Goal: Task Accomplishment & Management: Manage account settings

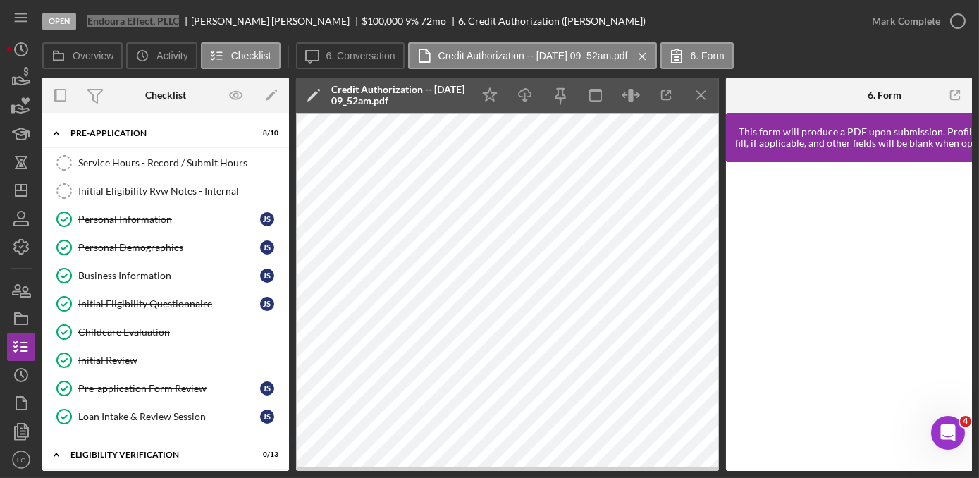
scroll to position [256, 0]
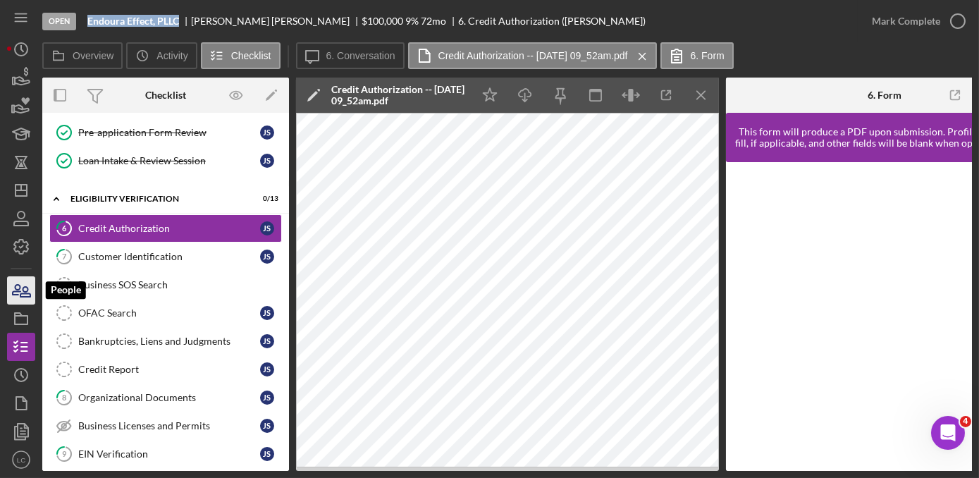
click at [23, 293] on icon "button" at bounding box center [25, 292] width 10 height 10
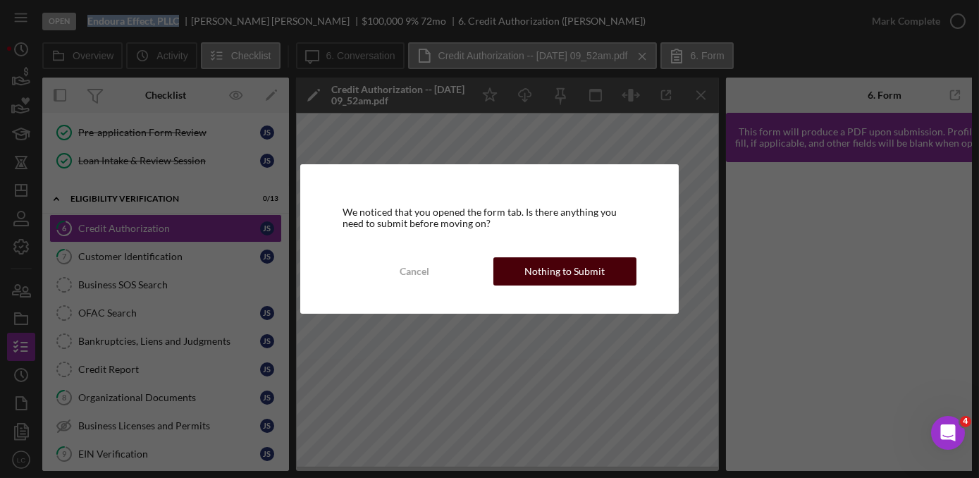
click at [533, 283] on div "Nothing to Submit" at bounding box center [564, 271] width 80 height 28
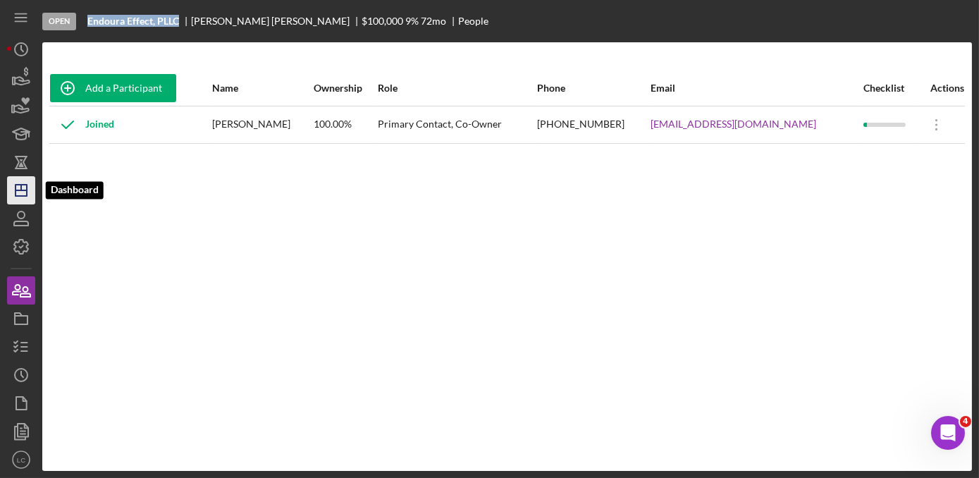
click at [8, 190] on icon "Icon/Dashboard" at bounding box center [21, 190] width 35 height 35
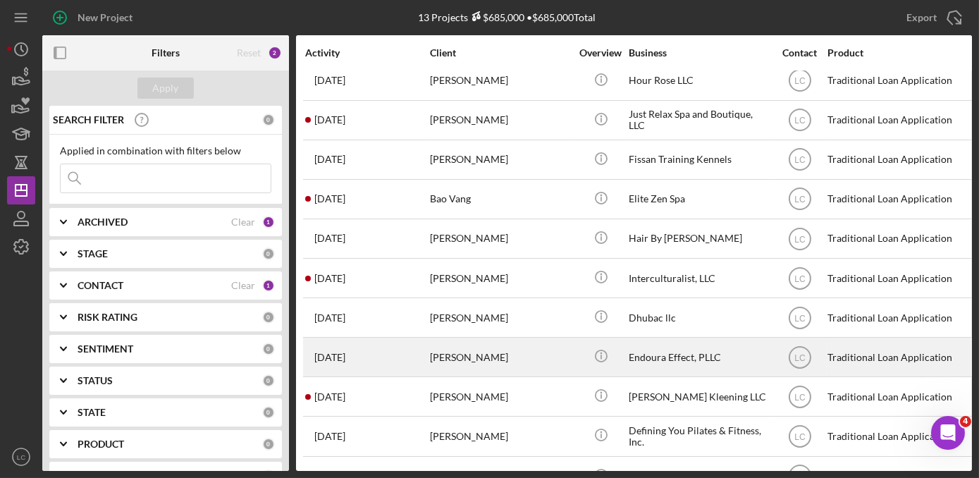
scroll to position [126, 0]
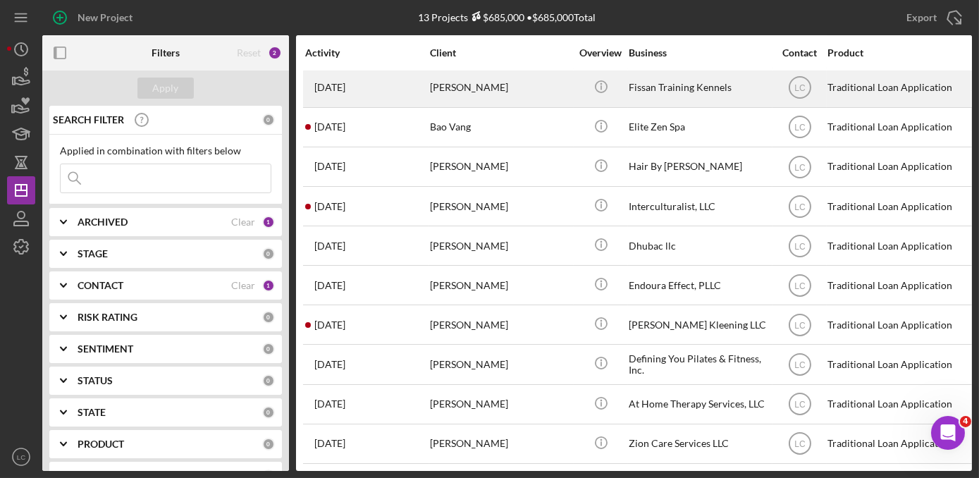
click at [493, 83] on div "[PERSON_NAME]" at bounding box center [500, 87] width 141 height 37
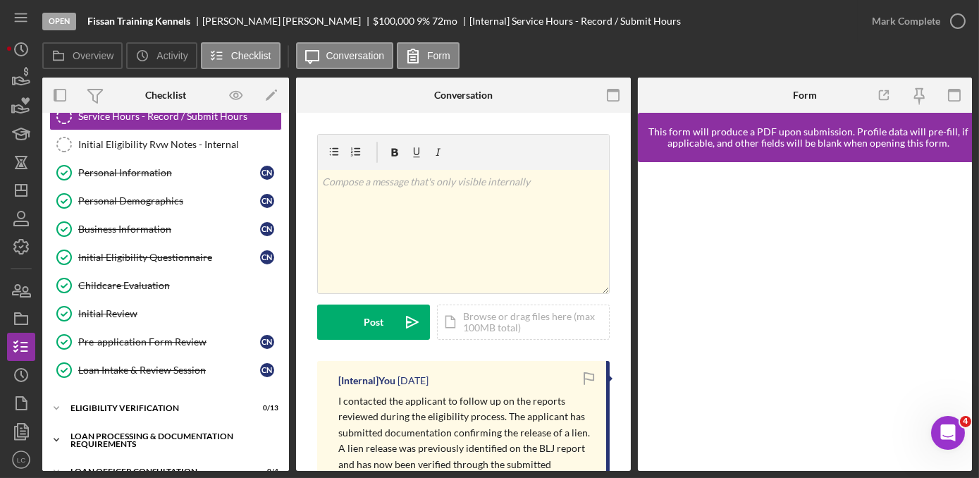
scroll to position [128, 0]
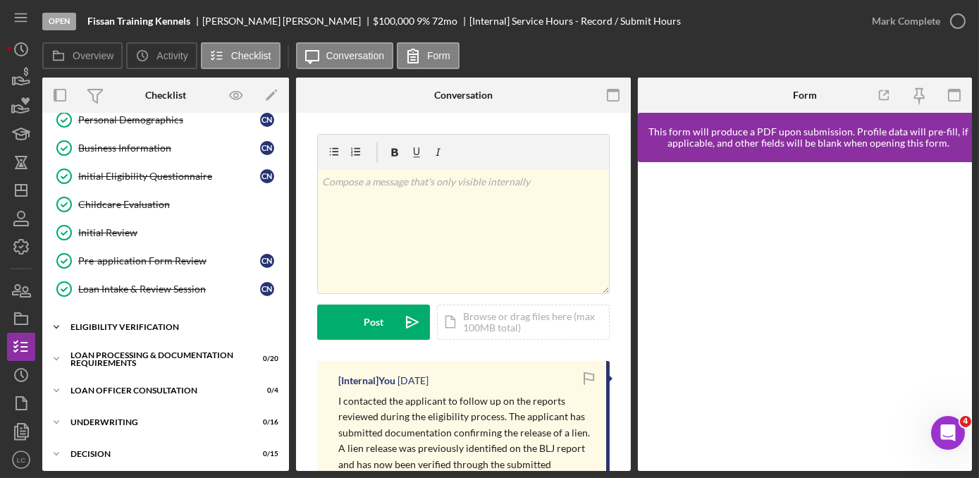
click at [60, 319] on icon "Icon/Expander" at bounding box center [56, 327] width 28 height 28
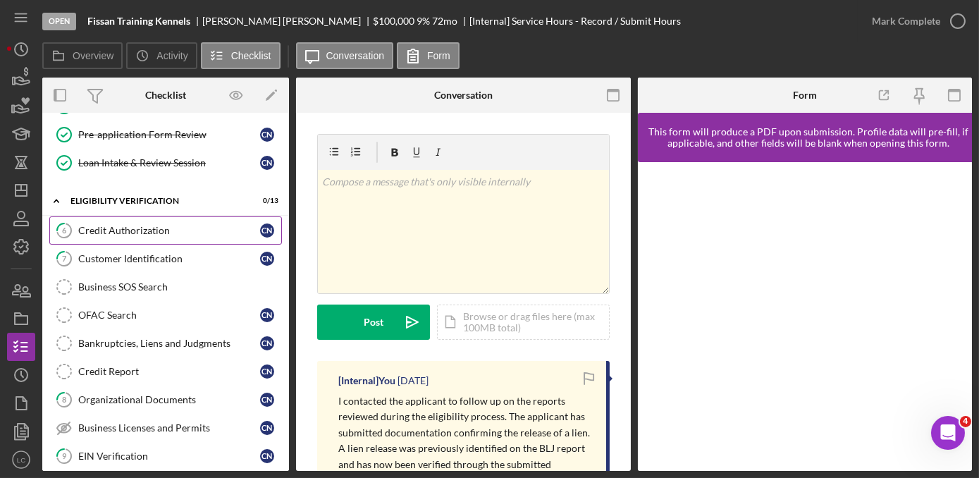
scroll to position [256, 0]
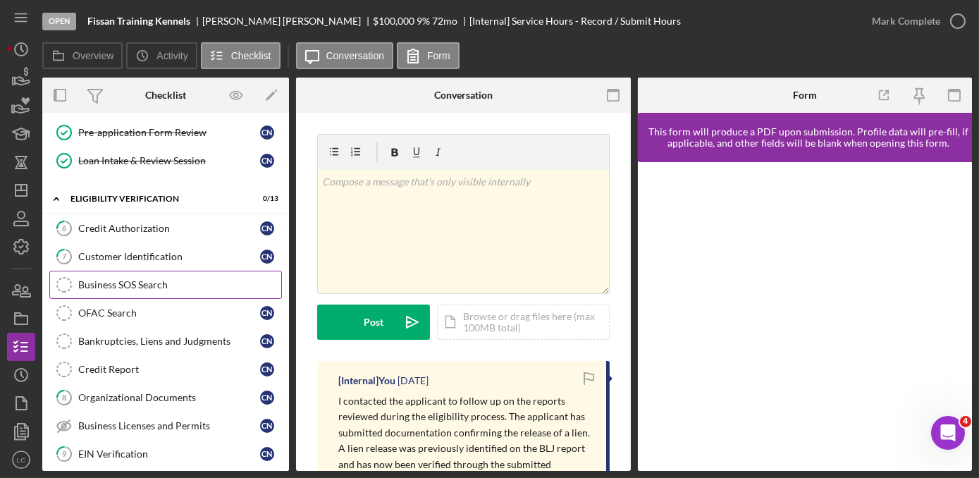
click at [135, 279] on div "Business SOS Search" at bounding box center [179, 284] width 203 height 11
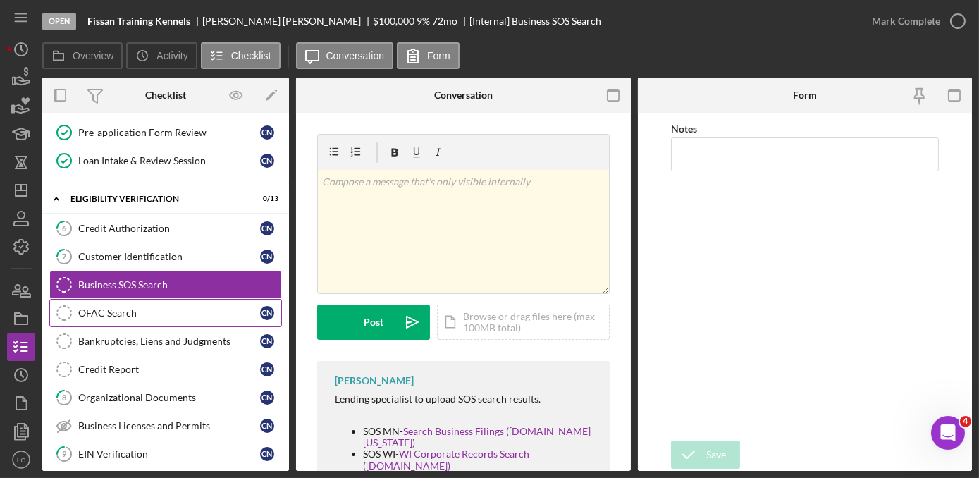
click at [132, 307] on div "OFAC Search" at bounding box center [169, 312] width 182 height 11
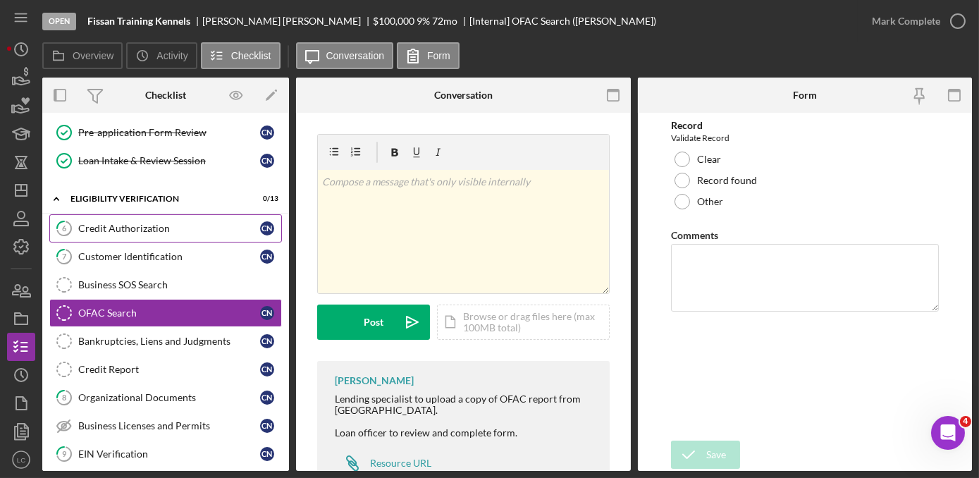
click at [109, 228] on div "Credit Authorization" at bounding box center [169, 228] width 182 height 11
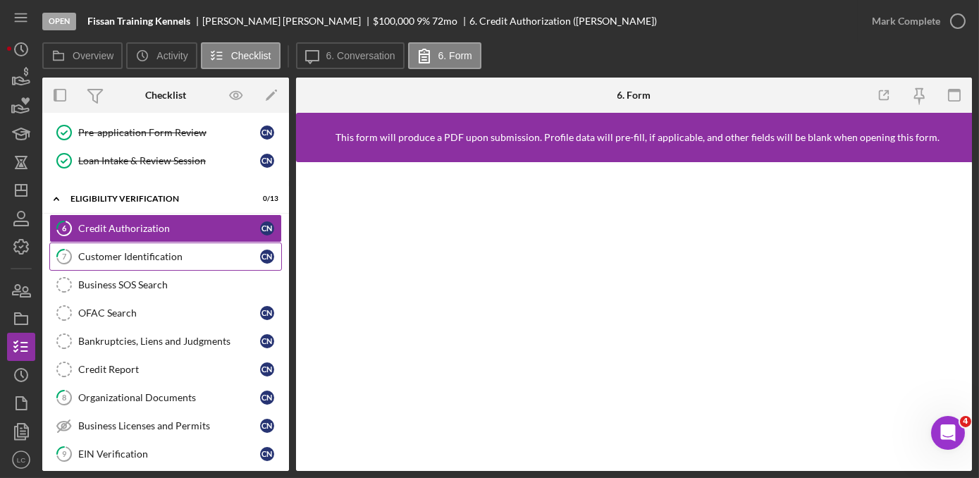
click at [106, 255] on div "Customer Identification" at bounding box center [169, 256] width 182 height 11
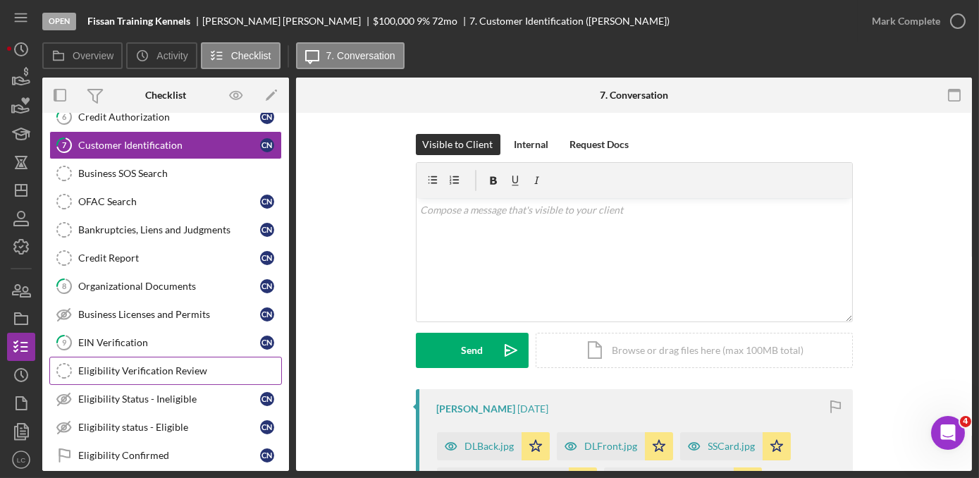
scroll to position [384, 0]
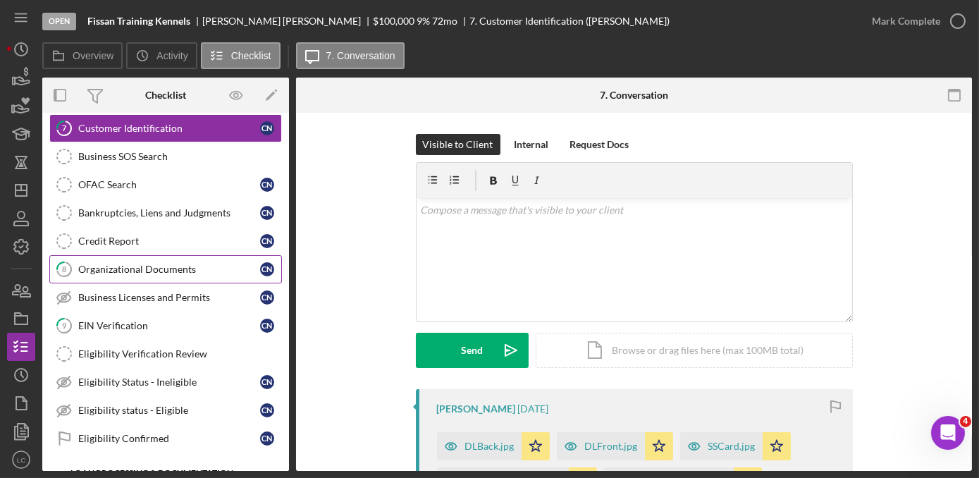
click at [121, 264] on div "Organizational Documents" at bounding box center [169, 269] width 182 height 11
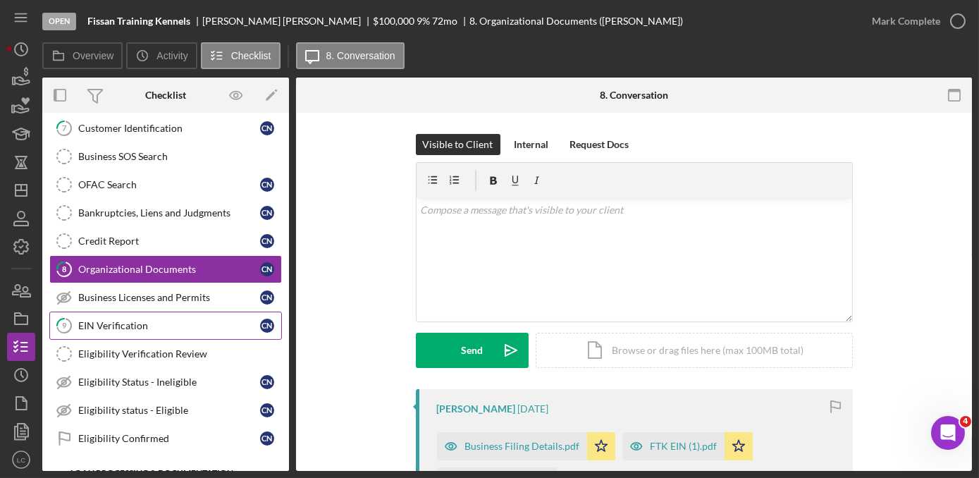
click at [111, 320] on div "EIN Verification" at bounding box center [169, 325] width 182 height 11
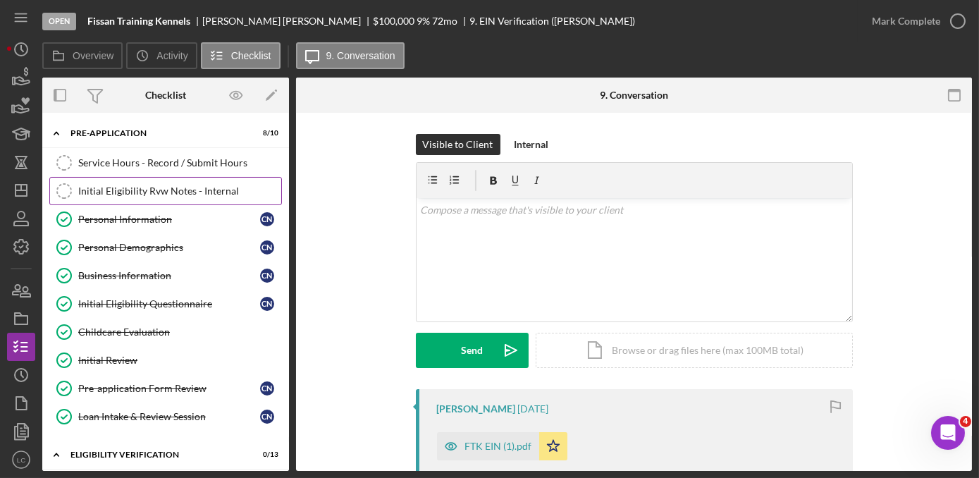
click at [104, 196] on link "Initial Eligibility Rvw Notes - Internal Initial Eligibility Rvw Notes - Intern…" at bounding box center [165, 191] width 233 height 28
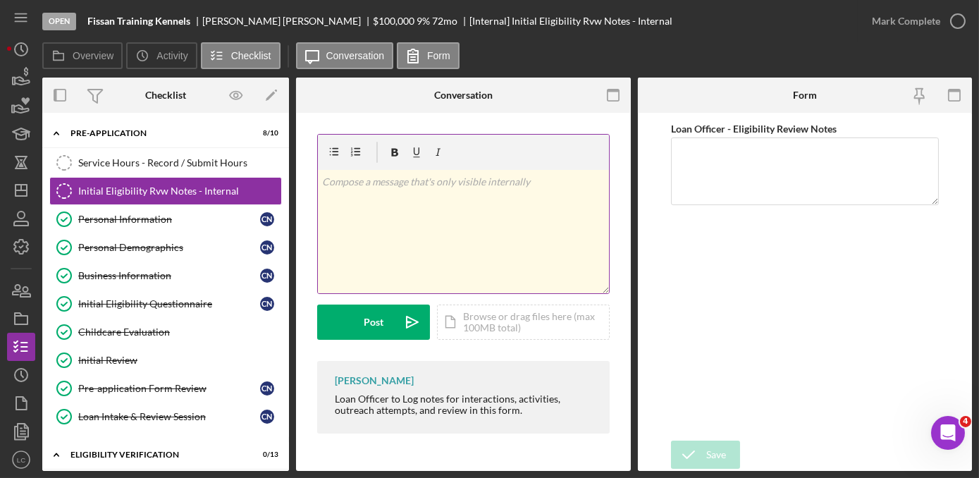
click at [447, 242] on div "v Color teal Color pink Remove color Add row above Add row below Add column bef…" at bounding box center [463, 231] width 291 height 123
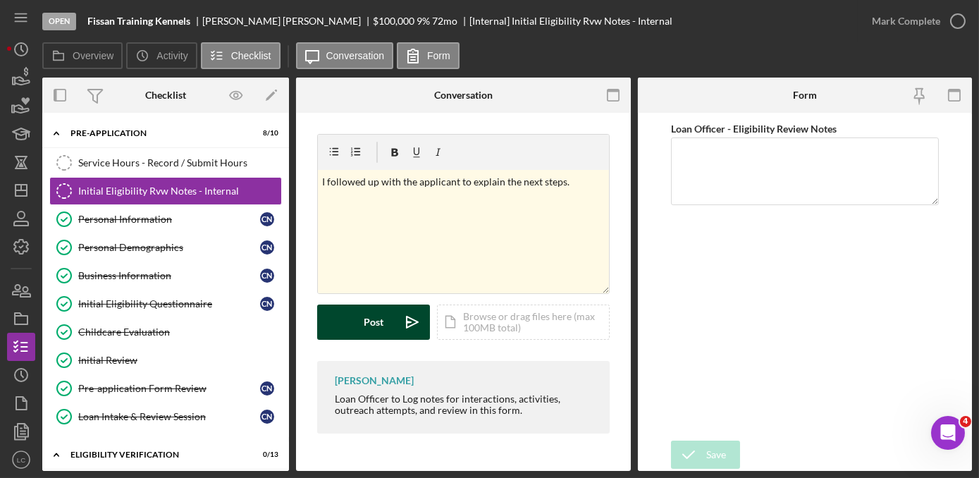
click at [361, 324] on button "Post Icon/icon-invite-send" at bounding box center [373, 321] width 113 height 35
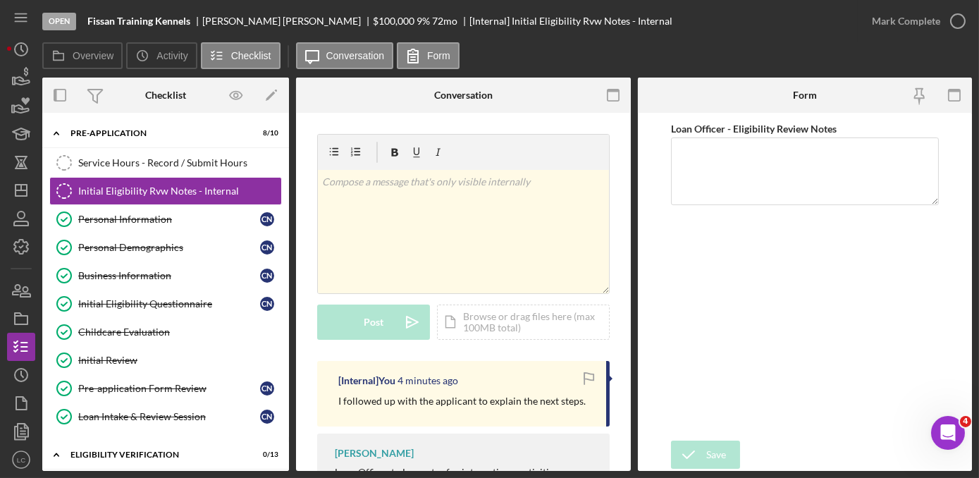
drag, startPoint x: 584, startPoint y: 405, endPoint x: 336, endPoint y: 408, distance: 248.1
click at [336, 408] on div "[Internal] You 4 minutes ago I followed up with the applicant to explain the ne…" at bounding box center [463, 394] width 292 height 66
copy p "I followed up with the applicant to explain the next steps."
click at [16, 181] on icon "Icon/Dashboard" at bounding box center [21, 190] width 35 height 35
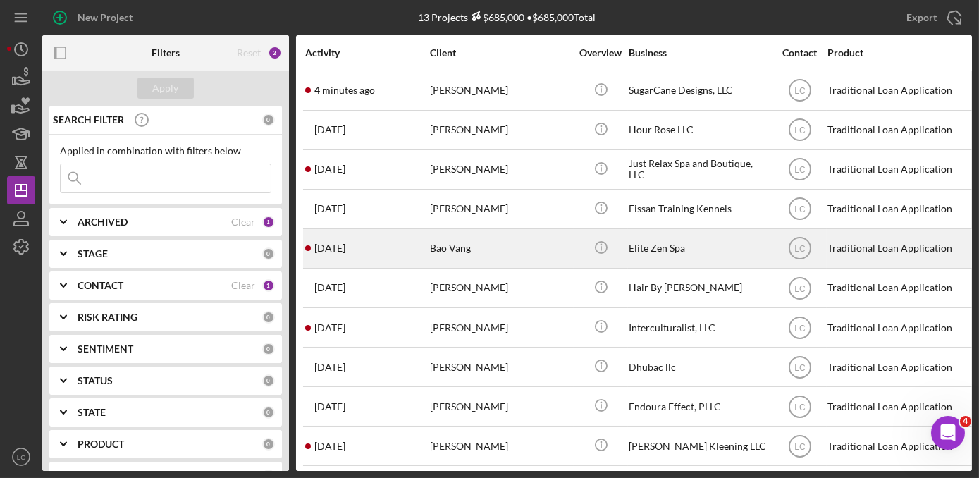
click at [548, 254] on div "Bao Vang" at bounding box center [500, 248] width 141 height 37
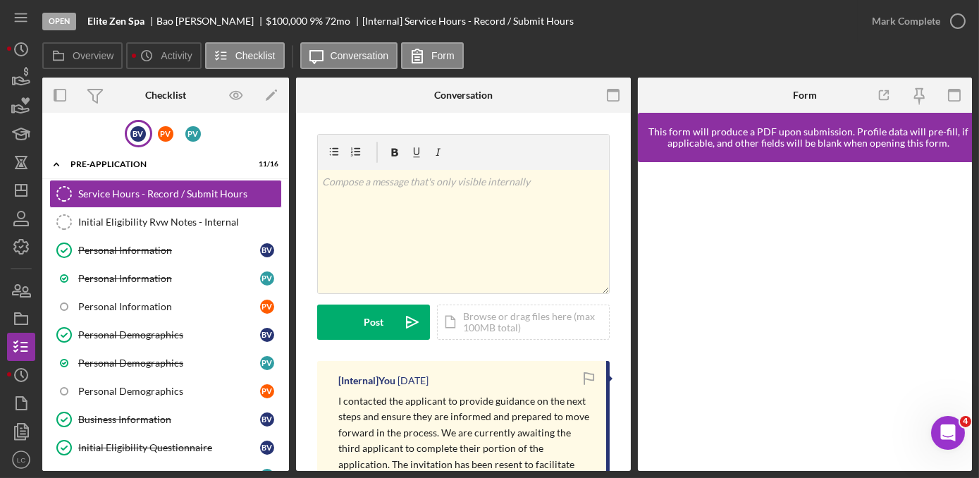
click at [130, 142] on div "B V" at bounding box center [138, 133] width 27 height 27
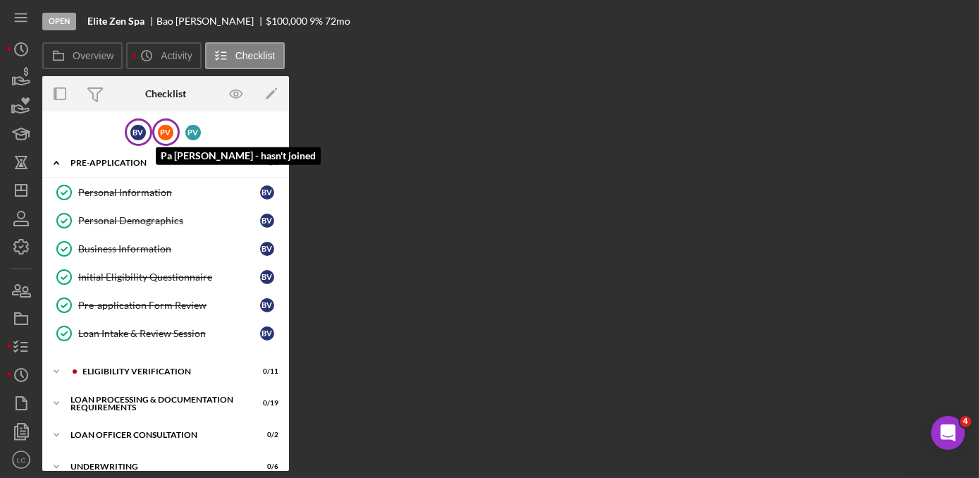
click at [169, 130] on div "P V" at bounding box center [166, 133] width 16 height 16
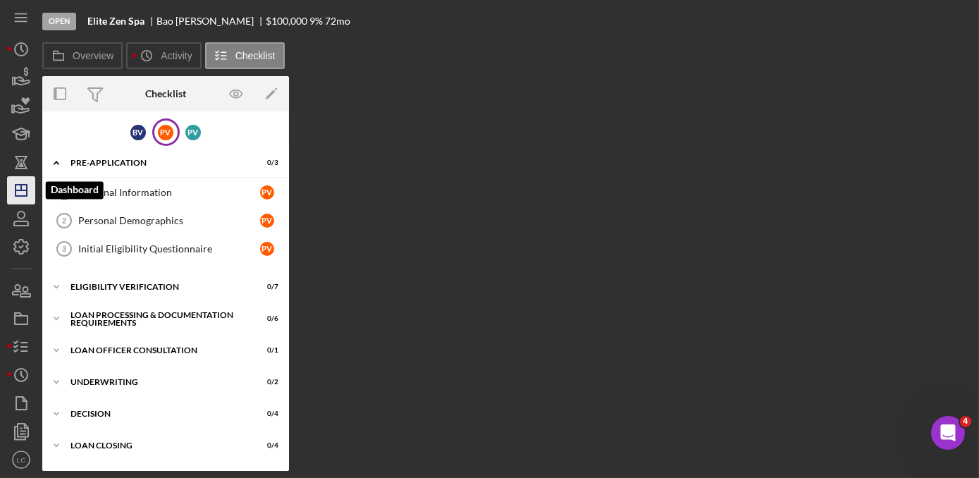
click at [16, 194] on icon "Icon/Dashboard" at bounding box center [21, 190] width 35 height 35
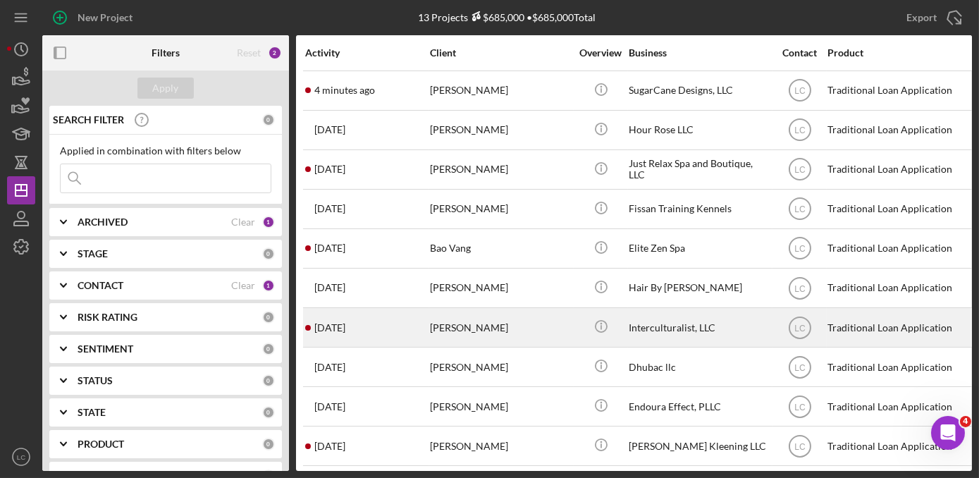
click at [515, 334] on div "[PERSON_NAME]" at bounding box center [500, 327] width 141 height 37
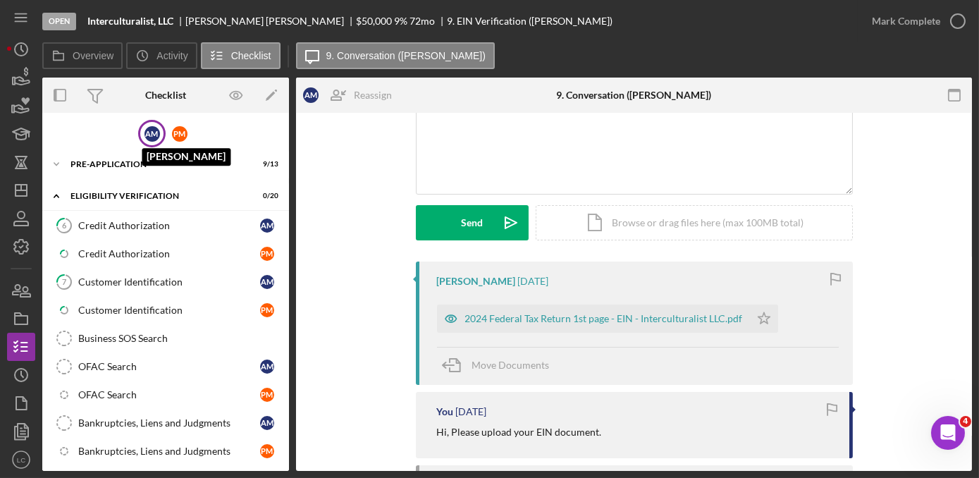
click at [147, 140] on div "A M" at bounding box center [152, 134] width 16 height 16
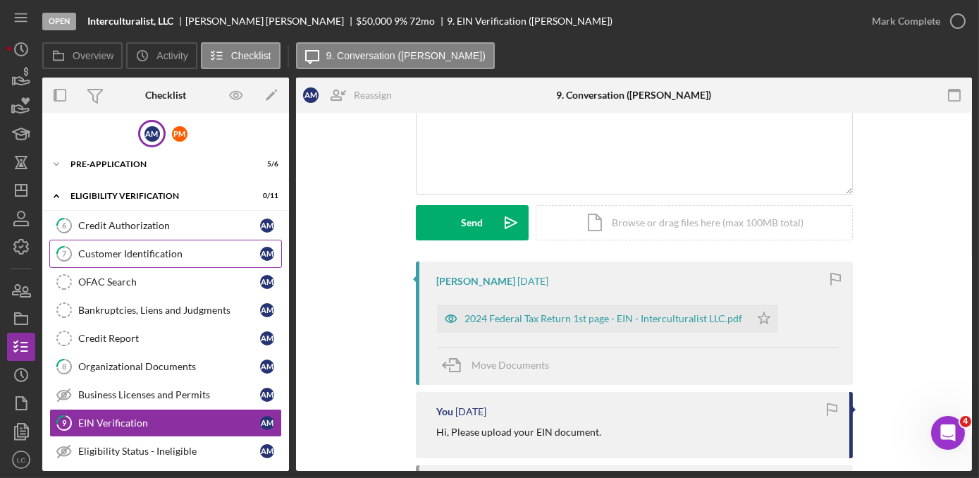
click at [156, 243] on link "7 Customer Identification A M" at bounding box center [165, 254] width 233 height 28
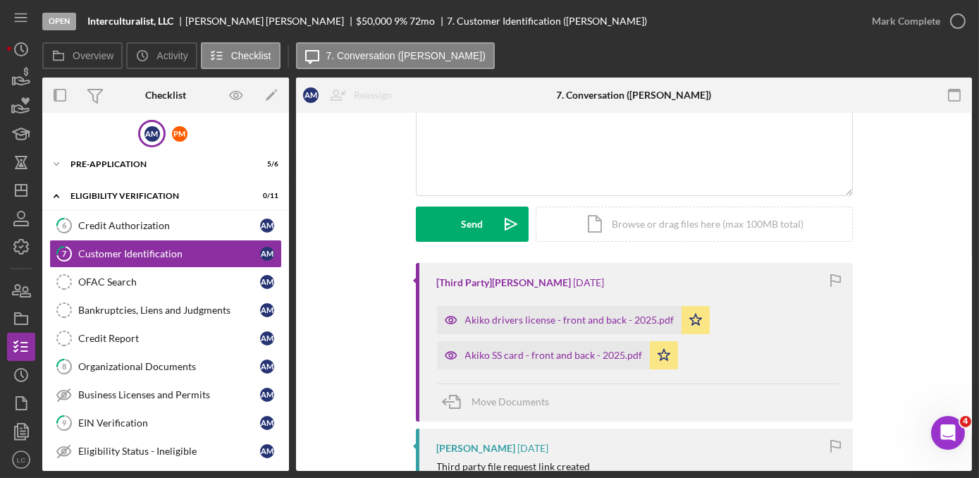
scroll to position [128, 0]
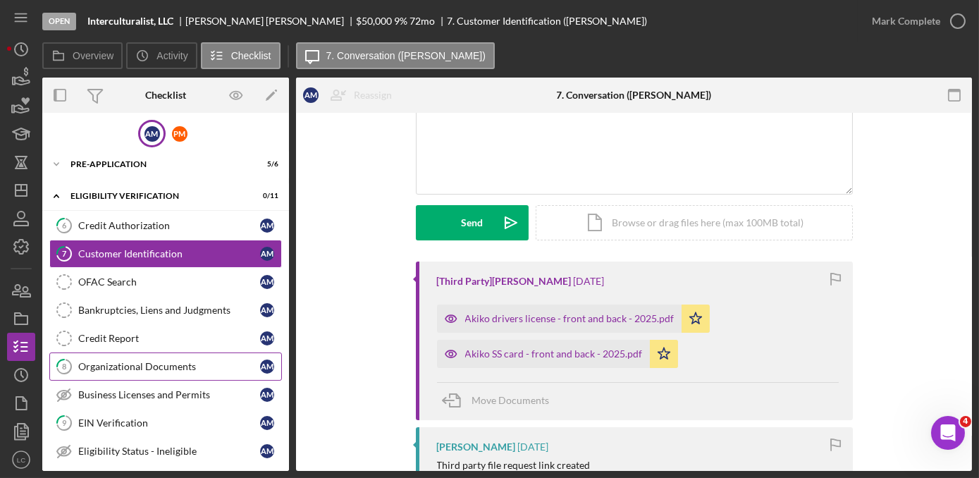
click at [140, 367] on div "Organizational Documents" at bounding box center [169, 366] width 182 height 11
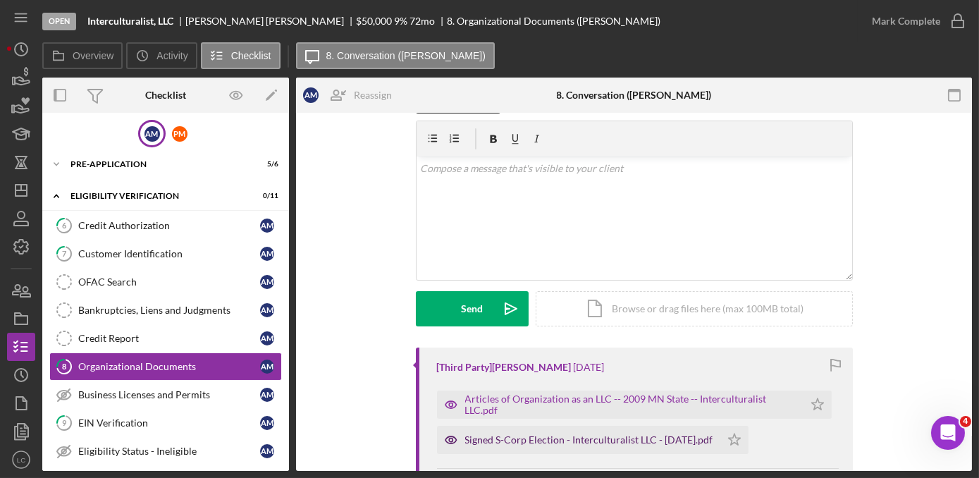
scroll to position [63, 0]
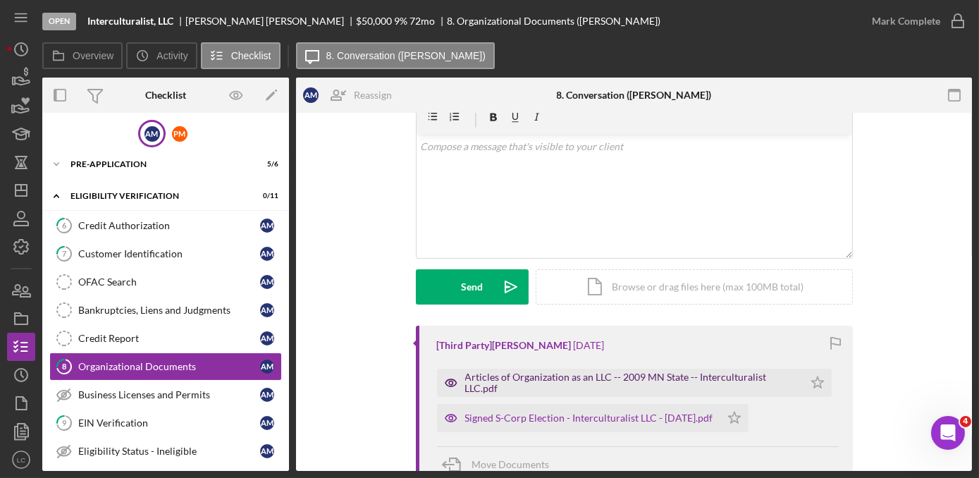
click at [627, 385] on div "Articles of Organization as an LLC -- 2009 MN State -- Interculturalist LLC.pdf" at bounding box center [630, 382] width 331 height 23
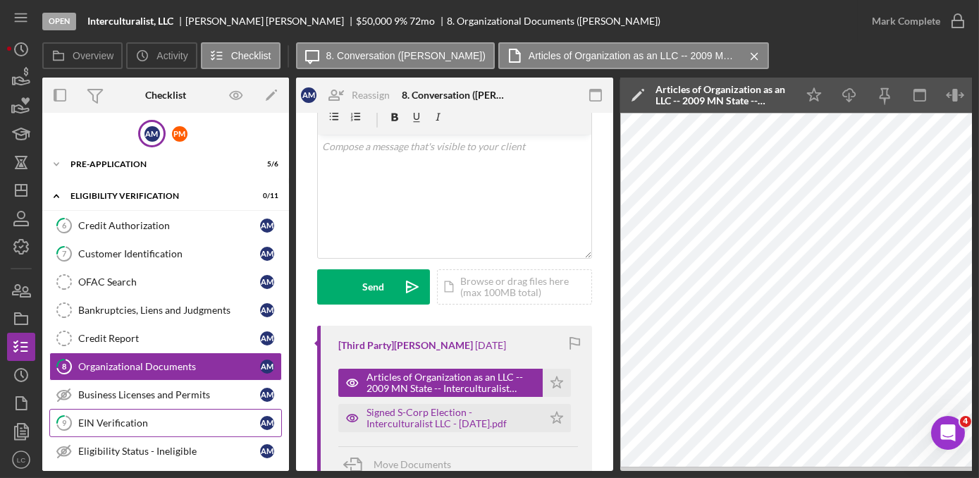
click at [151, 419] on div "EIN Verification" at bounding box center [169, 422] width 182 height 11
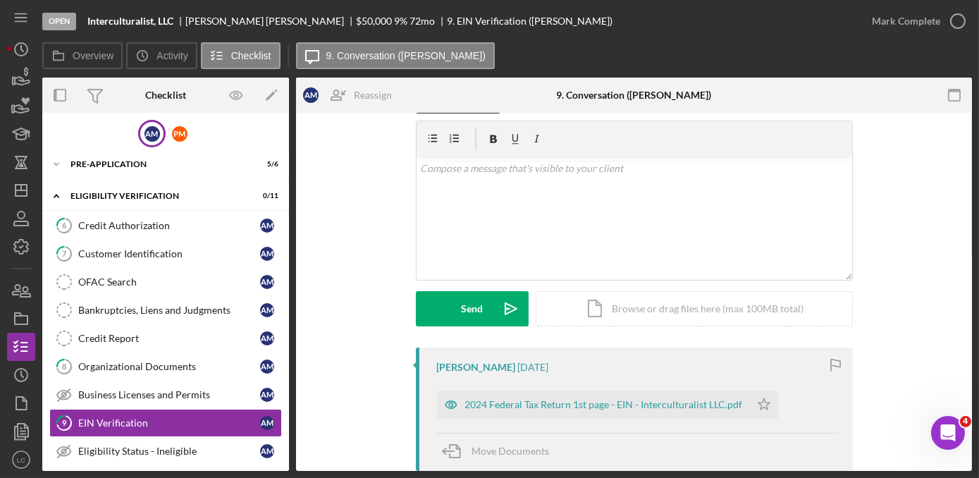
scroll to position [128, 0]
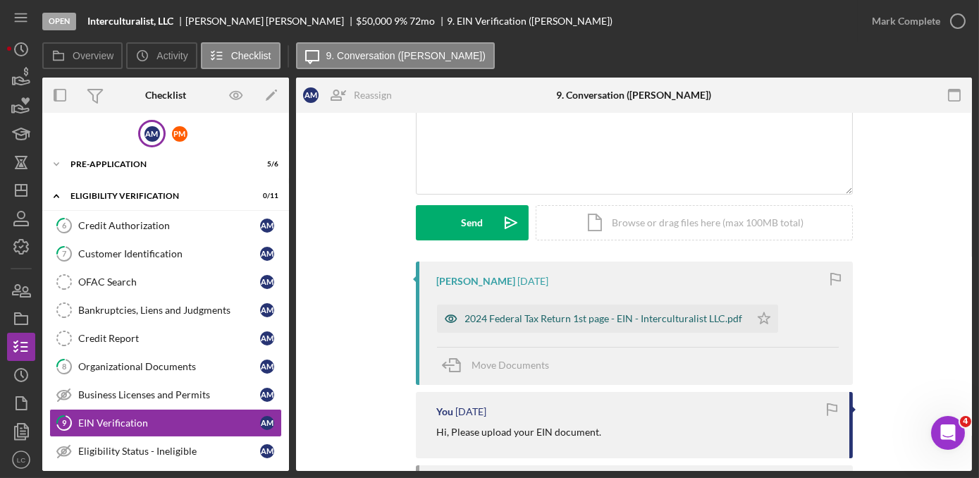
click at [580, 328] on div "2024 Federal Tax Return 1st page - EIN - Interculturalist LLC.pdf" at bounding box center [593, 318] width 313 height 28
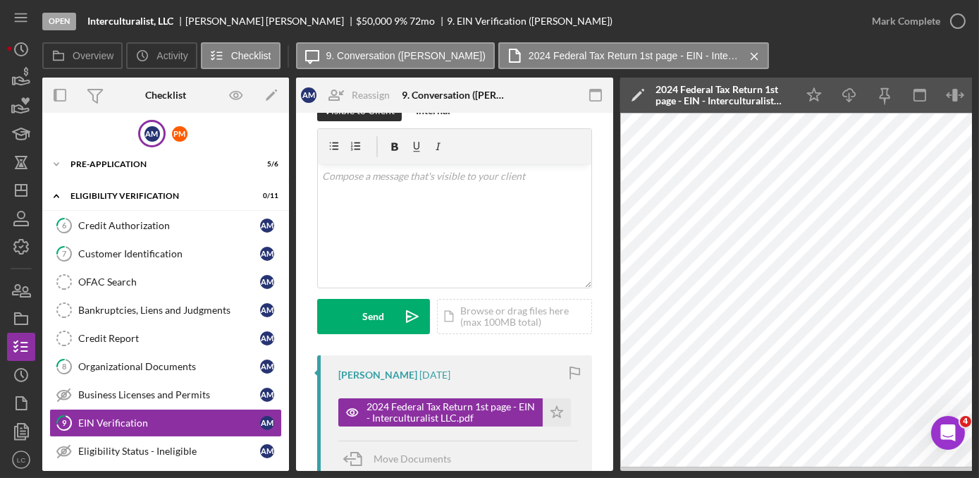
scroll to position [0, 0]
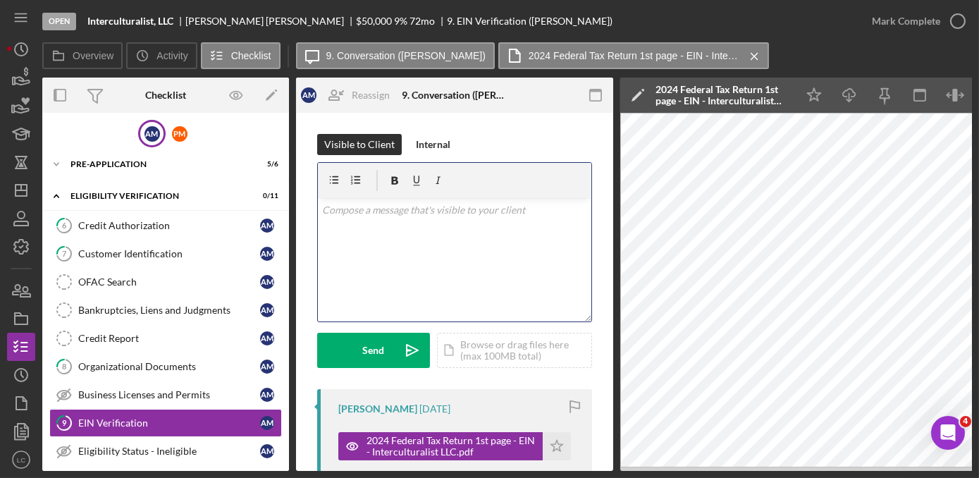
click at [426, 272] on div "v Color teal Color pink Remove color Add row above Add row below Add column bef…" at bounding box center [454, 259] width 273 height 123
drag, startPoint x: 412, startPoint y: 209, endPoint x: 456, endPoint y: 210, distance: 44.4
click at [412, 209] on p "Hi, Please upload the document from [DOMAIN_NAME]." at bounding box center [455, 210] width 266 height 16
click at [545, 211] on p "Hi, Please upload the EIN document from [DOMAIN_NAME]." at bounding box center [455, 218] width 266 height 32
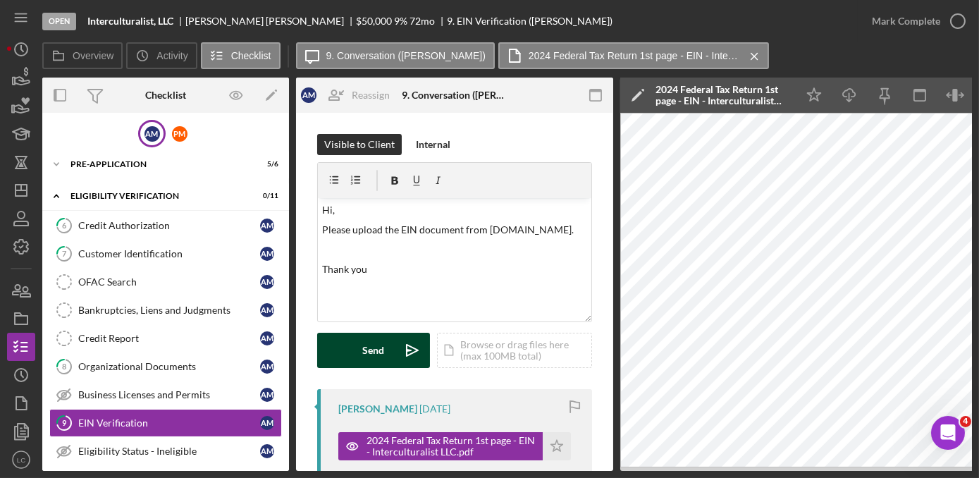
click at [372, 364] on div "Send" at bounding box center [374, 350] width 22 height 35
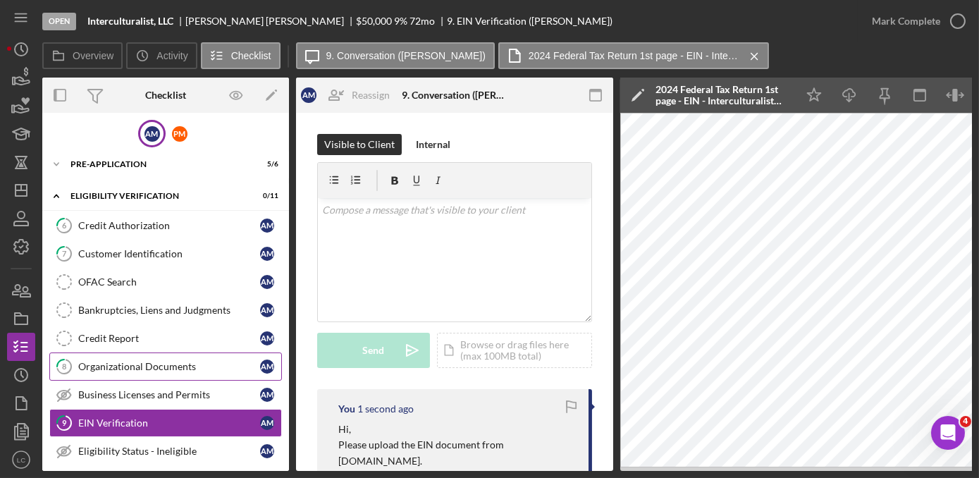
click at [121, 362] on div "Organizational Documents" at bounding box center [169, 366] width 182 height 11
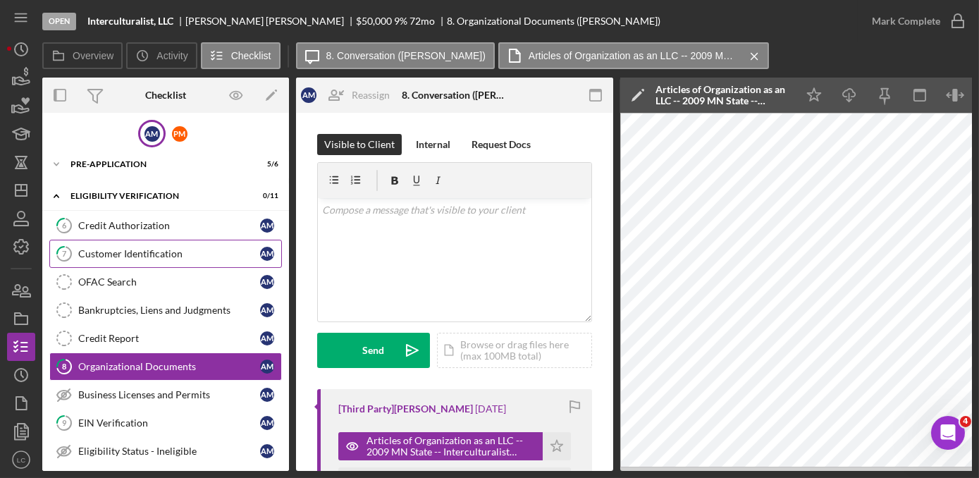
click at [134, 257] on div "Customer Identification" at bounding box center [169, 253] width 182 height 11
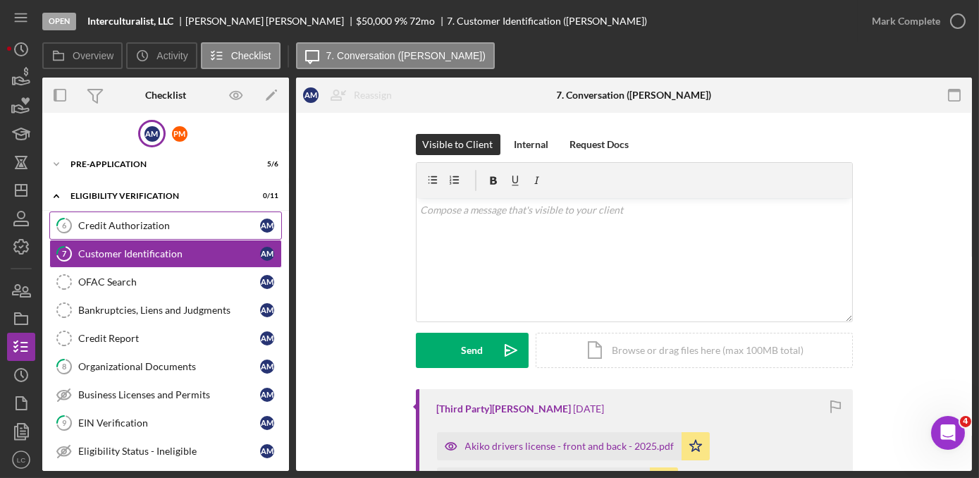
click at [131, 227] on div "Credit Authorization" at bounding box center [169, 225] width 182 height 11
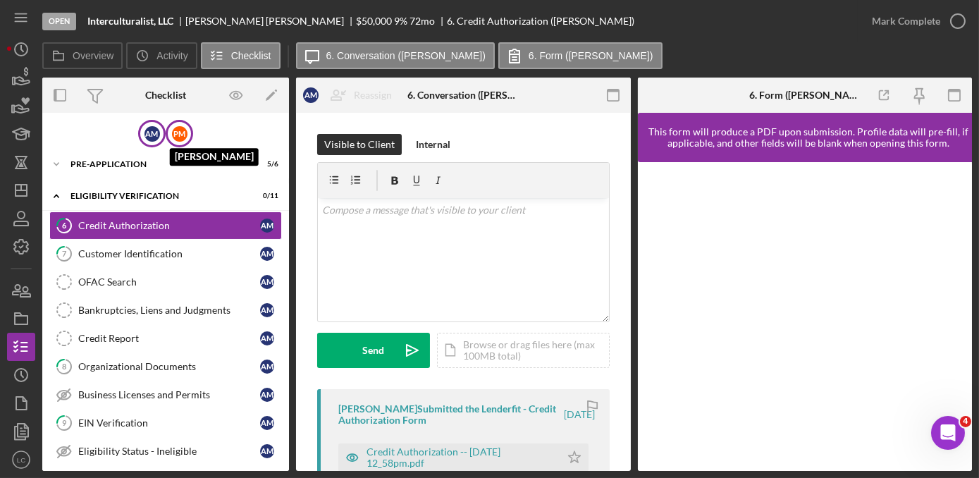
click at [177, 134] on div "P M" at bounding box center [180, 134] width 16 height 16
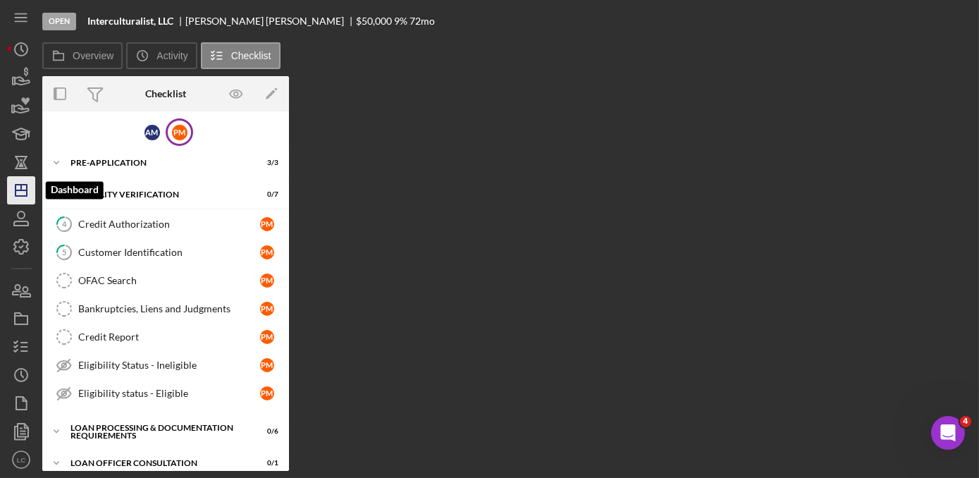
click at [13, 198] on icon "Icon/Dashboard" at bounding box center [21, 190] width 35 height 35
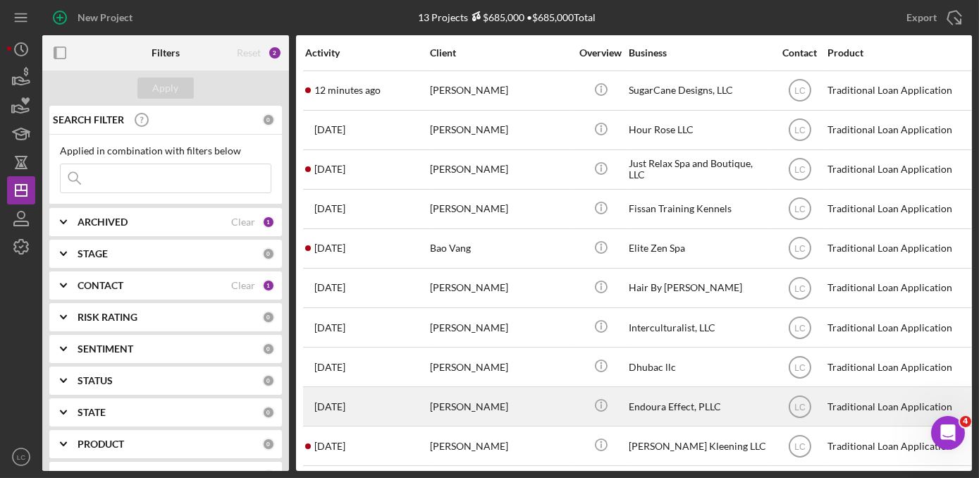
click at [660, 418] on div "Endoura Effect, PLLC" at bounding box center [699, 406] width 141 height 37
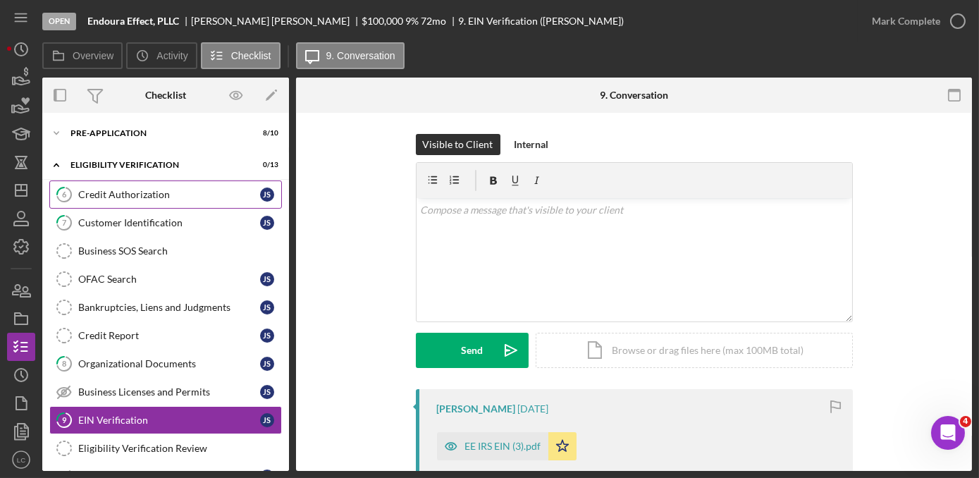
click at [125, 200] on link "6 Credit Authorization J S" at bounding box center [165, 194] width 233 height 28
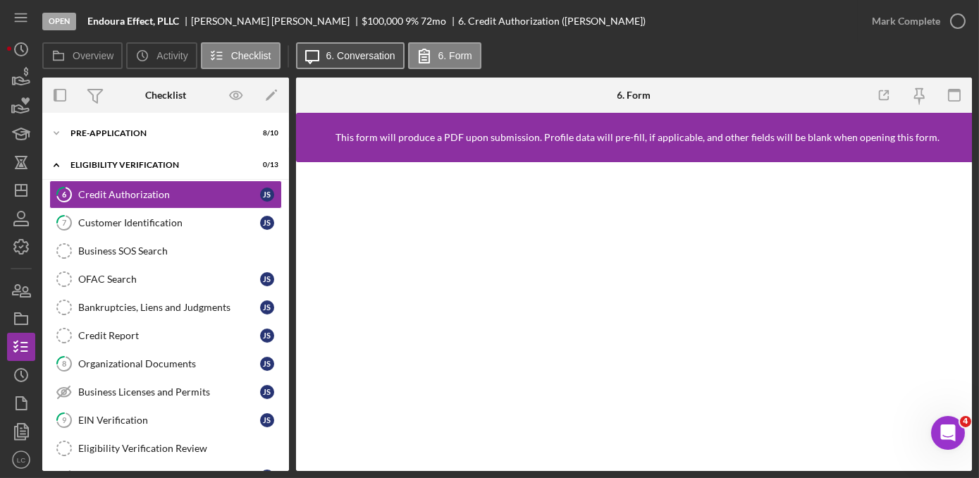
click at [331, 54] on label "6. Conversation" at bounding box center [360, 55] width 69 height 11
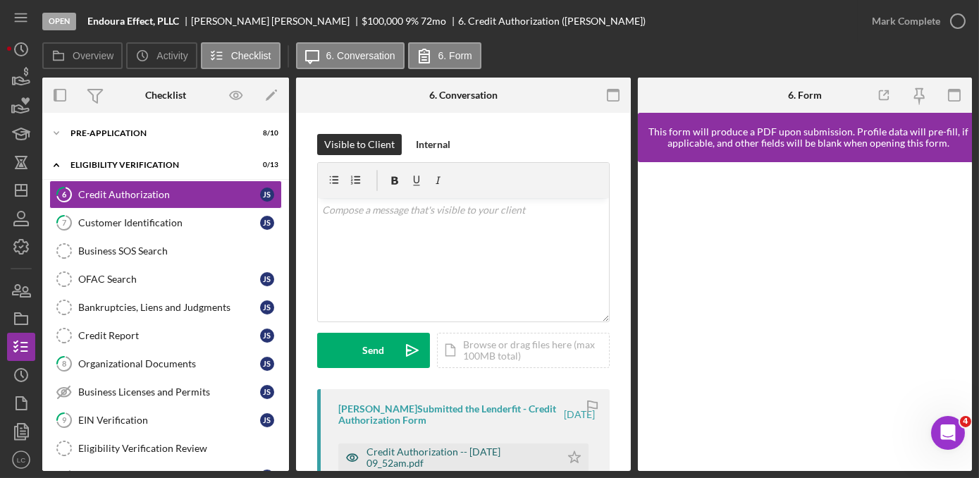
click at [456, 447] on div "Credit Authorization -- [DATE] 09_52am.pdf" at bounding box center [459, 457] width 187 height 23
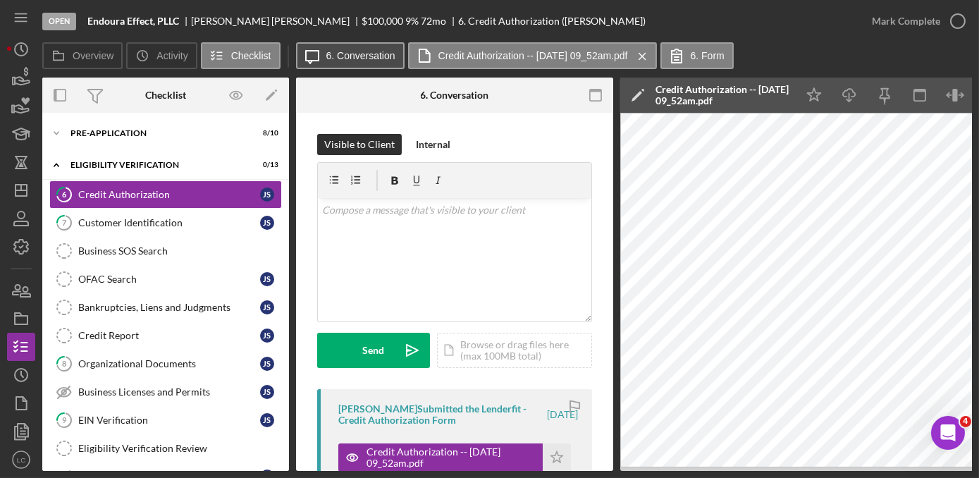
click at [336, 58] on label "6. Conversation" at bounding box center [360, 55] width 69 height 11
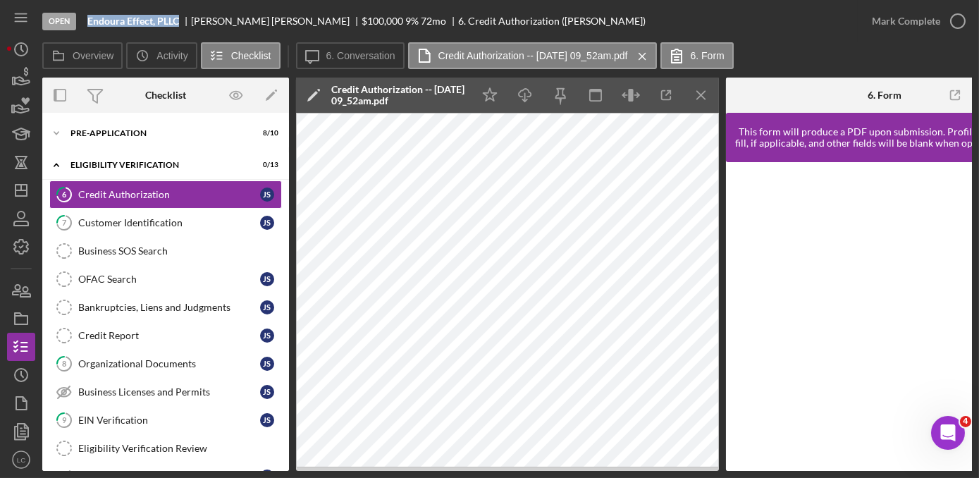
drag, startPoint x: 178, startPoint y: 20, endPoint x: 88, endPoint y: 10, distance: 90.0
click at [88, 10] on div "Open Endoura Effect, PLLC [PERSON_NAME] $100,000 $100,000 9 % 72 mo 6. Credit A…" at bounding box center [449, 21] width 815 height 42
copy b "Endoura Effect, PLLC"
click at [109, 245] on div "Business SOS Search" at bounding box center [179, 250] width 203 height 11
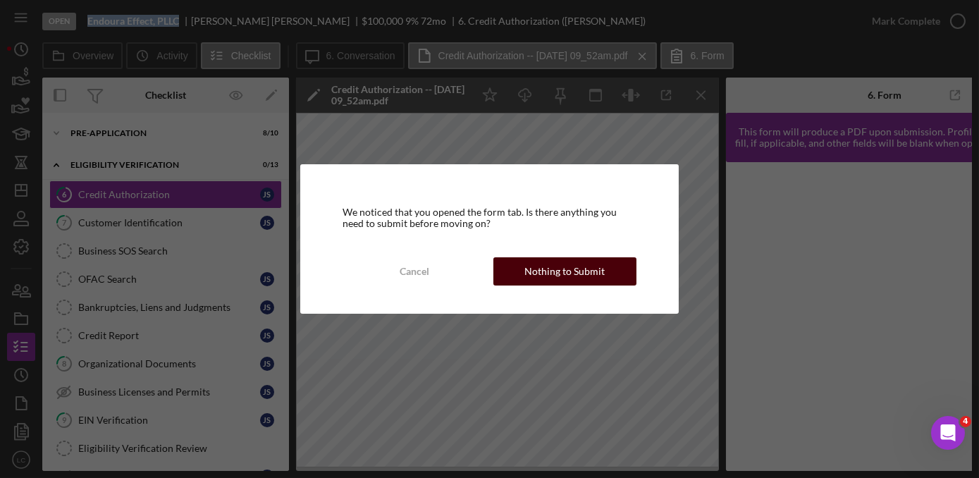
click at [607, 274] on button "Nothing to Submit" at bounding box center [564, 271] width 143 height 28
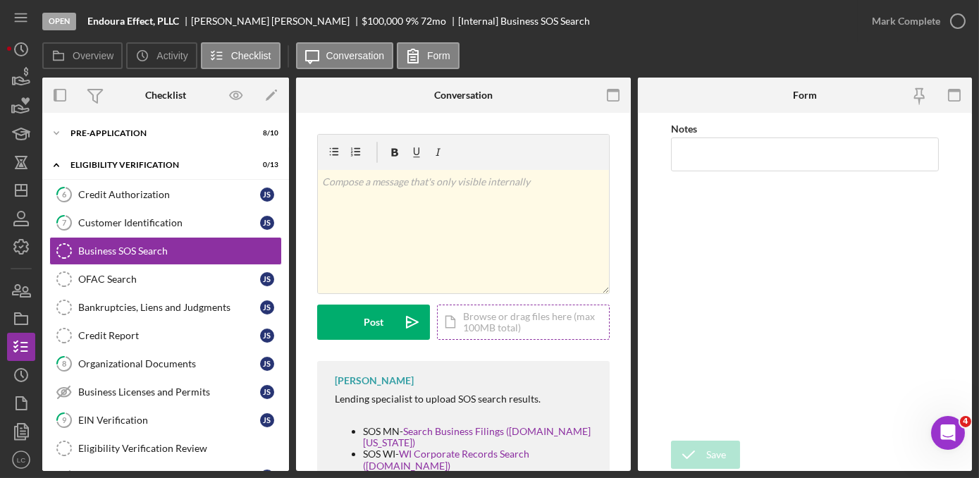
click at [505, 326] on div "Icon/Document Browse or drag files here (max 100MB total) Tap to choose files o…" at bounding box center [523, 321] width 173 height 35
click at [147, 302] on div "Bankruptcies, Liens and Judgments" at bounding box center [169, 307] width 182 height 11
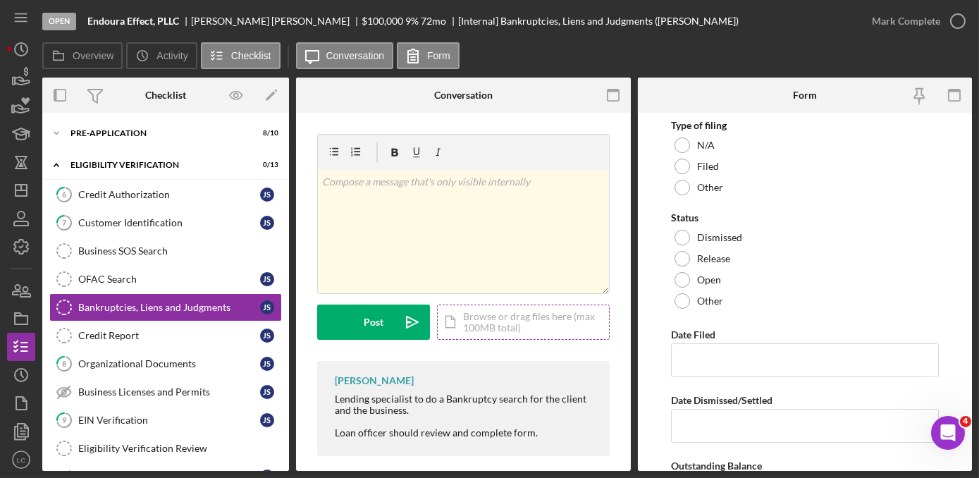
click at [465, 318] on div "Icon/Document Browse or drag files here (max 100MB total) Tap to choose files o…" at bounding box center [523, 321] width 173 height 35
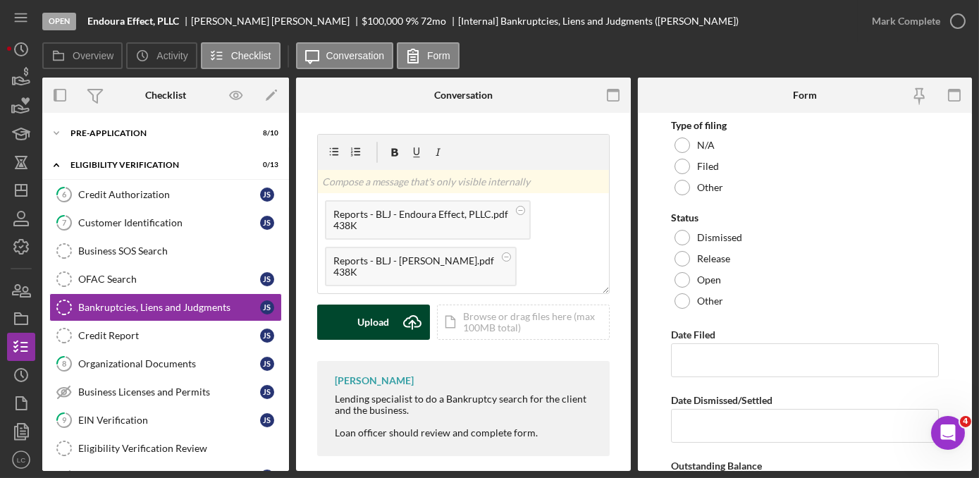
click at [381, 317] on div "Upload" at bounding box center [374, 321] width 32 height 35
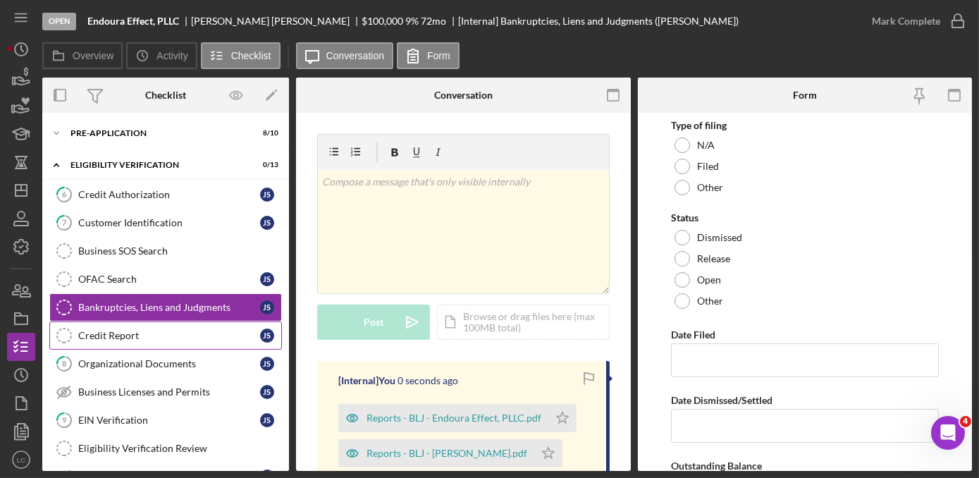
click at [121, 330] on div "Credit Report" at bounding box center [169, 335] width 182 height 11
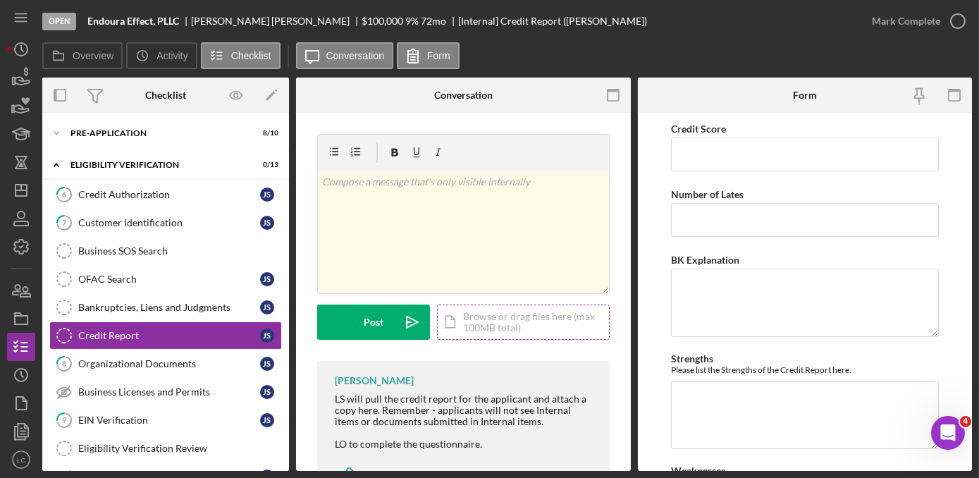
click at [467, 316] on div "Icon/Document Browse or drag files here (max 100MB total) Tap to choose files o…" at bounding box center [523, 321] width 173 height 35
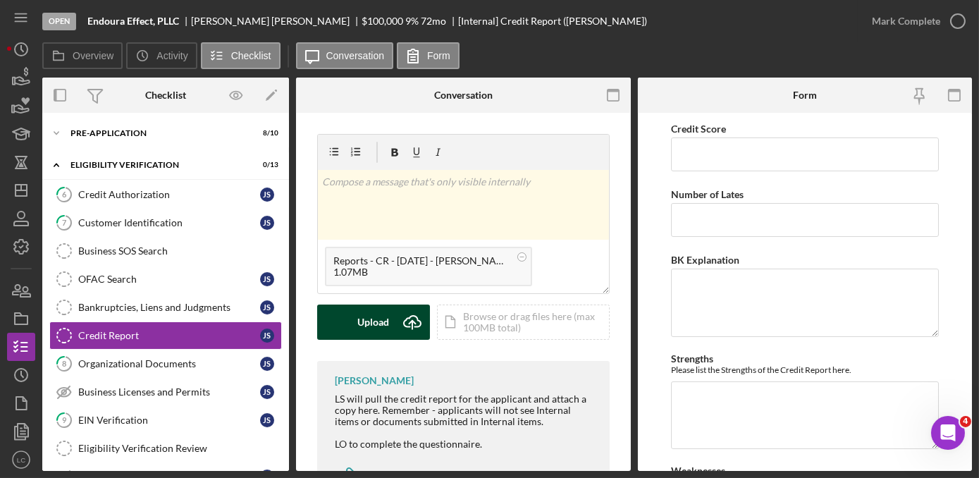
click at [370, 328] on div "Upload" at bounding box center [374, 321] width 32 height 35
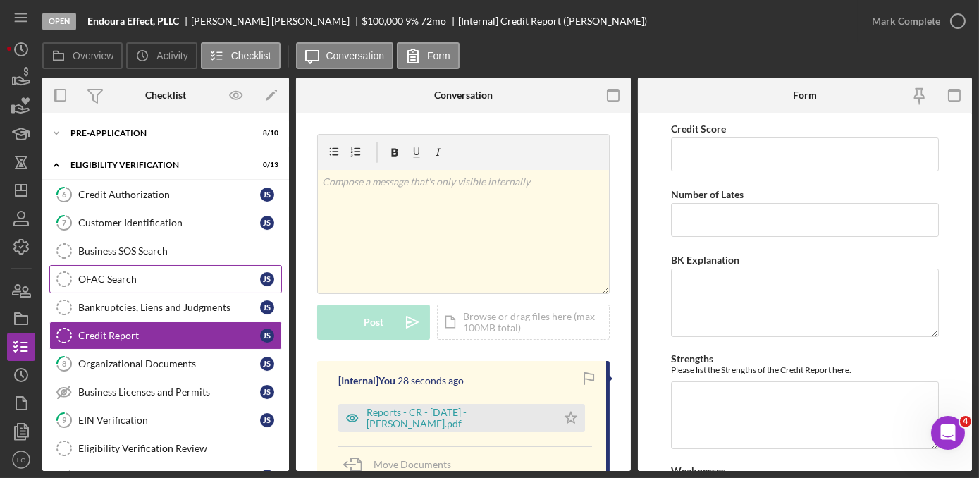
click at [129, 266] on link "OFAC Search OFAC Search J S" at bounding box center [165, 279] width 233 height 28
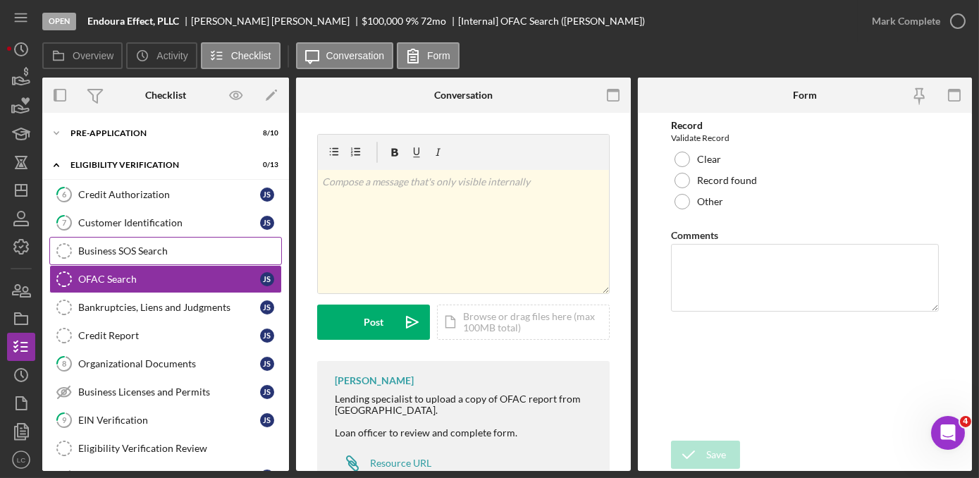
click at [148, 247] on div "Business SOS Search" at bounding box center [179, 250] width 203 height 11
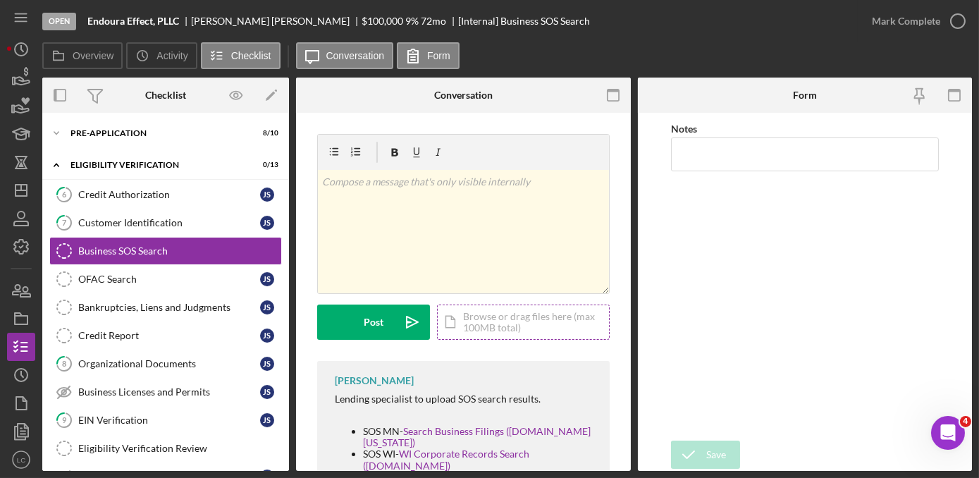
click at [474, 330] on div "Icon/Document Browse or drag files here (max 100MB total) Tap to choose files o…" at bounding box center [523, 321] width 173 height 35
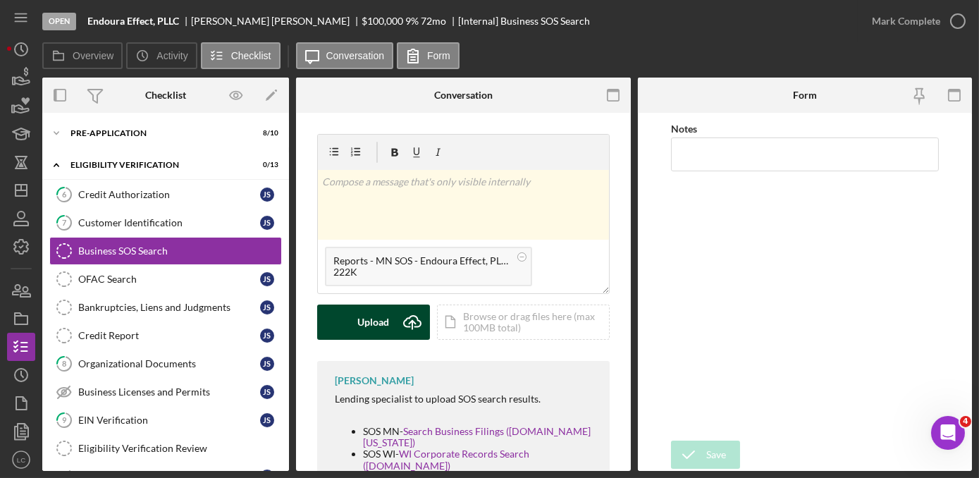
click at [358, 328] on div "Upload" at bounding box center [374, 321] width 32 height 35
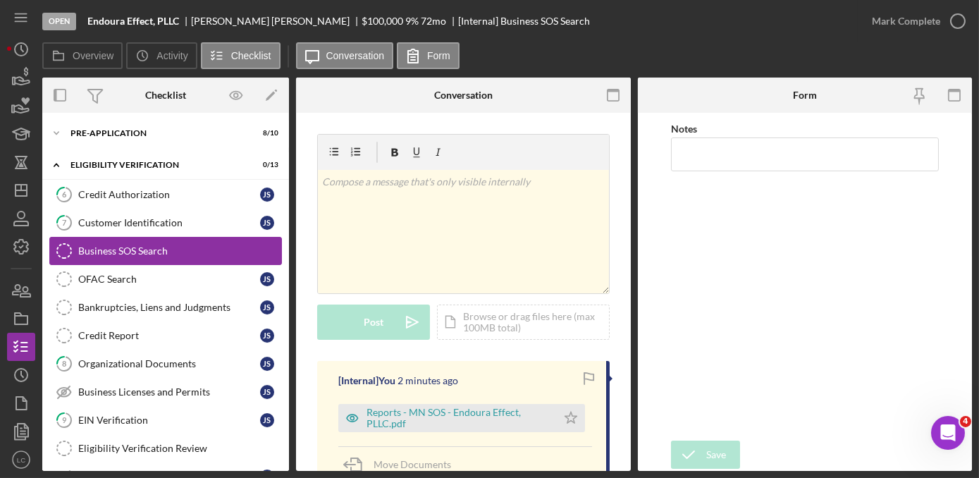
drag, startPoint x: 99, startPoint y: 277, endPoint x: 187, endPoint y: 262, distance: 88.6
click at [99, 277] on div "OFAC Search" at bounding box center [169, 278] width 182 height 11
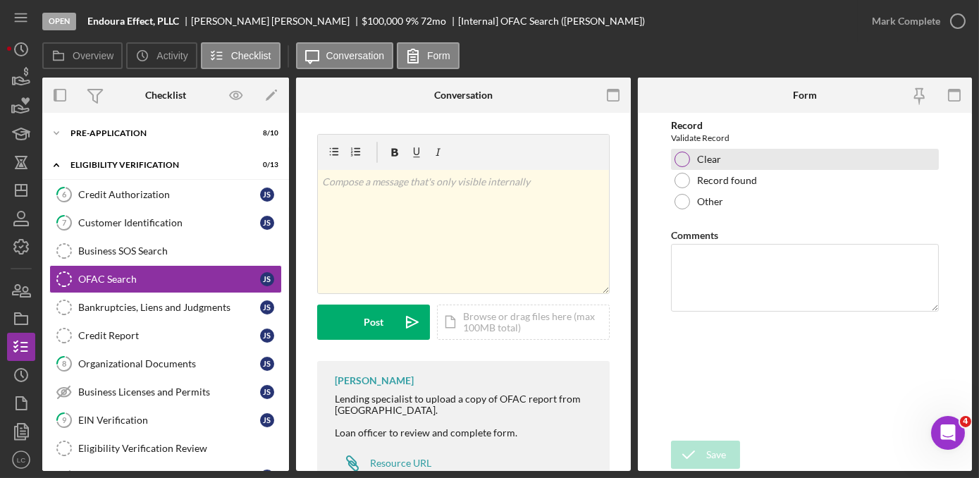
click at [683, 153] on div at bounding box center [682, 160] width 16 height 16
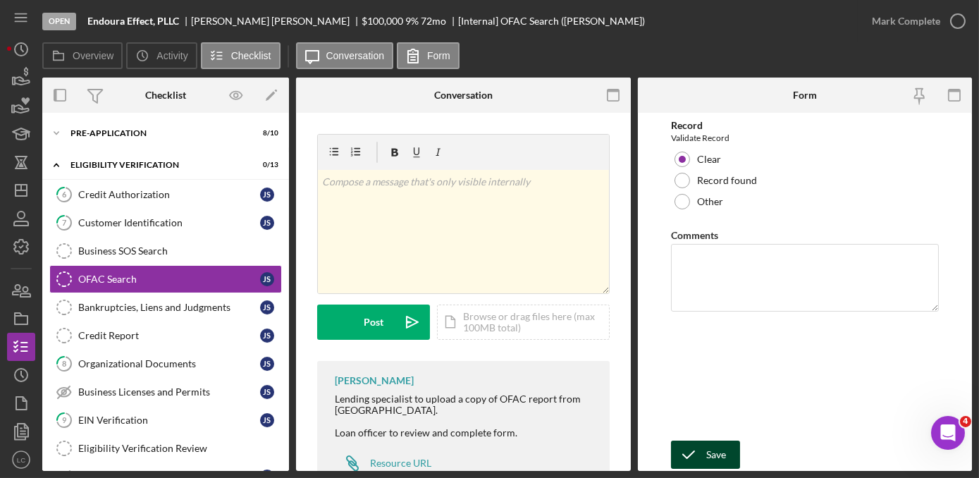
click at [722, 444] on div "Save" at bounding box center [716, 454] width 20 height 28
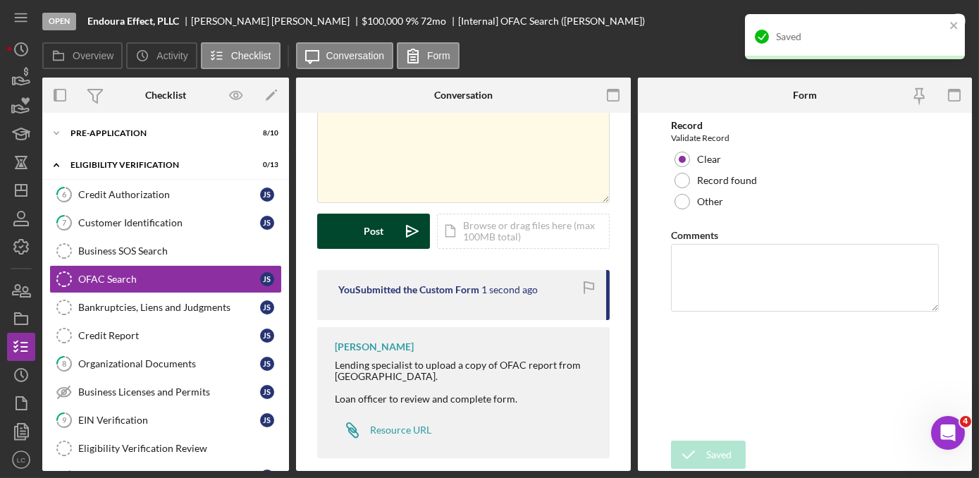
scroll to position [105, 0]
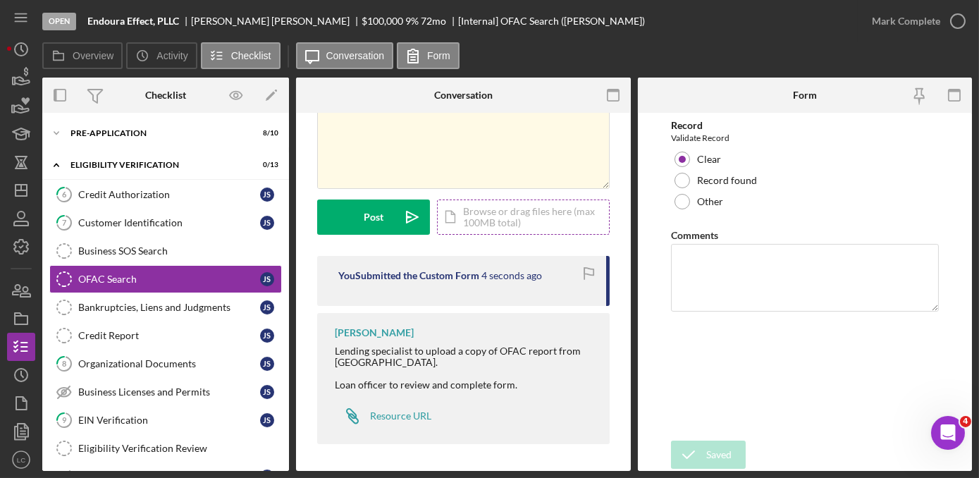
click at [498, 216] on div "Icon/Document Browse or drag files here (max 100MB total) Tap to choose files o…" at bounding box center [523, 216] width 173 height 35
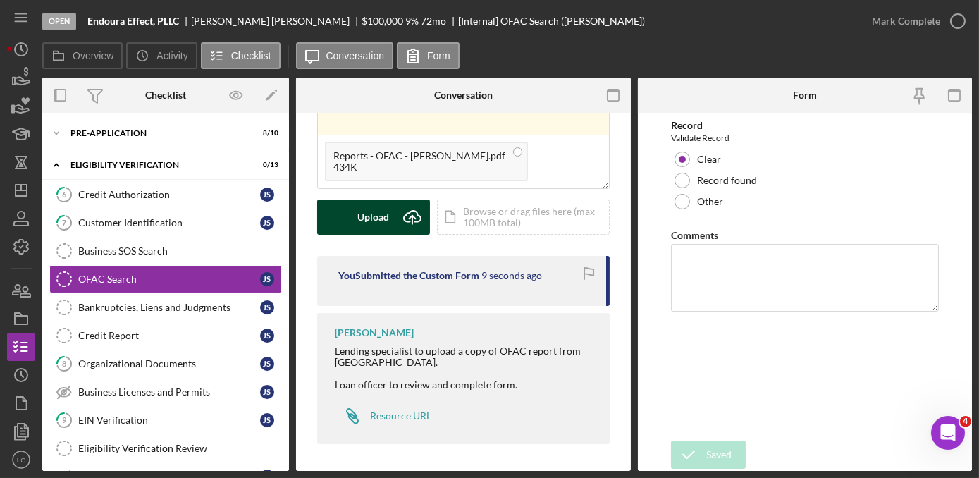
click at [356, 221] on button "Upload Icon/Upload" at bounding box center [373, 216] width 113 height 35
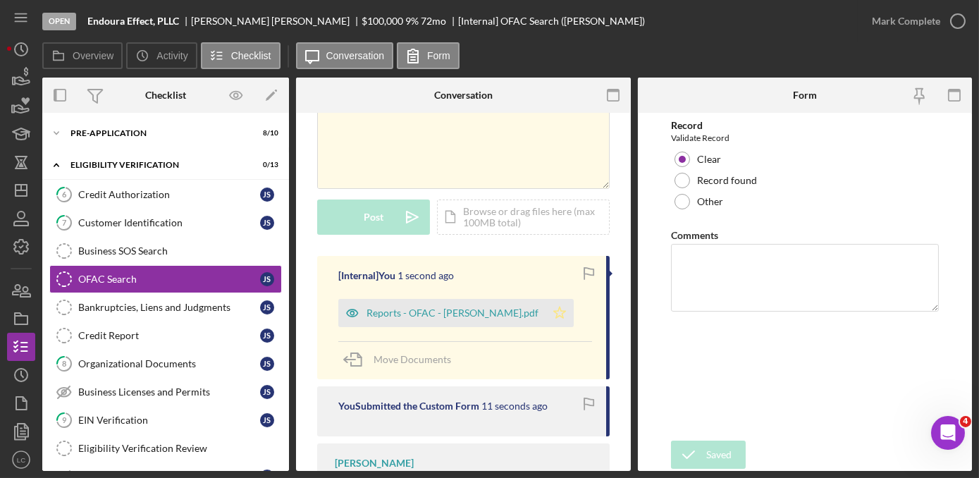
click at [545, 309] on icon "Icon/Star" at bounding box center [559, 313] width 28 height 28
click at [965, 23] on icon "button" at bounding box center [957, 21] width 35 height 35
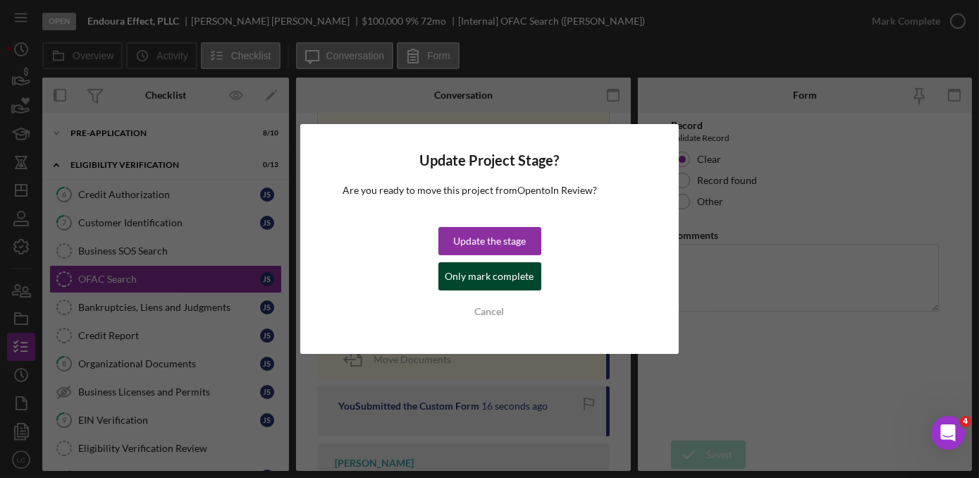
click at [474, 278] on div "Only mark complete" at bounding box center [489, 276] width 89 height 28
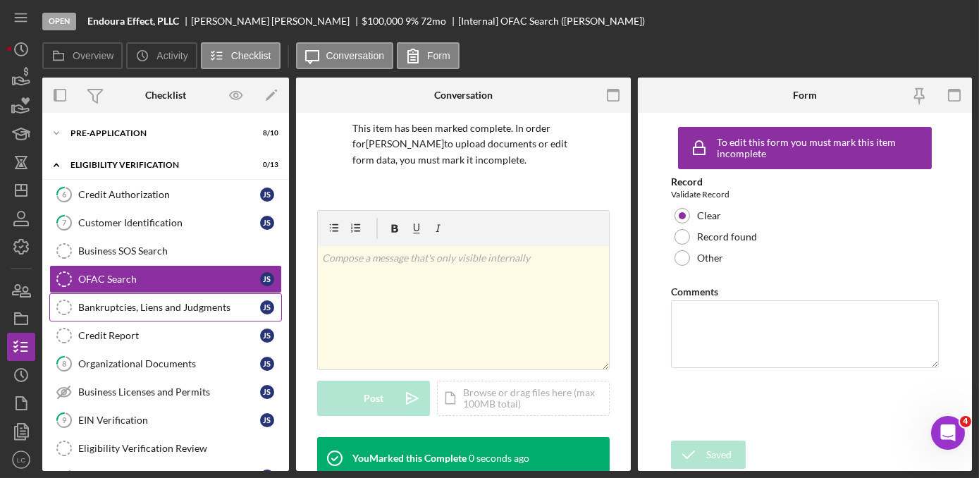
scroll to position [315, 0]
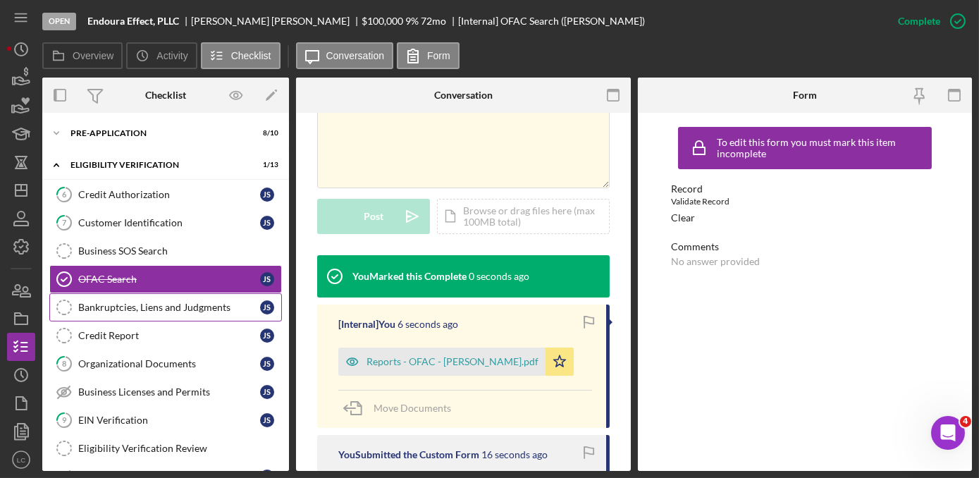
click at [206, 314] on link "Bankruptcies, Liens and Judgments Bankruptcies, Liens and Judgments J S" at bounding box center [165, 307] width 233 height 28
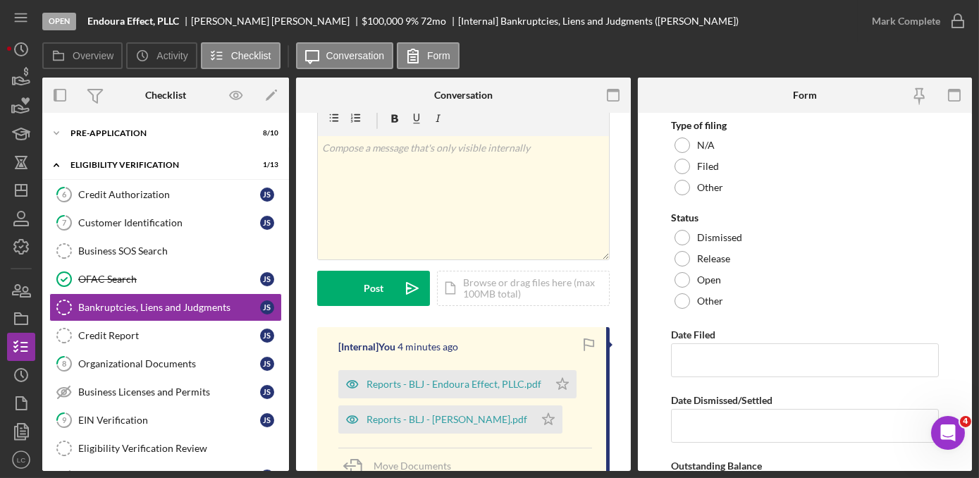
scroll to position [63, 0]
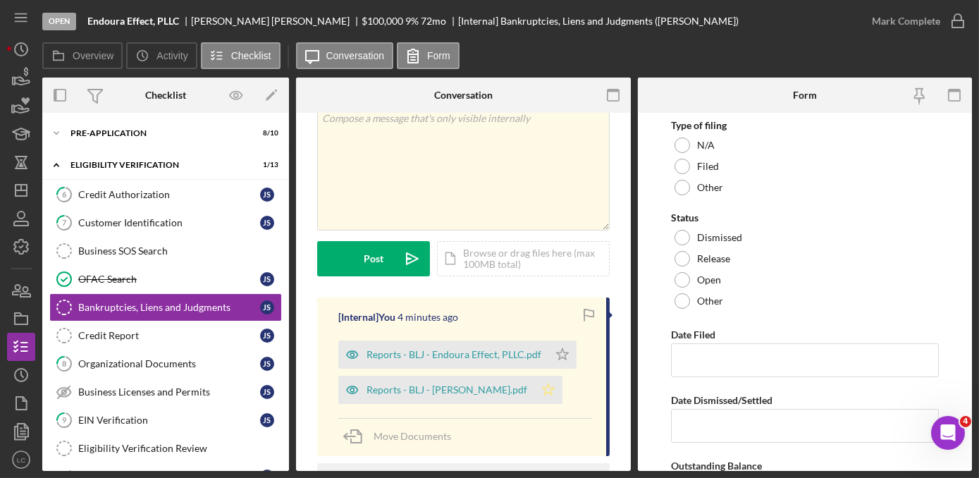
click at [534, 400] on icon "Icon/Star" at bounding box center [548, 390] width 28 height 28
click at [558, 354] on icon "Icon/Star" at bounding box center [562, 354] width 28 height 28
click at [156, 359] on div "Organizational Documents" at bounding box center [169, 363] width 182 height 11
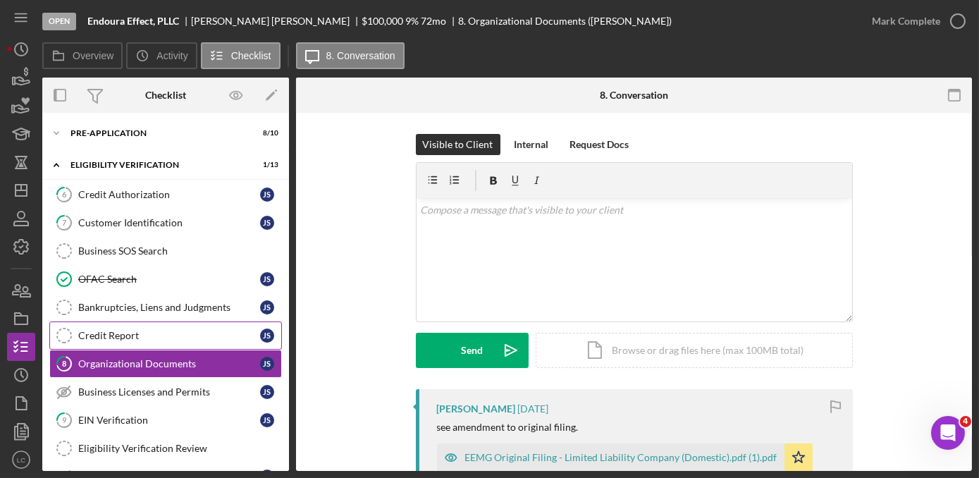
click at [146, 337] on div "Credit Report" at bounding box center [169, 335] width 182 height 11
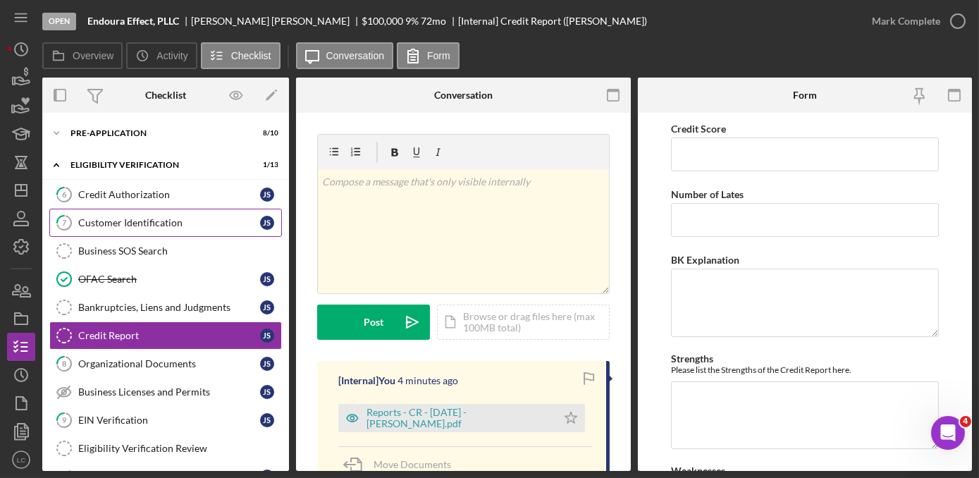
click at [108, 228] on link "7 Customer Identification J S" at bounding box center [165, 223] width 233 height 28
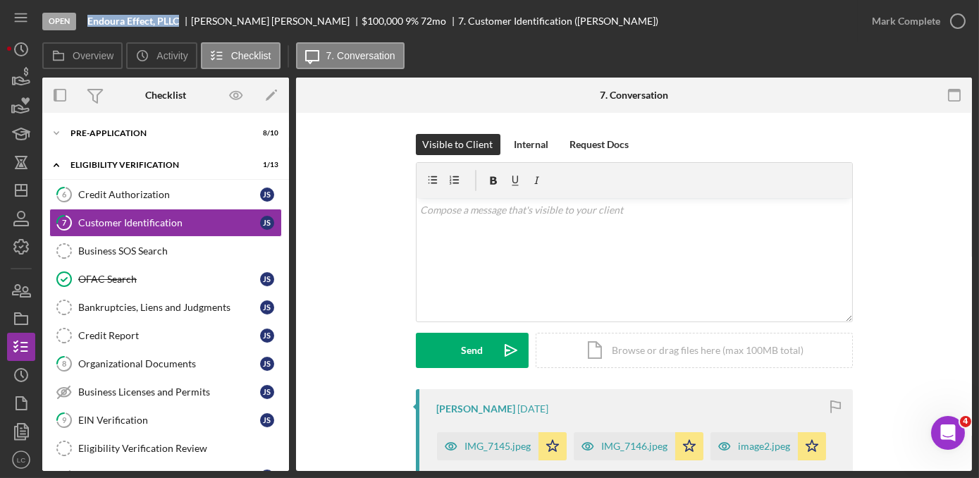
drag, startPoint x: 179, startPoint y: 20, endPoint x: 80, endPoint y: 30, distance: 99.2
click at [80, 30] on div "Open Endoura Effect, PLLC [PERSON_NAME] $100,000 $100,000 9 % 72 mo 7. Customer…" at bounding box center [449, 21] width 815 height 42
copy div "Endoura Effect, PLLC"
click at [21, 189] on line "button" at bounding box center [21, 188] width 0 height 6
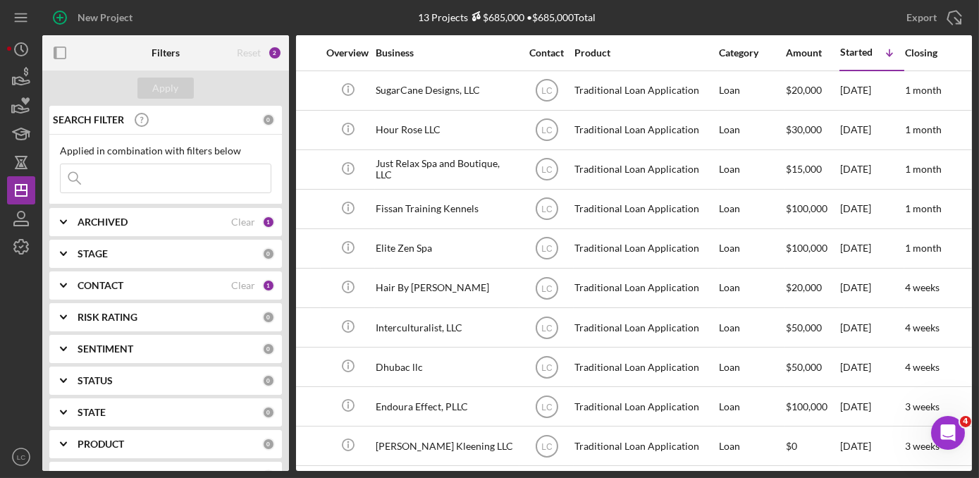
scroll to position [0, 297]
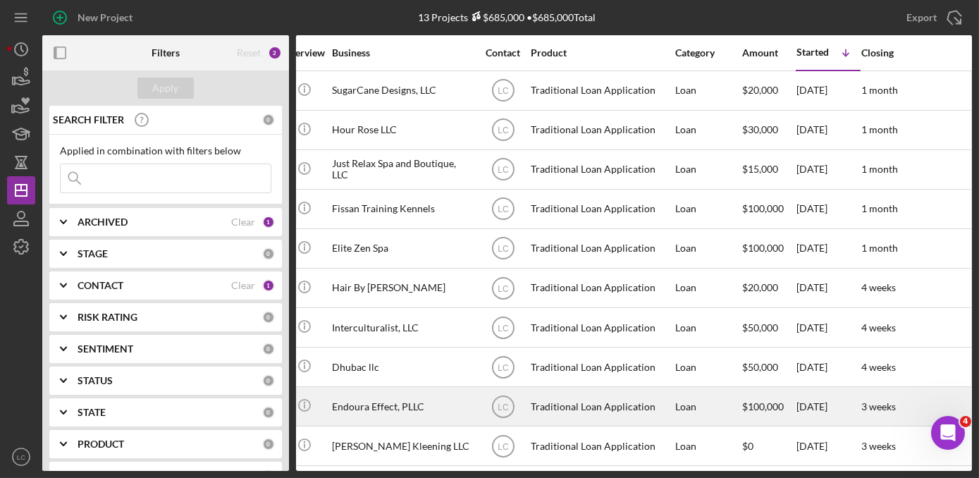
click at [598, 397] on div "Traditional Loan Application" at bounding box center [601, 406] width 141 height 37
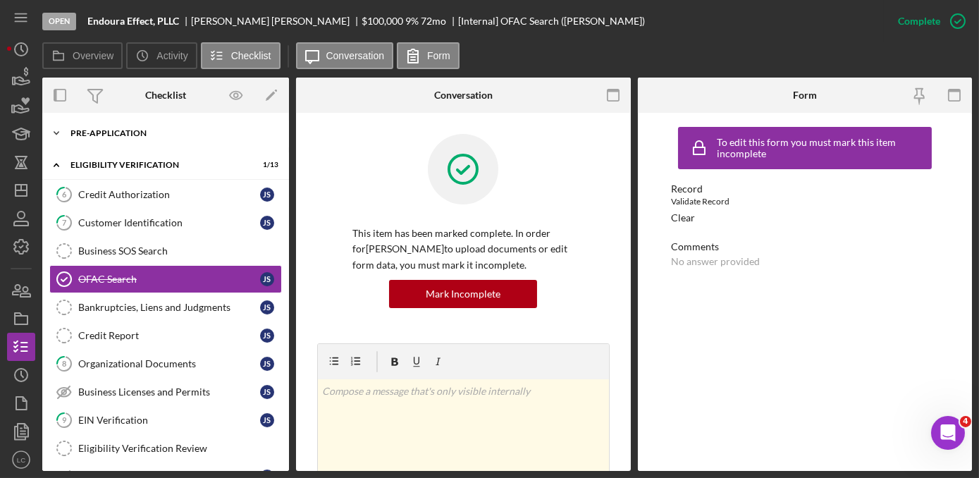
click at [67, 128] on icon "Icon/Expander" at bounding box center [56, 133] width 28 height 28
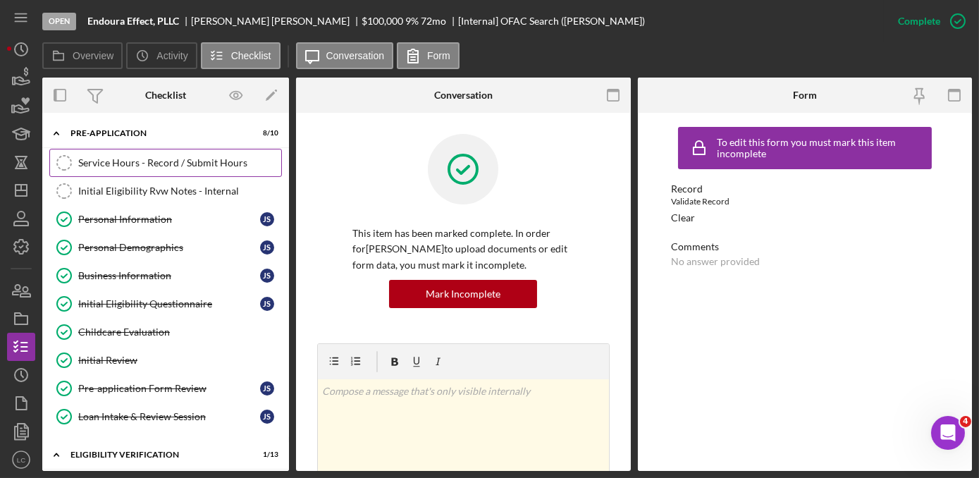
click at [122, 162] on div "Service Hours - Record / Submit Hours" at bounding box center [179, 162] width 203 height 11
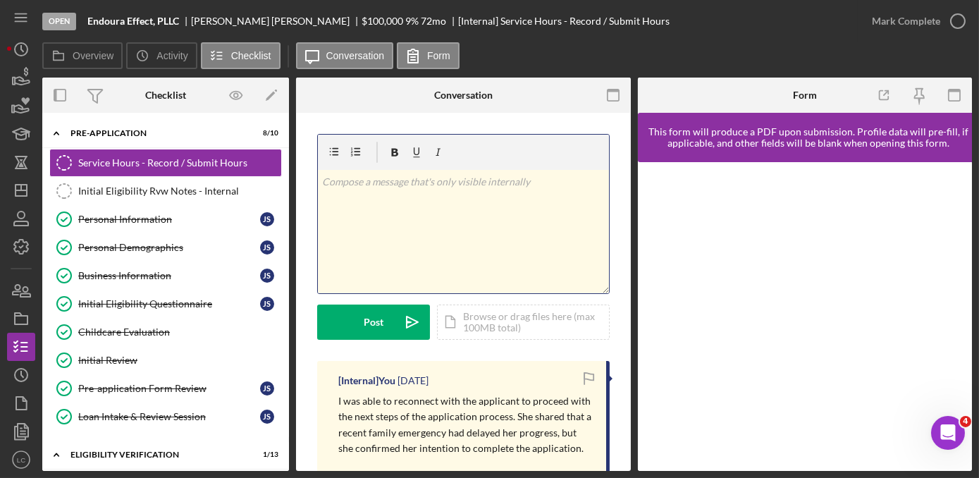
click at [423, 233] on div "v Color teal Color pink Remove color Add row above Add row below Add column bef…" at bounding box center [463, 231] width 291 height 123
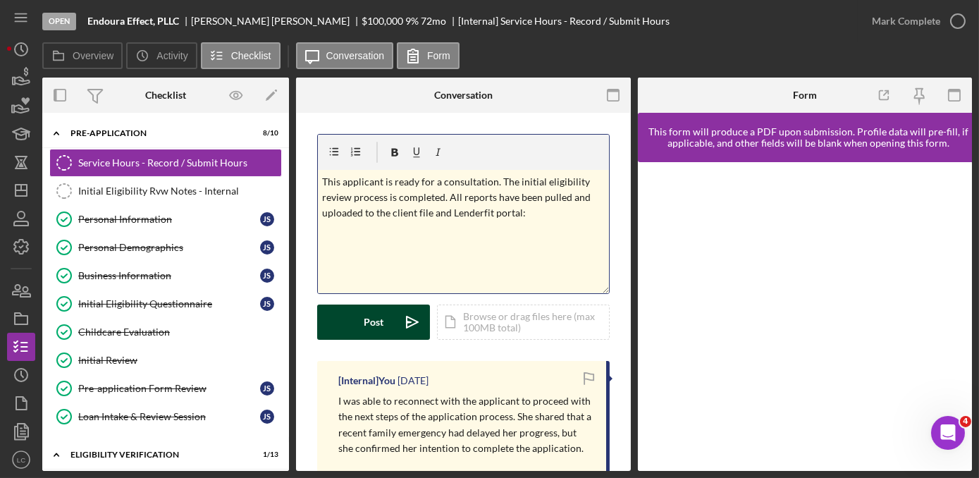
click at [366, 324] on div "Post" at bounding box center [374, 321] width 20 height 35
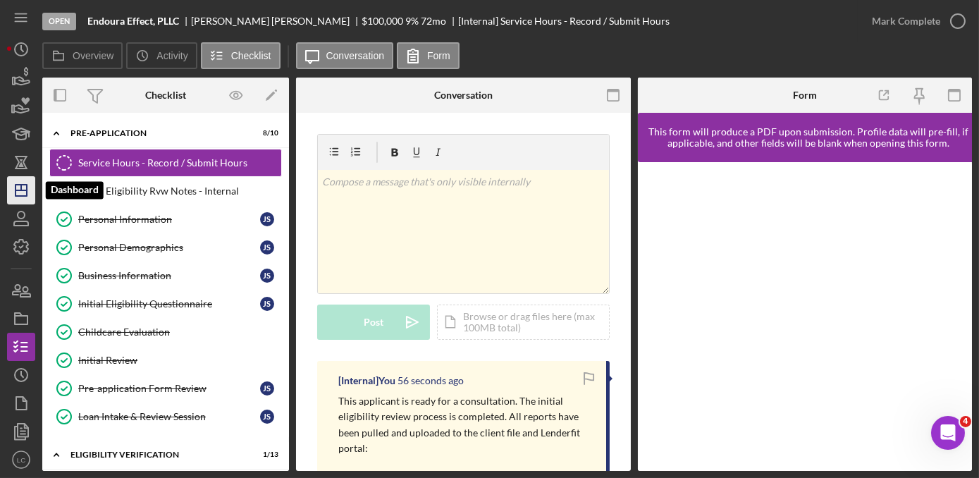
click at [13, 180] on icon "Icon/Dashboard" at bounding box center [21, 190] width 35 height 35
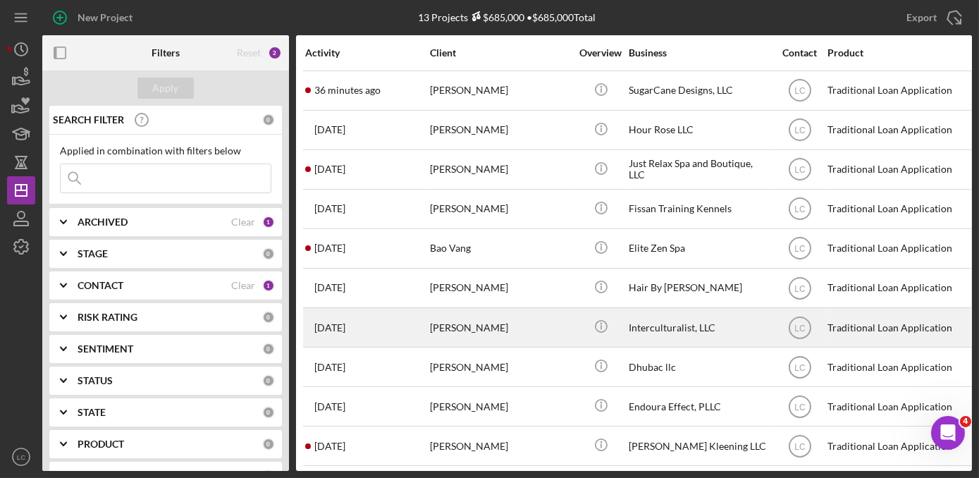
click at [372, 330] on div "[DATE] [PERSON_NAME]" at bounding box center [366, 327] width 123 height 37
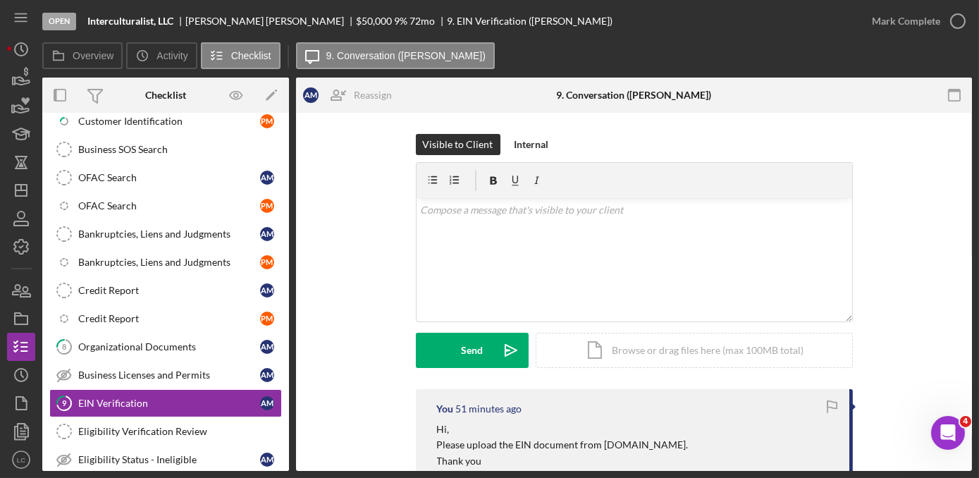
scroll to position [293, 0]
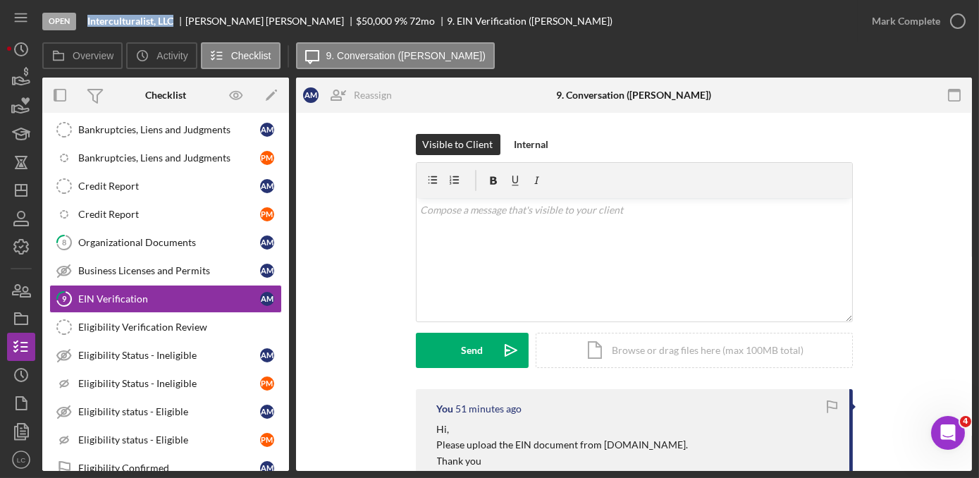
drag, startPoint x: 175, startPoint y: 27, endPoint x: 87, endPoint y: 26, distance: 87.4
click at [87, 26] on div "Open Interculturalist, LLC [PERSON_NAME] $50,000 $50,000 9 % 72 mo 9. EIN Verif…" at bounding box center [449, 21] width 815 height 42
copy b "Interculturalist, LLC"
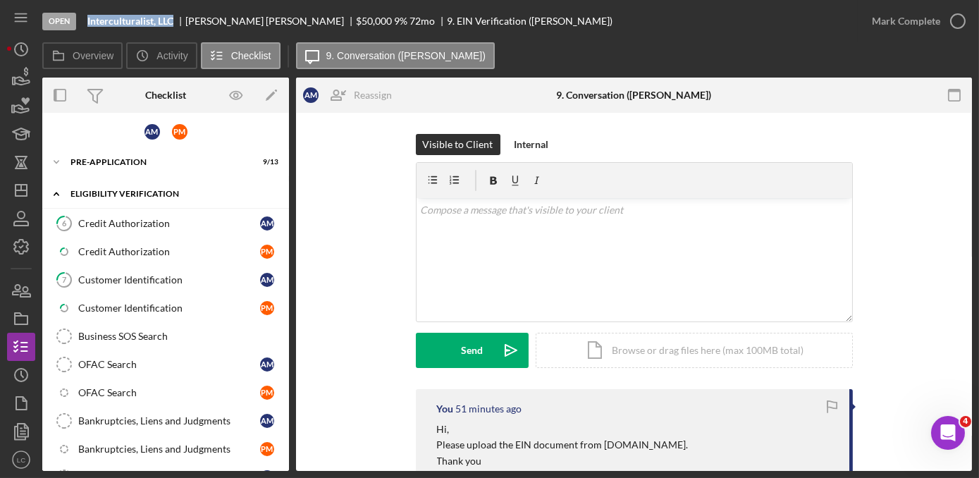
scroll to position [0, 0]
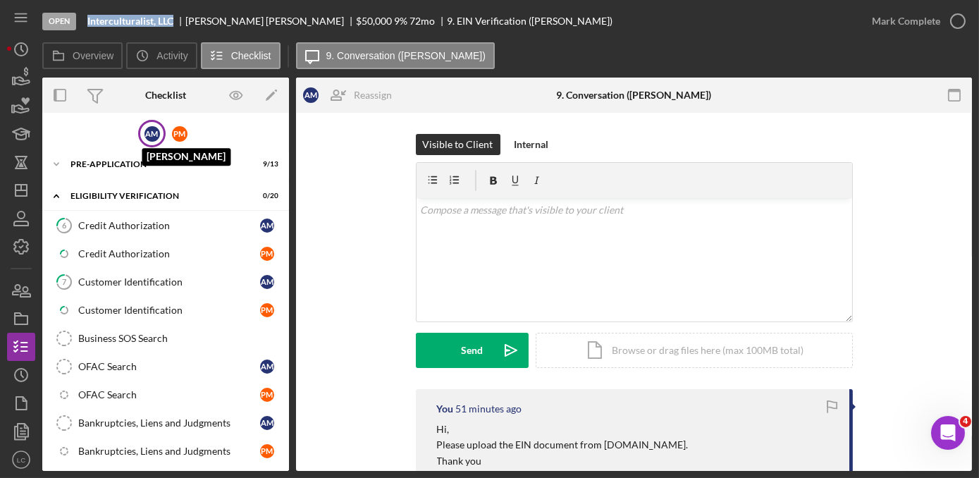
click at [147, 137] on div "A M" at bounding box center [152, 134] width 16 height 16
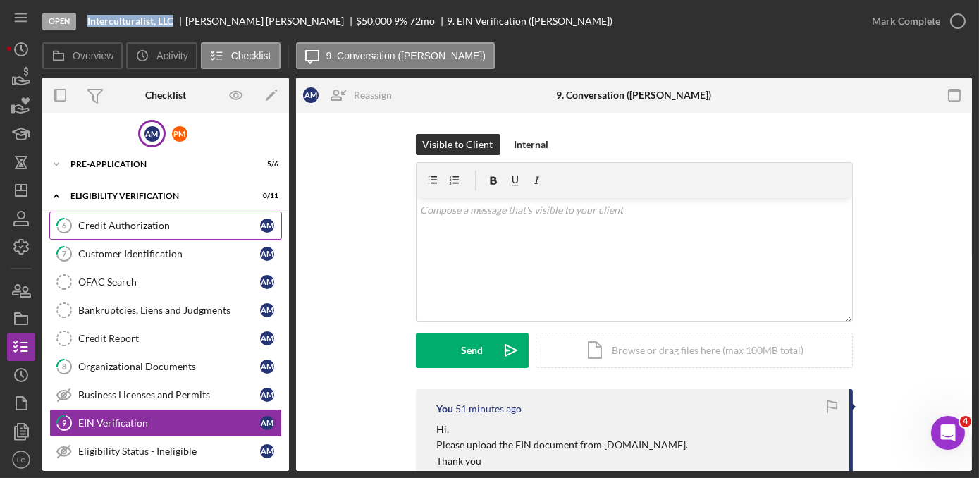
click at [146, 224] on div "Credit Authorization" at bounding box center [169, 225] width 182 height 11
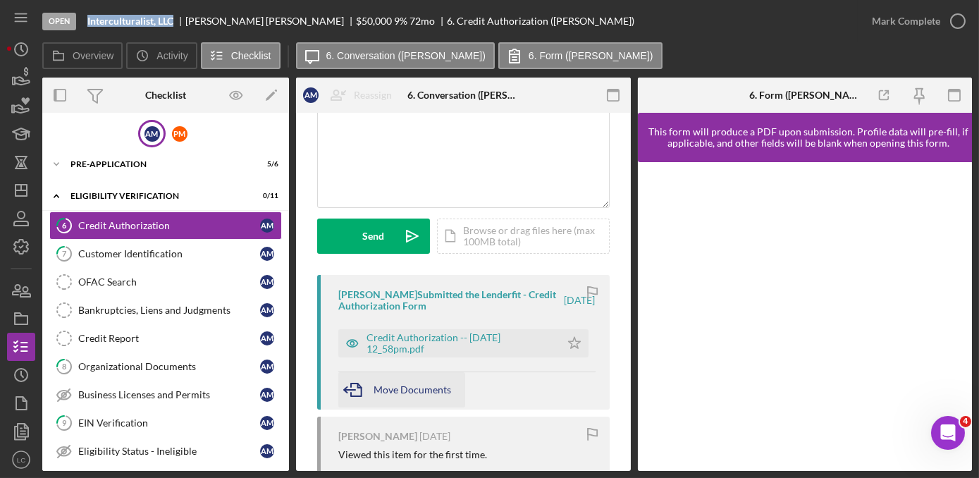
scroll to position [128, 0]
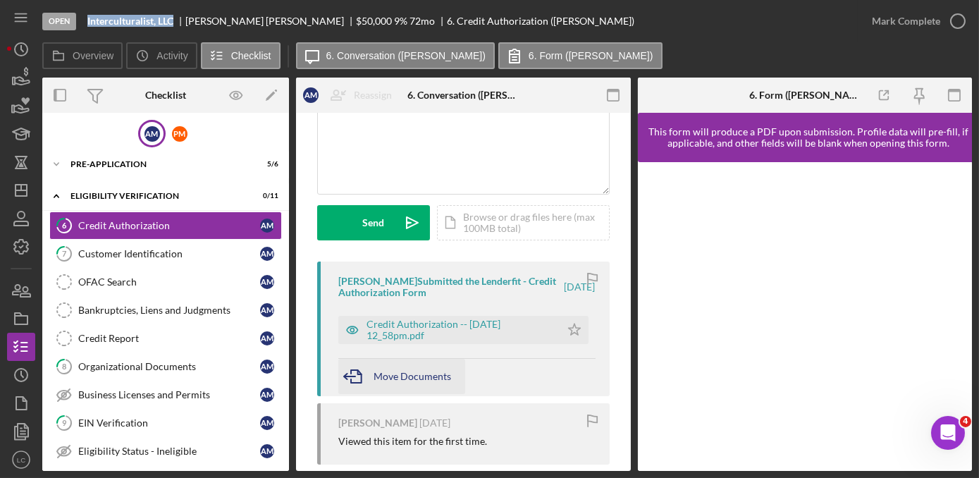
click at [402, 367] on div "Move Documents" at bounding box center [413, 376] width 78 height 35
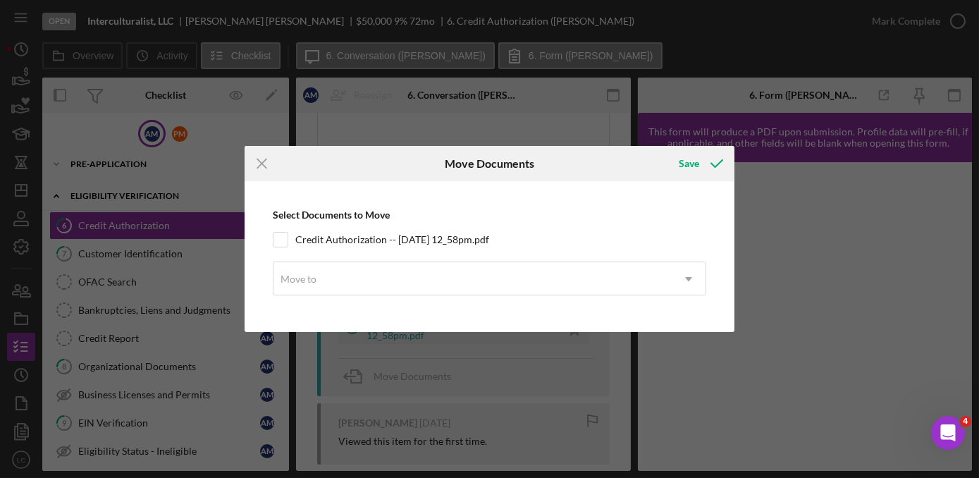
click at [397, 331] on div "Icon/Menu Close Move Documents Save Select Documents to Move Credit Authorizati…" at bounding box center [489, 239] width 979 height 478
click at [273, 162] on icon "Icon/Menu Close" at bounding box center [262, 163] width 35 height 35
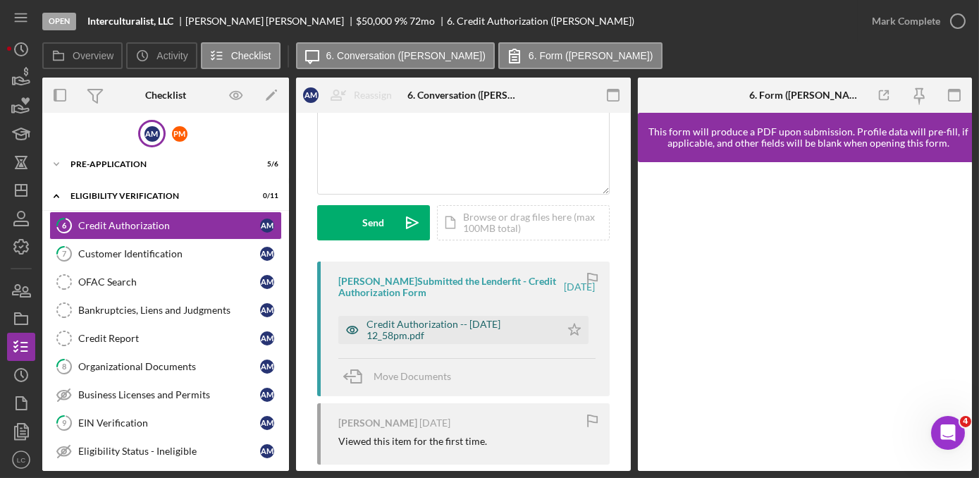
click at [409, 340] on div "Credit Authorization -- [DATE] 12_58pm.pdf" at bounding box center [449, 330] width 222 height 28
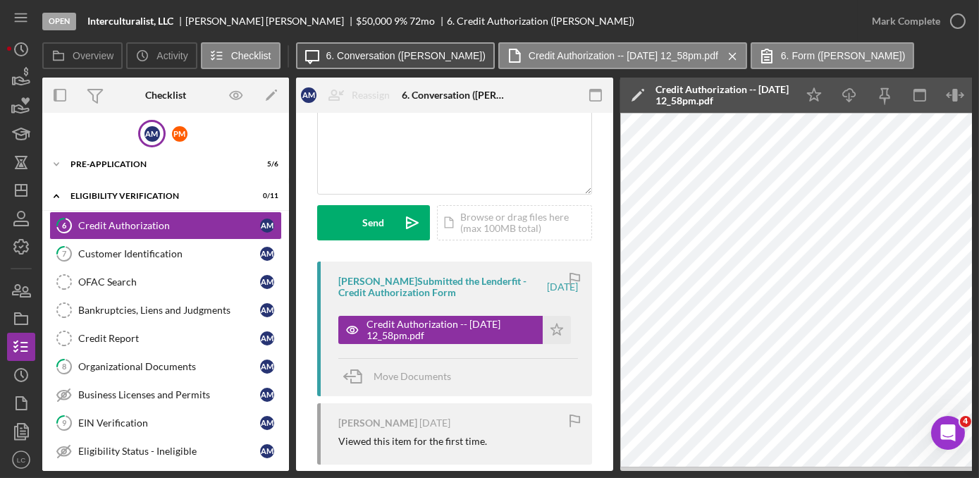
click at [376, 62] on button "Icon/Message 6. Conversation ([PERSON_NAME])" at bounding box center [395, 55] width 199 height 27
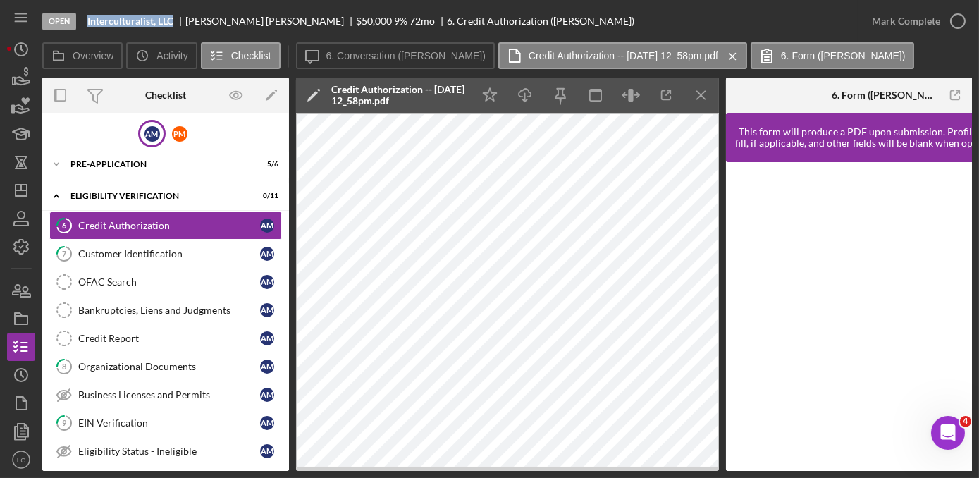
drag, startPoint x: 175, startPoint y: 25, endPoint x: 73, endPoint y: 25, distance: 102.2
click at [73, 25] on div "Open Interculturalist, LLC [PERSON_NAME] $50,000 $50,000 9 % 72 mo 6. Credit Au…" at bounding box center [449, 21] width 815 height 42
copy div "Interculturalist, LLC"
click at [92, 277] on div "OFAC Search" at bounding box center [169, 281] width 182 height 11
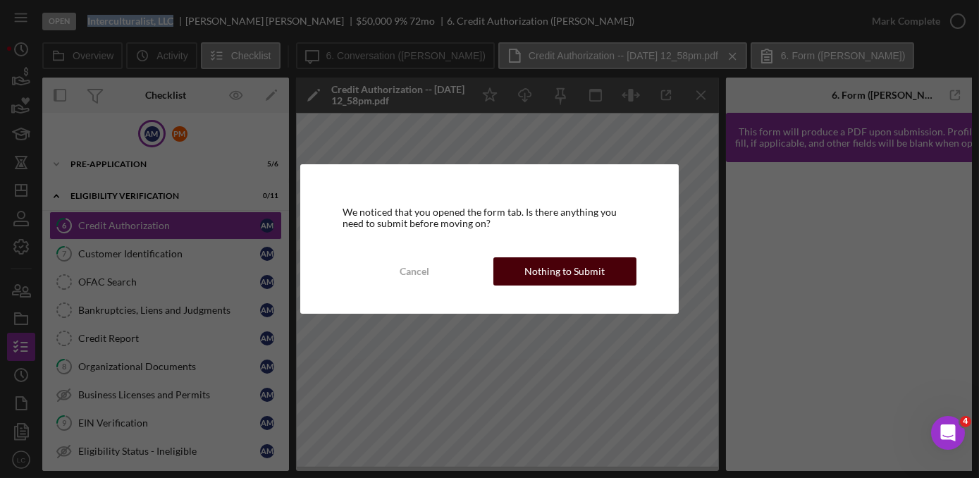
click at [569, 269] on div "Nothing to Submit" at bounding box center [564, 271] width 80 height 28
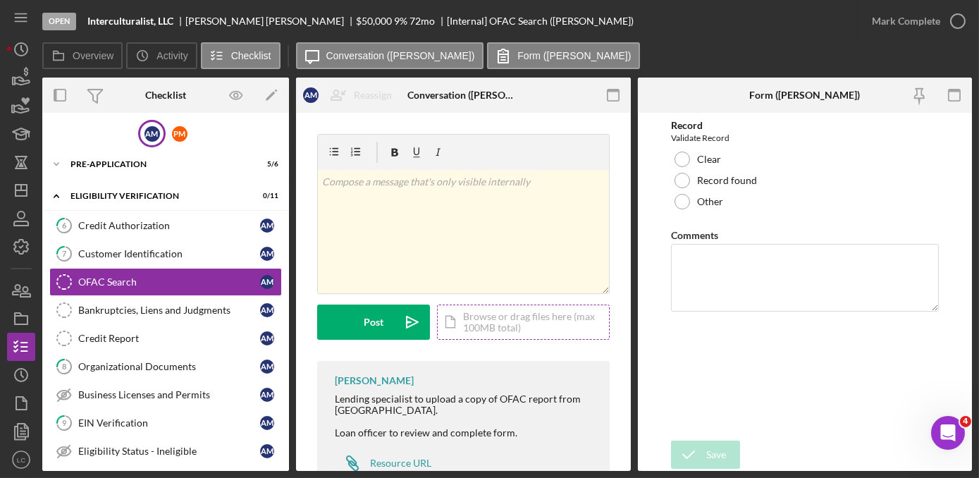
click at [491, 311] on div "Icon/Document Browse or drag files here (max 100MB total) Tap to choose files o…" at bounding box center [523, 321] width 173 height 35
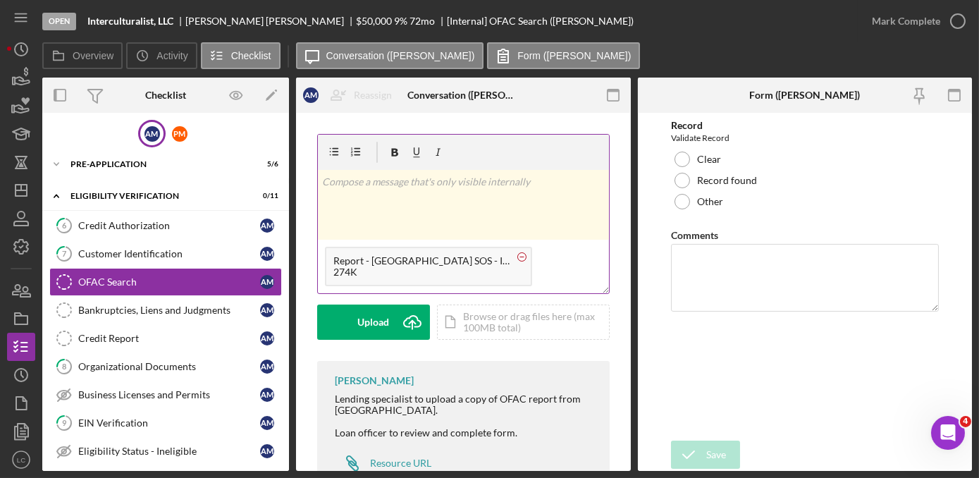
click at [526, 258] on icon at bounding box center [522, 257] width 18 height 18
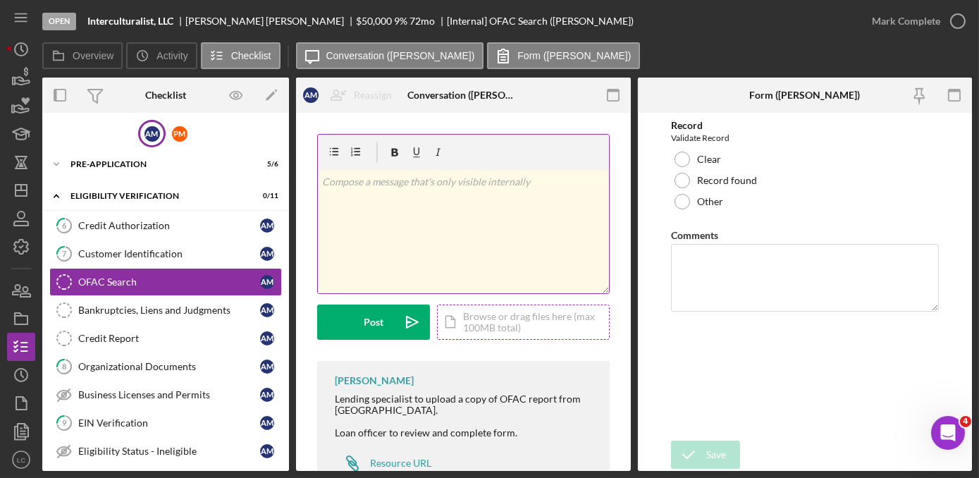
click at [510, 335] on div "Icon/Document Browse or drag files here (max 100MB total) Tap to choose files o…" at bounding box center [523, 321] width 173 height 35
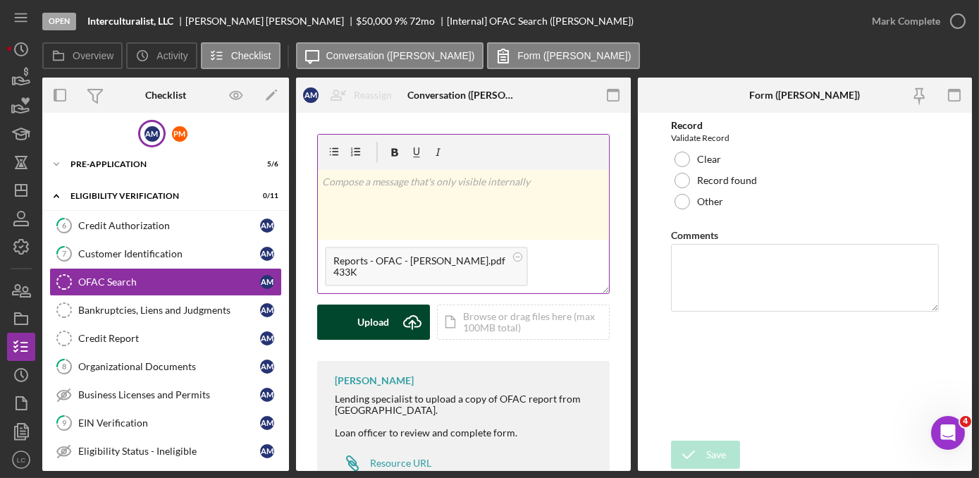
click at [362, 319] on div "Upload" at bounding box center [374, 321] width 32 height 35
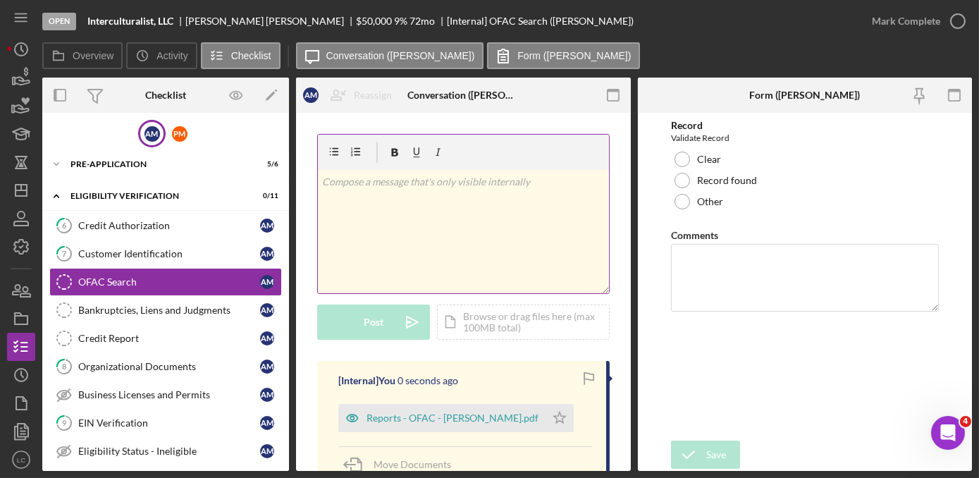
click at [176, 306] on div "Bankruptcies, Liens and Judgments" at bounding box center [169, 309] width 182 height 11
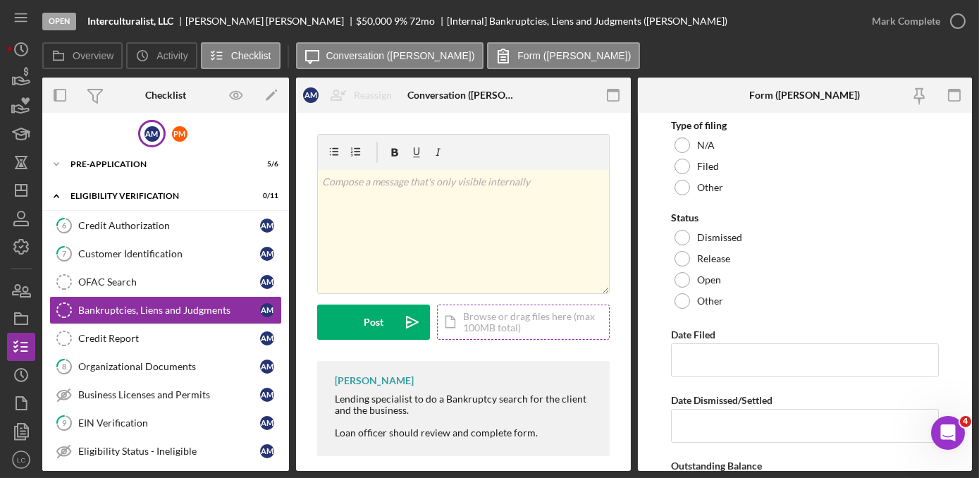
click at [483, 319] on div "Icon/Document Browse or drag files here (max 100MB total) Tap to choose files o…" at bounding box center [523, 321] width 173 height 35
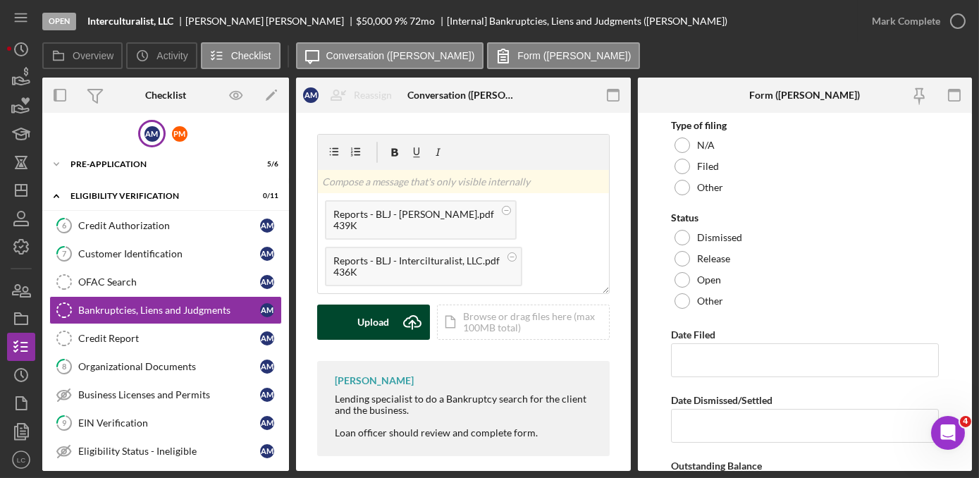
click at [393, 331] on button "Upload Icon/Upload" at bounding box center [373, 321] width 113 height 35
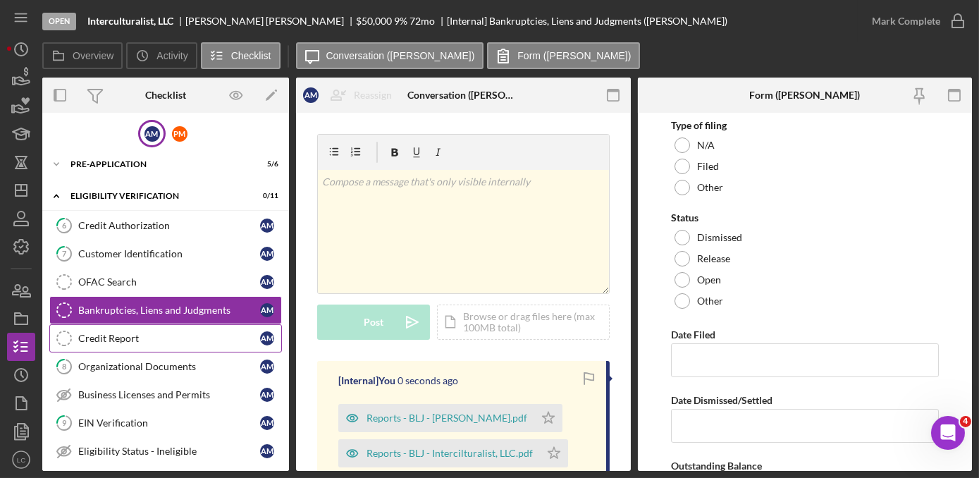
click at [175, 338] on div "Credit Report" at bounding box center [169, 338] width 182 height 11
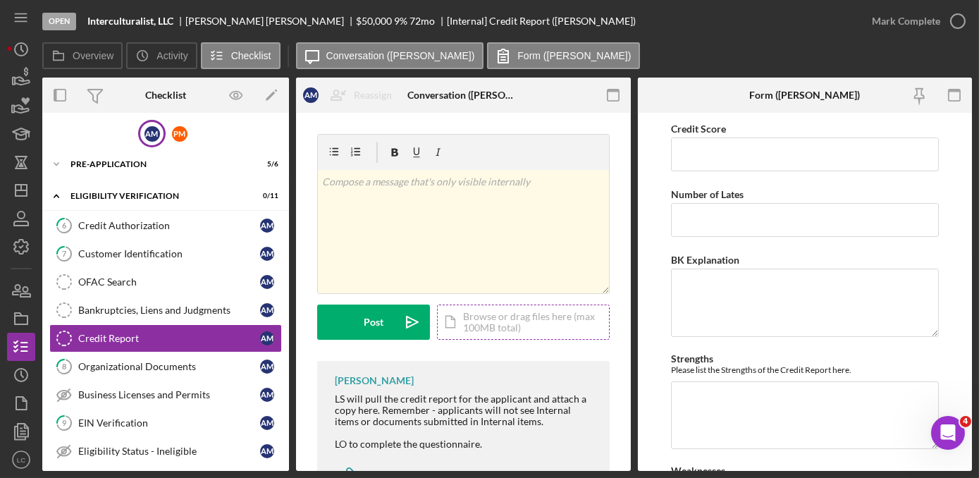
click at [488, 328] on div "Icon/Document Browse or drag files here (max 100MB total) Tap to choose files o…" at bounding box center [523, 321] width 173 height 35
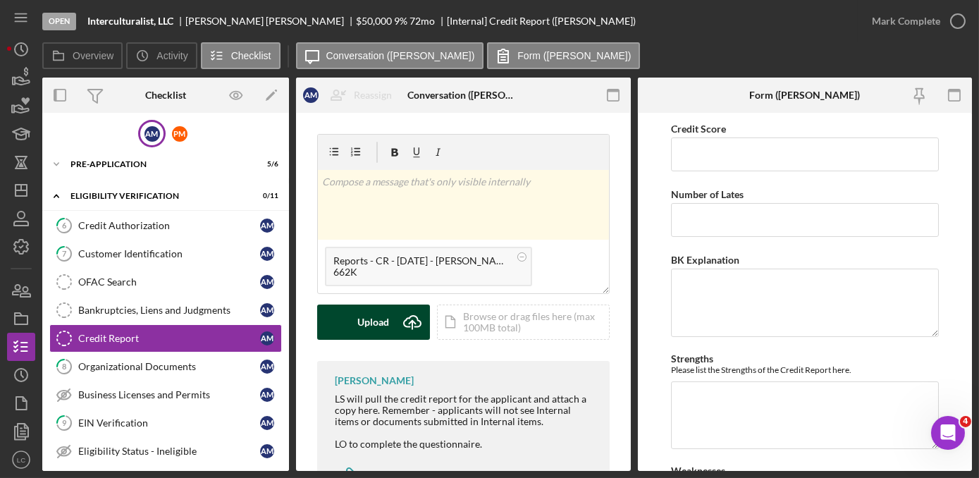
click at [410, 314] on icon "Icon/Upload" at bounding box center [412, 321] width 35 height 35
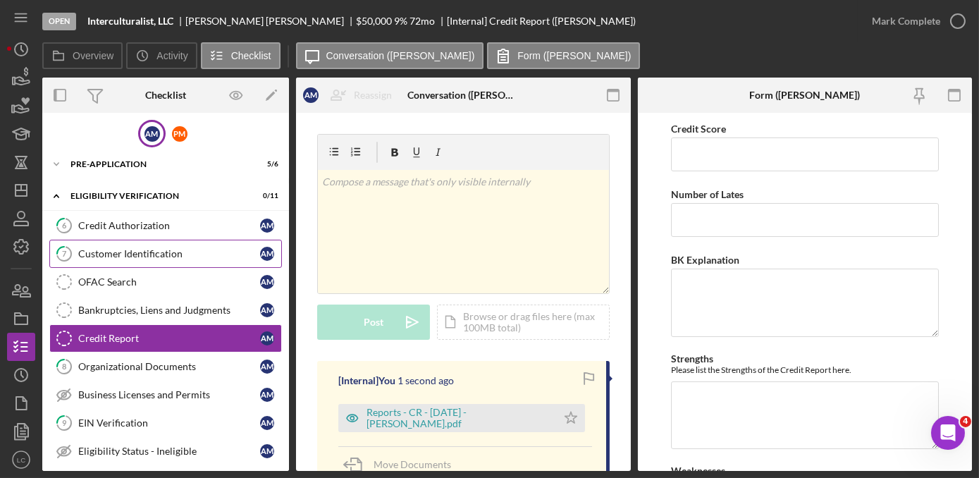
click at [174, 254] on div "Customer Identification" at bounding box center [169, 253] width 182 height 11
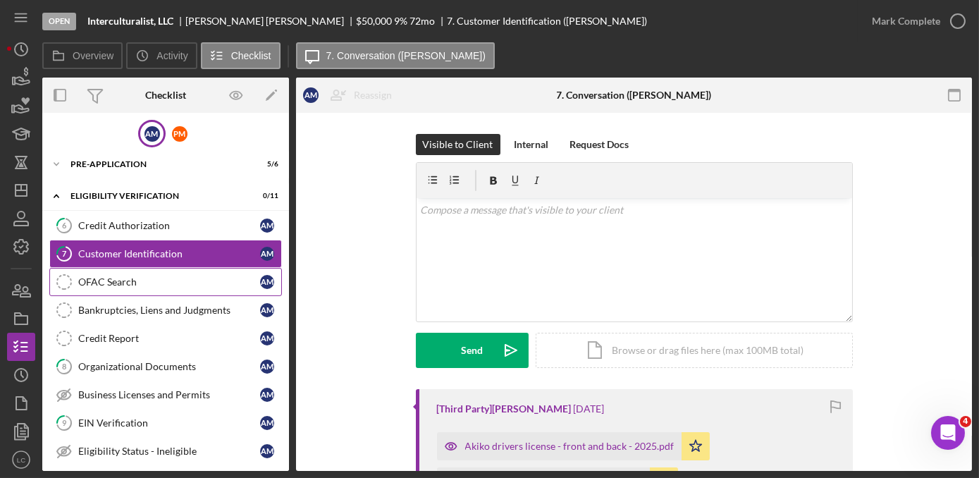
click at [185, 288] on link "OFAC Search OFAC Search A M" at bounding box center [165, 282] width 233 height 28
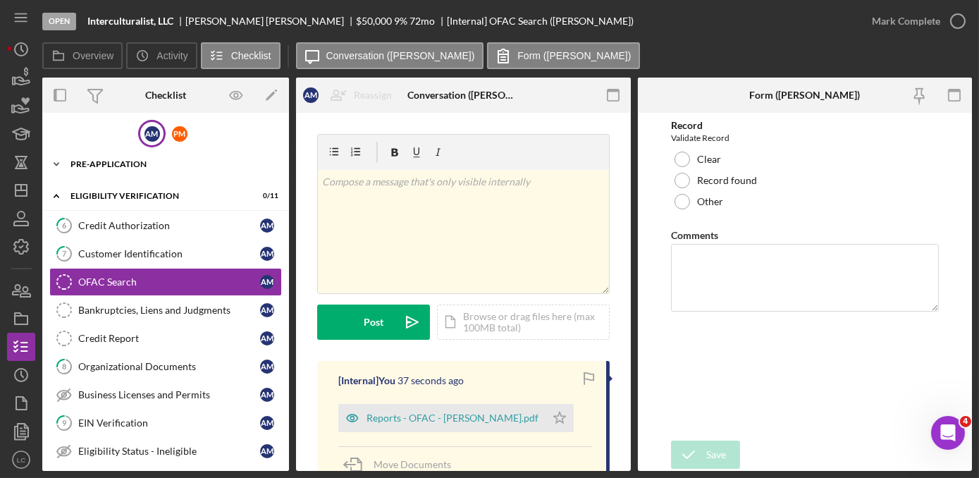
click at [54, 168] on icon "Icon/Expander" at bounding box center [56, 164] width 28 height 28
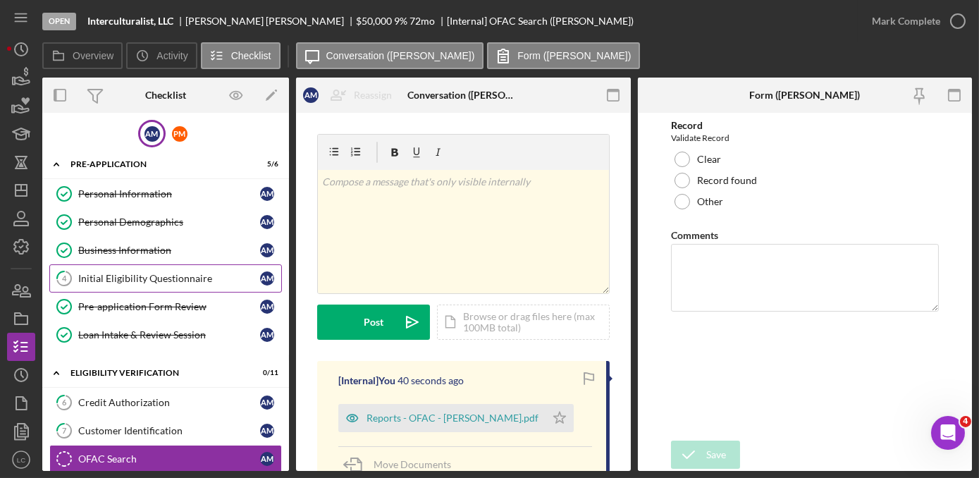
click at [186, 282] on div "Initial Eligibility Questionnaire" at bounding box center [169, 278] width 182 height 11
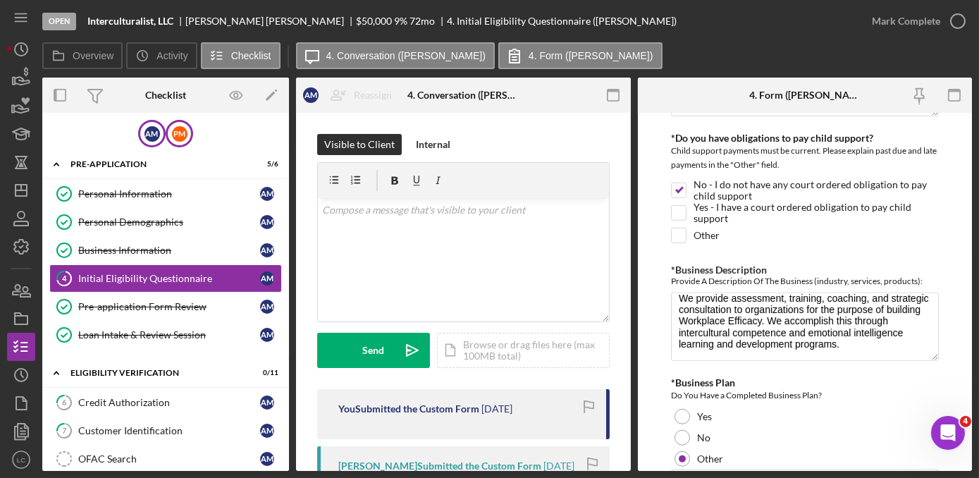
click at [173, 123] on div "P M" at bounding box center [179, 133] width 27 height 27
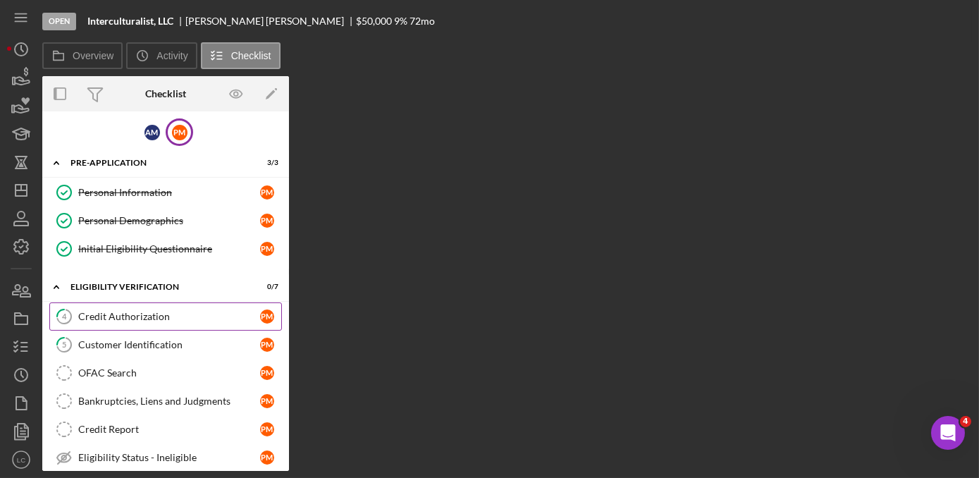
click at [148, 311] on div "Credit Authorization" at bounding box center [169, 316] width 182 height 11
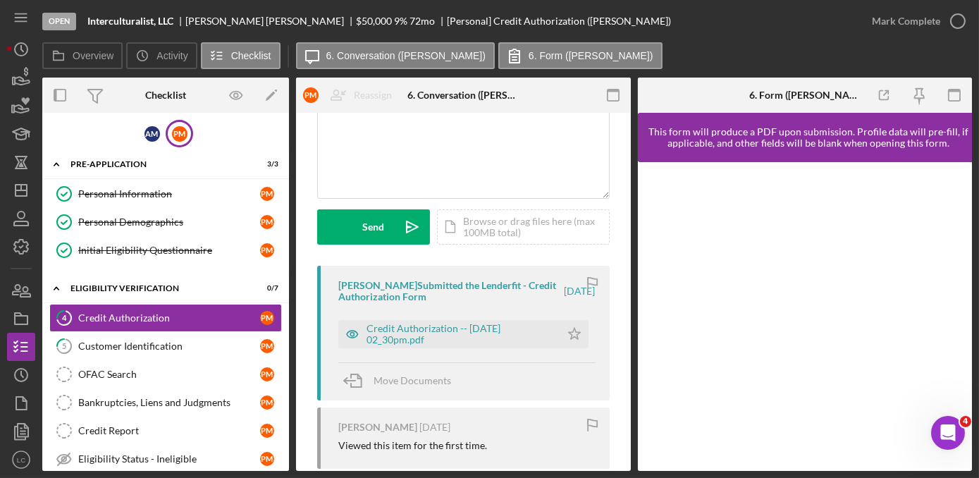
scroll to position [128, 0]
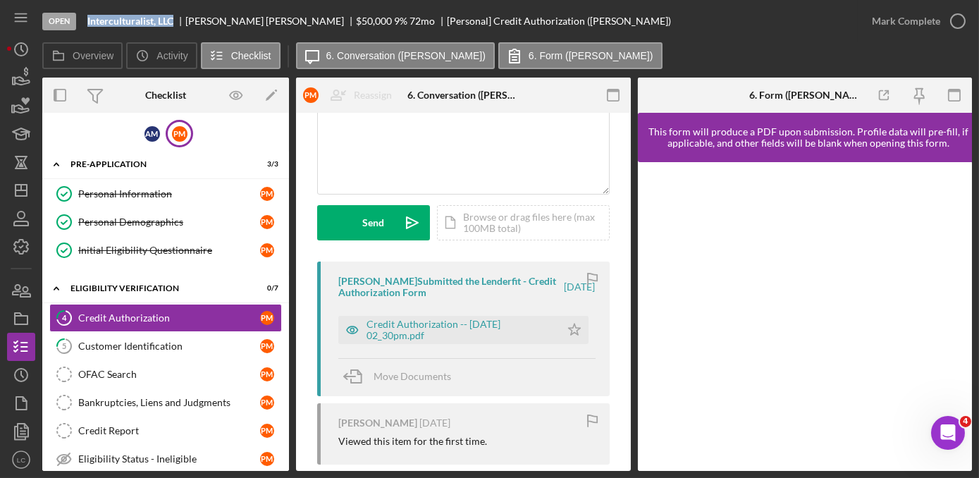
drag, startPoint x: 176, startPoint y: 24, endPoint x: 80, endPoint y: 31, distance: 96.1
click at [80, 31] on div "Open Interculturalist, LLC [PERSON_NAME] $50,000 $50,000 9 % 72 mo [Personal] C…" at bounding box center [449, 21] width 815 height 42
copy div "Interculturalist, LLC"
click at [21, 190] on g "button" at bounding box center [21, 190] width 11 height 11
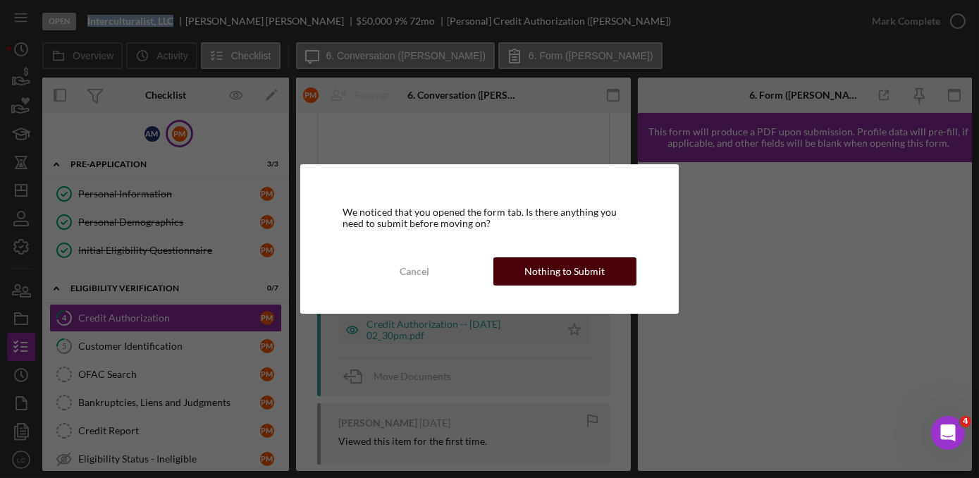
click at [599, 275] on div "Nothing to Submit" at bounding box center [564, 271] width 80 height 28
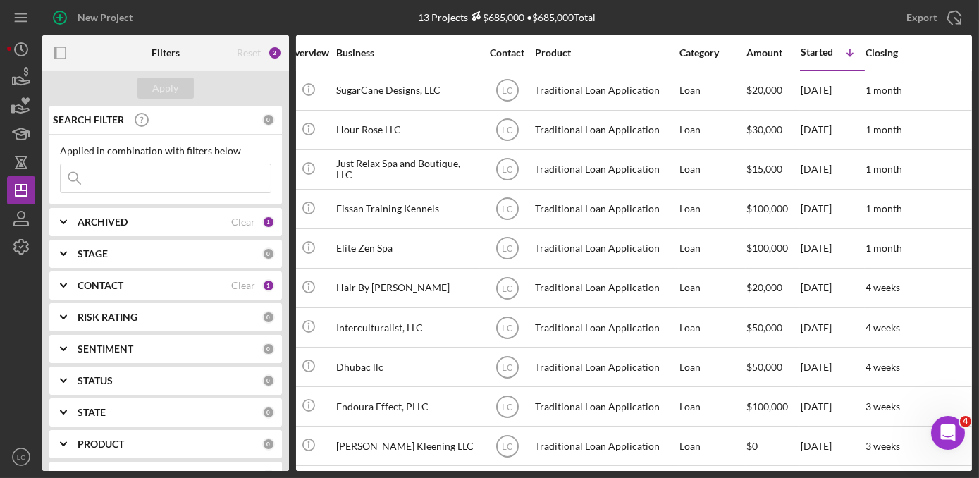
scroll to position [0, 314]
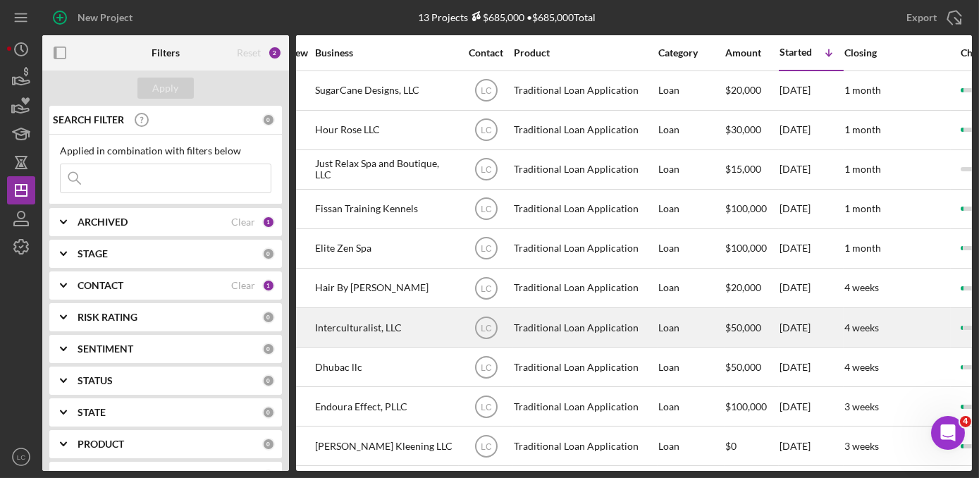
click at [424, 333] on div "Interculturalist, LLC" at bounding box center [385, 327] width 141 height 37
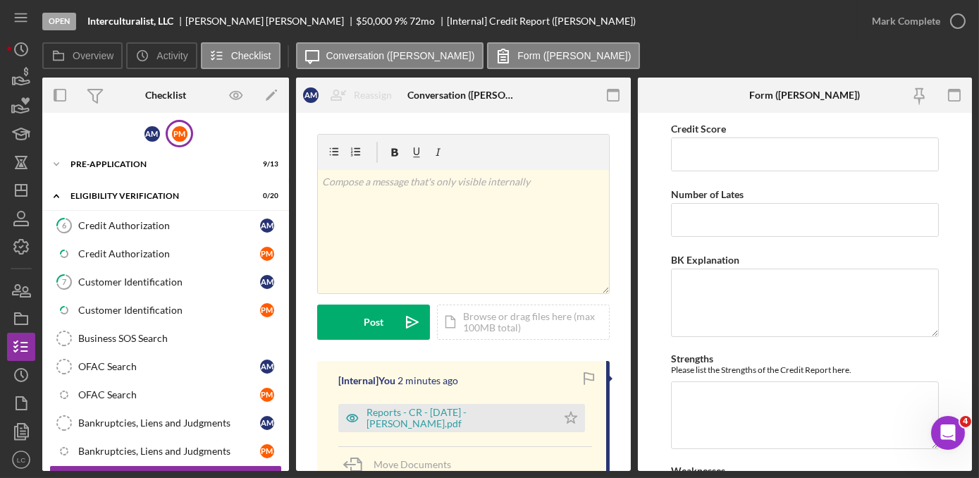
click at [175, 132] on div "P M" at bounding box center [180, 134] width 16 height 16
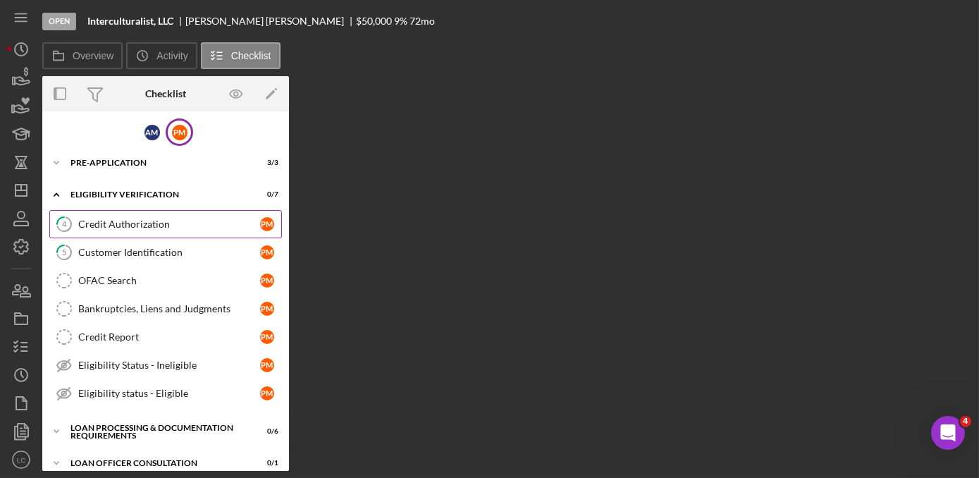
click at [125, 221] on div "Credit Authorization" at bounding box center [169, 223] width 182 height 11
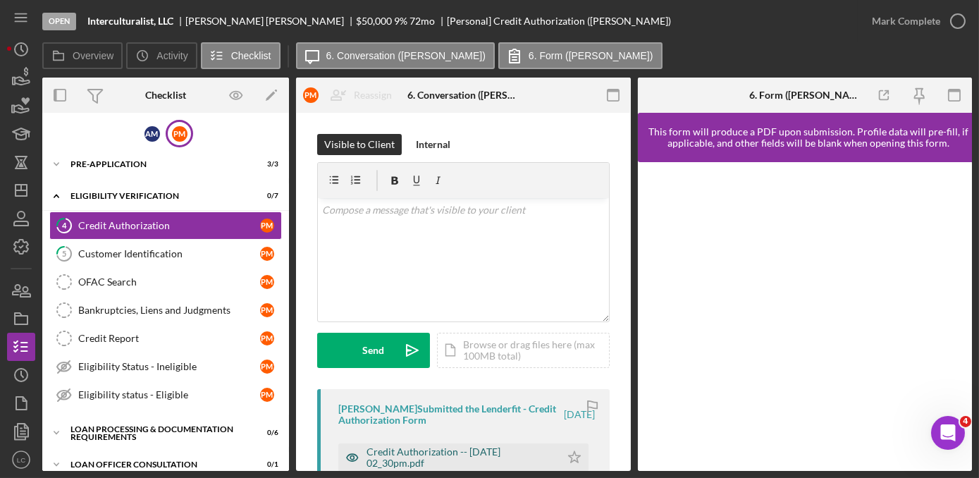
click at [443, 455] on div "Credit Authorization -- [DATE] 02_30pm.pdf" at bounding box center [459, 457] width 187 height 23
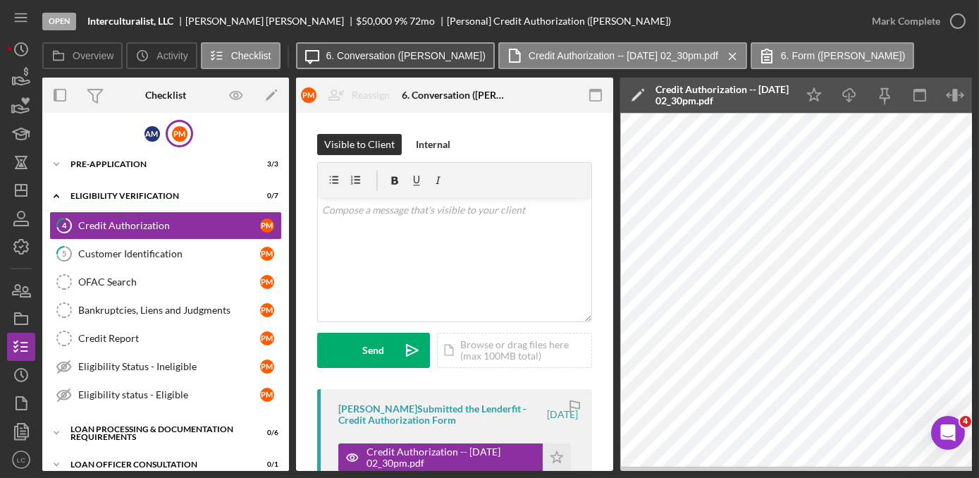
click at [352, 57] on label "6. Conversation ([PERSON_NAME])" at bounding box center [405, 55] width 159 height 11
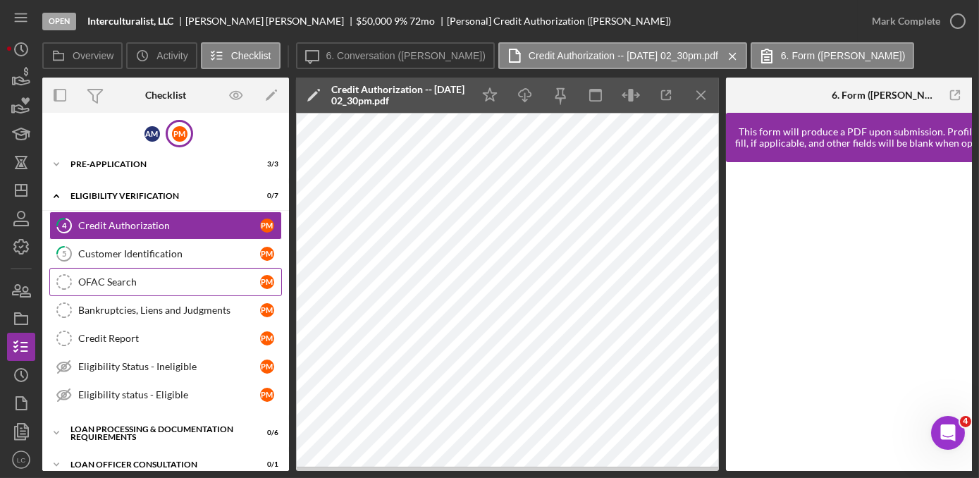
click at [162, 269] on link "OFAC Search OFAC Search P M" at bounding box center [165, 282] width 233 height 28
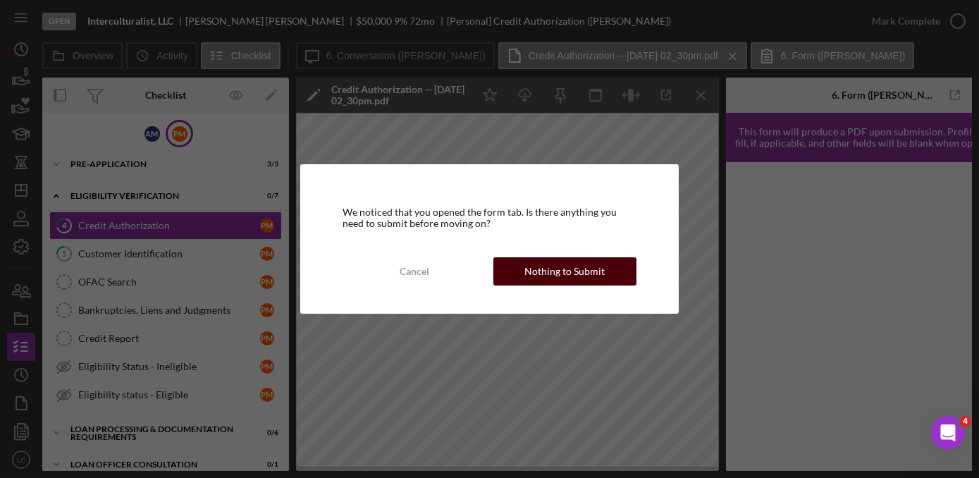
click at [578, 266] on div "Nothing to Submit" at bounding box center [564, 271] width 80 height 28
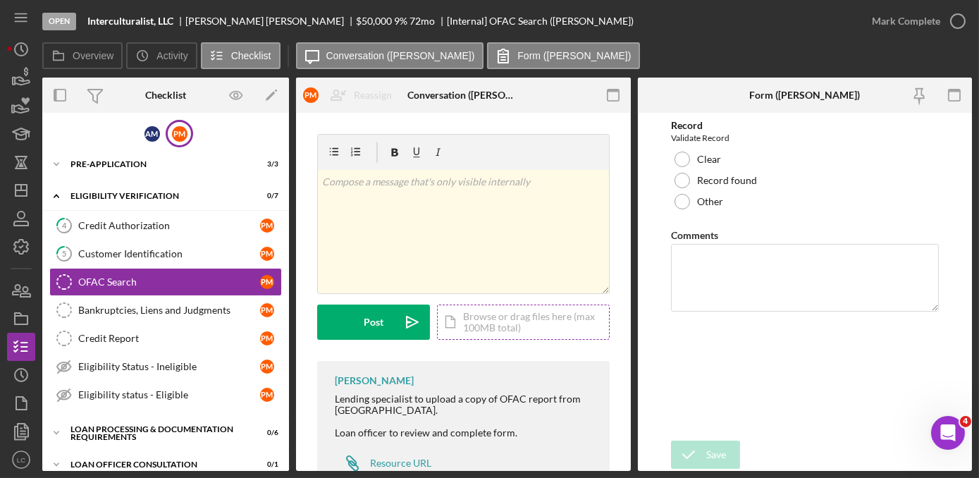
click at [524, 317] on div "Icon/Document Browse or drag files here (max 100MB total) Tap to choose files o…" at bounding box center [523, 321] width 173 height 35
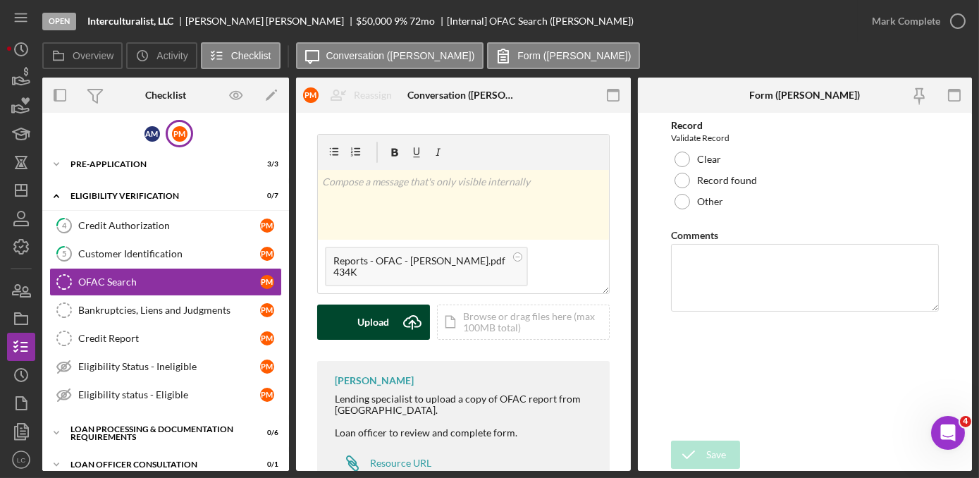
click at [379, 314] on div "Upload" at bounding box center [374, 321] width 32 height 35
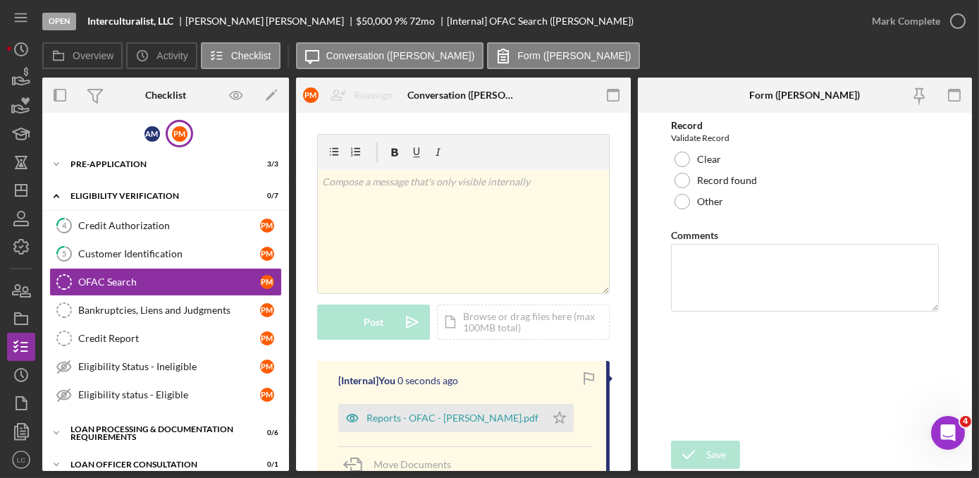
click at [178, 313] on div "Bankruptcies, Liens and Judgments" at bounding box center [169, 309] width 182 height 11
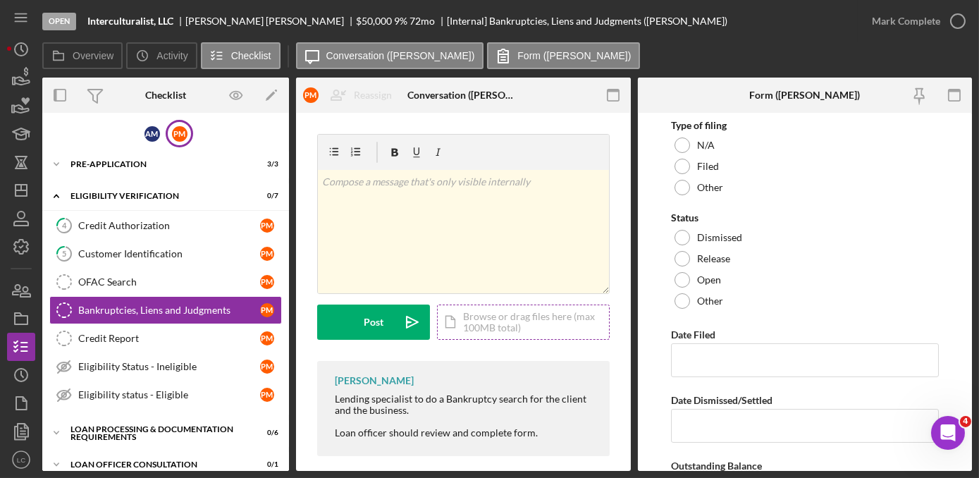
click at [483, 330] on div "Icon/Document Browse or drag files here (max 100MB total) Tap to choose files o…" at bounding box center [523, 321] width 173 height 35
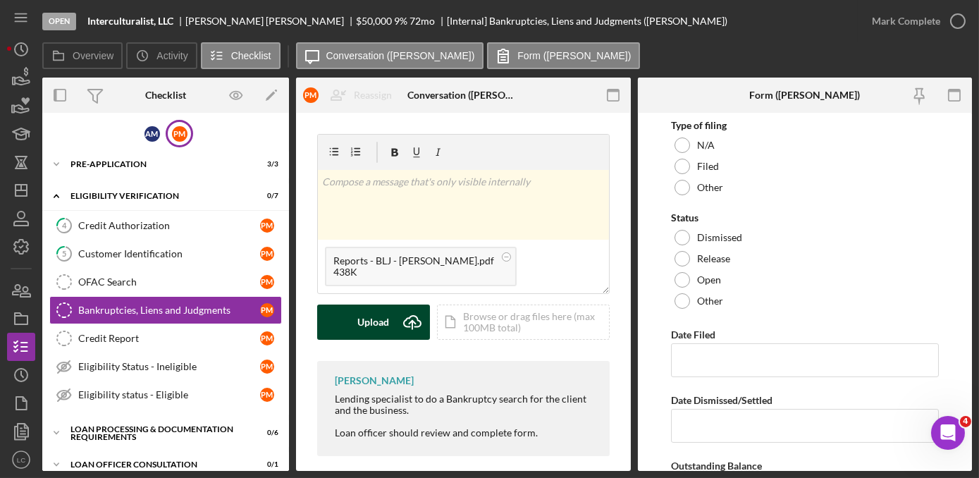
click at [352, 329] on button "Upload Icon/Upload" at bounding box center [373, 321] width 113 height 35
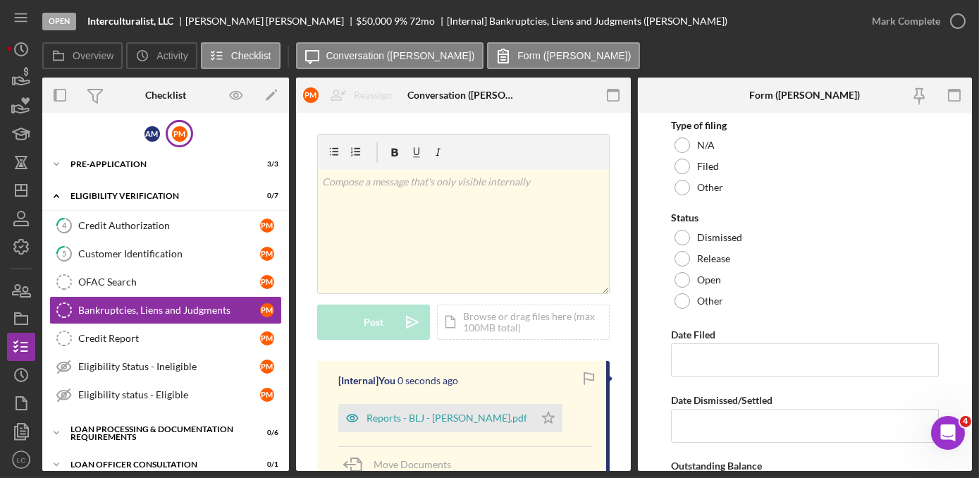
click at [168, 344] on link "Credit Report Credit Report P M" at bounding box center [165, 338] width 233 height 28
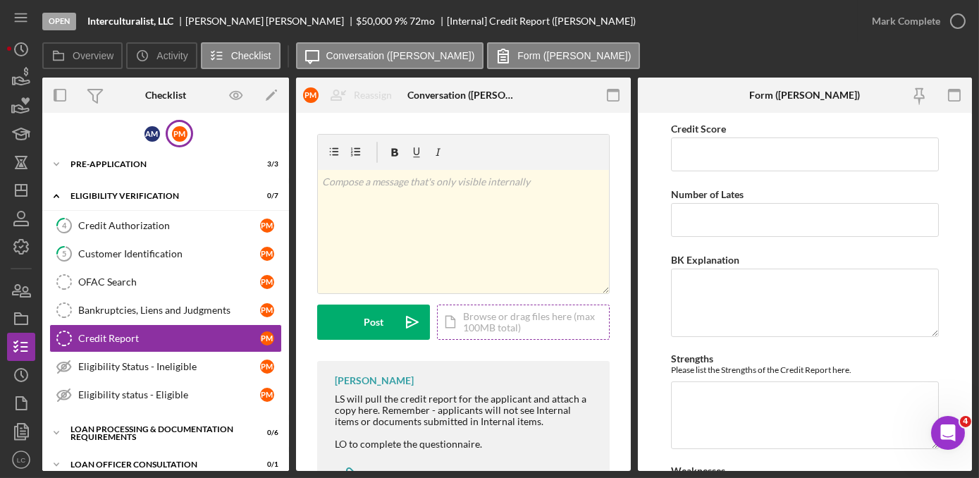
click at [489, 328] on div "Icon/Document Browse or drag files here (max 100MB total) Tap to choose files o…" at bounding box center [523, 321] width 173 height 35
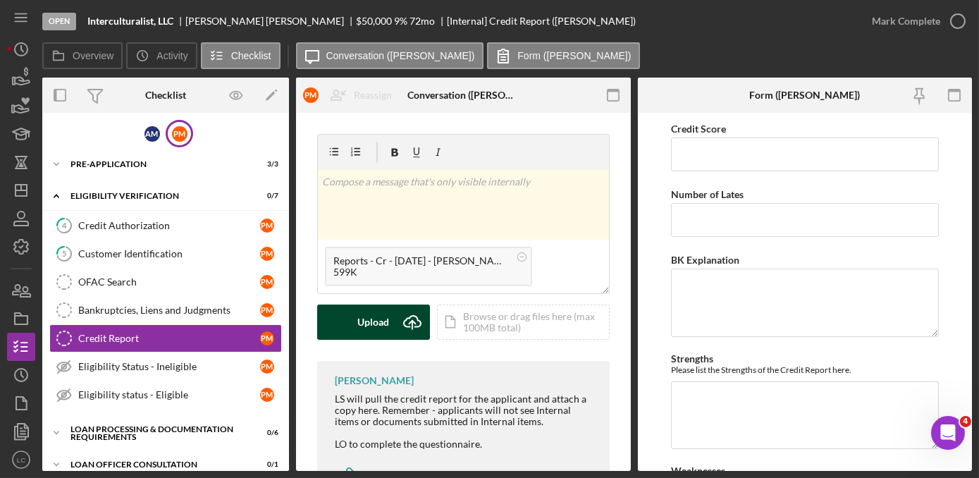
click at [350, 305] on button "Upload Icon/Upload" at bounding box center [373, 321] width 113 height 35
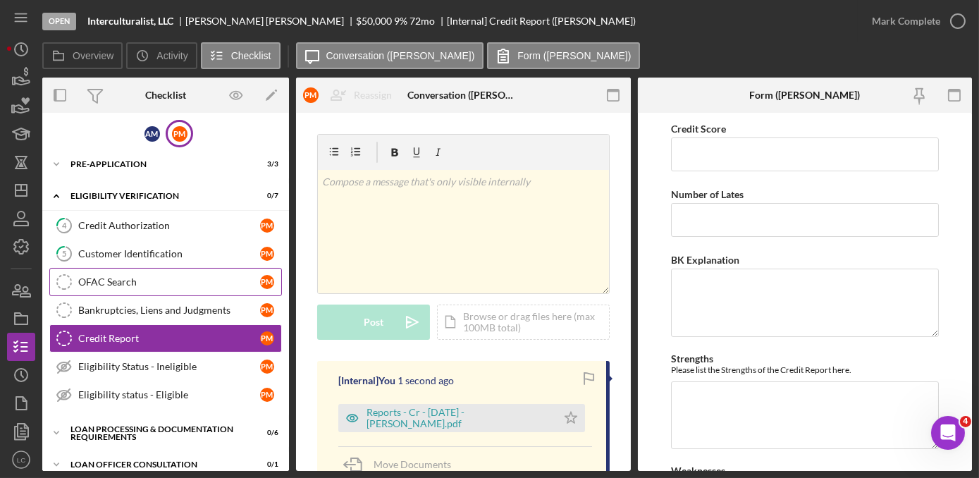
click at [168, 283] on div "OFAC Search" at bounding box center [169, 281] width 182 height 11
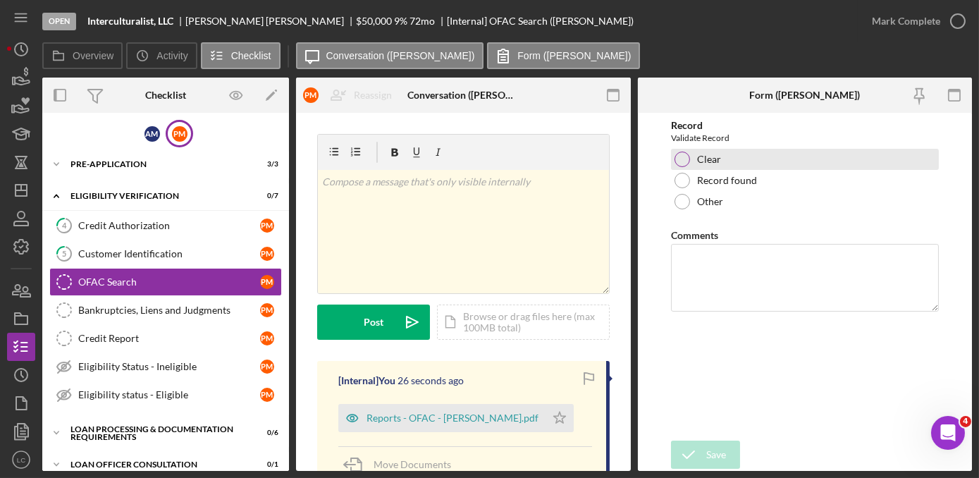
click at [682, 157] on div at bounding box center [682, 160] width 16 height 16
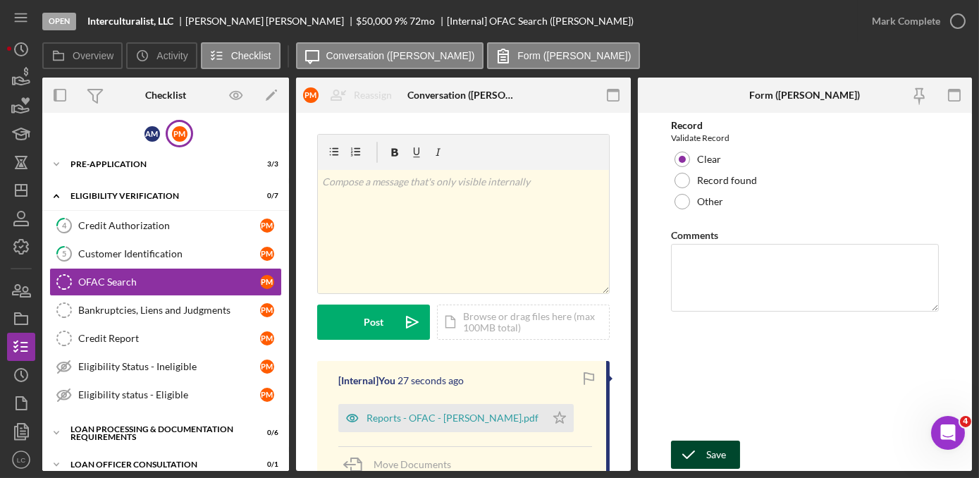
click at [701, 446] on icon "submit" at bounding box center [688, 454] width 35 height 35
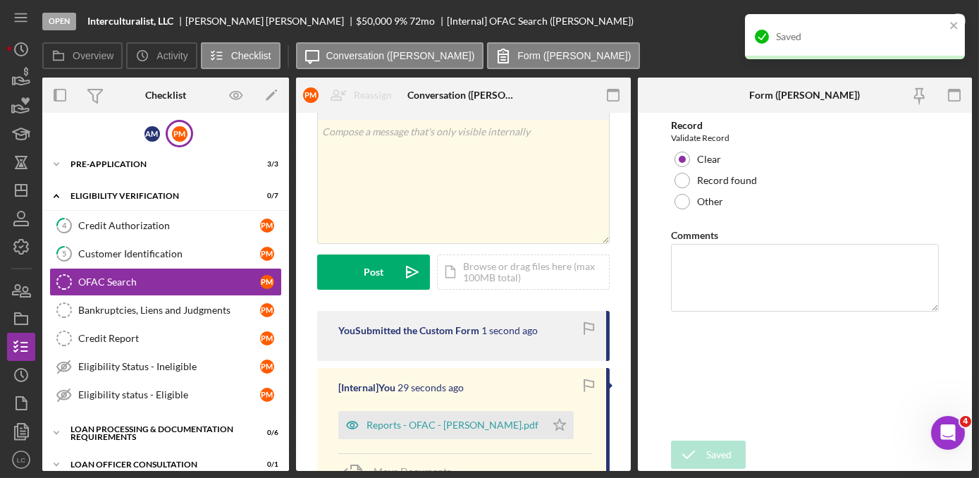
scroll to position [128, 0]
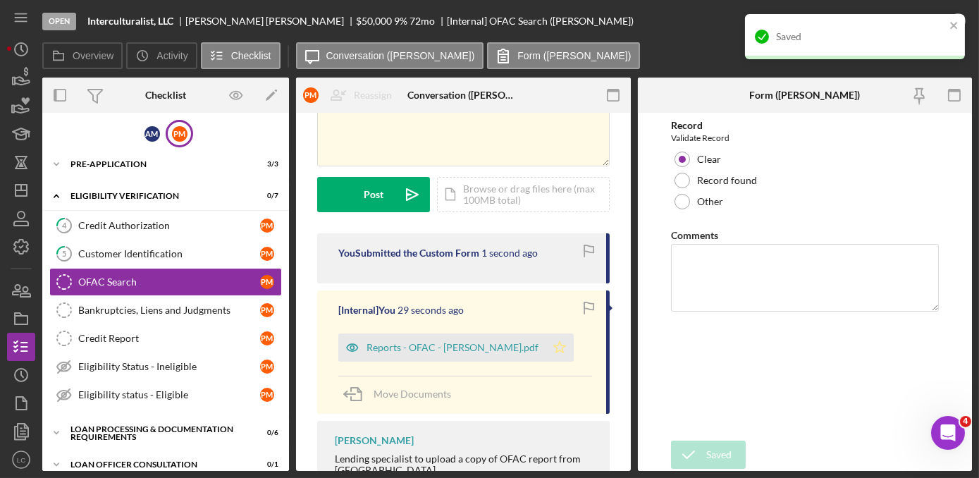
click at [545, 348] on icon "Icon/Star" at bounding box center [559, 347] width 28 height 28
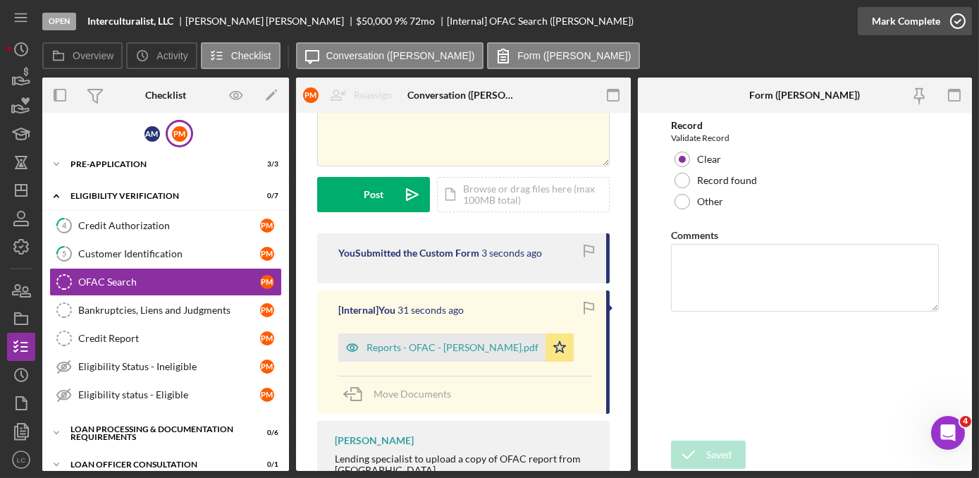
click at [958, 20] on icon "button" at bounding box center [957, 21] width 35 height 35
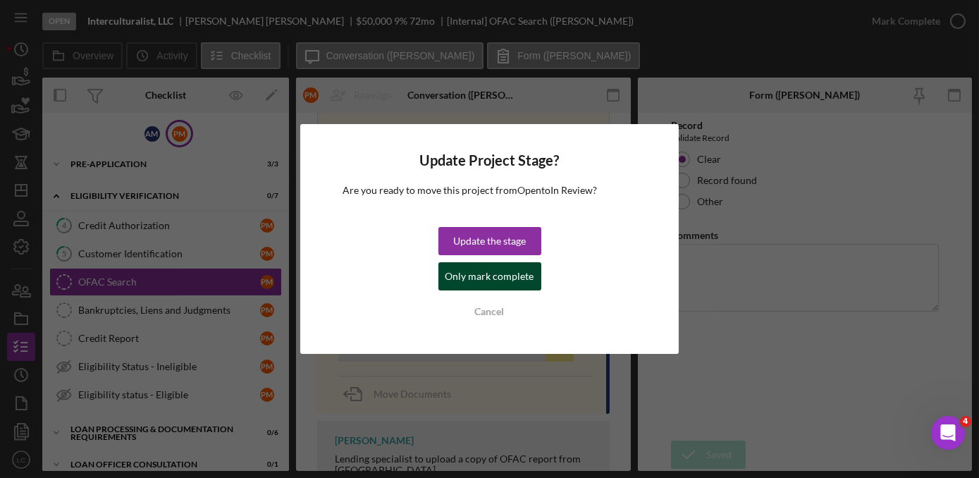
click at [513, 286] on div "Only mark complete" at bounding box center [489, 276] width 89 height 28
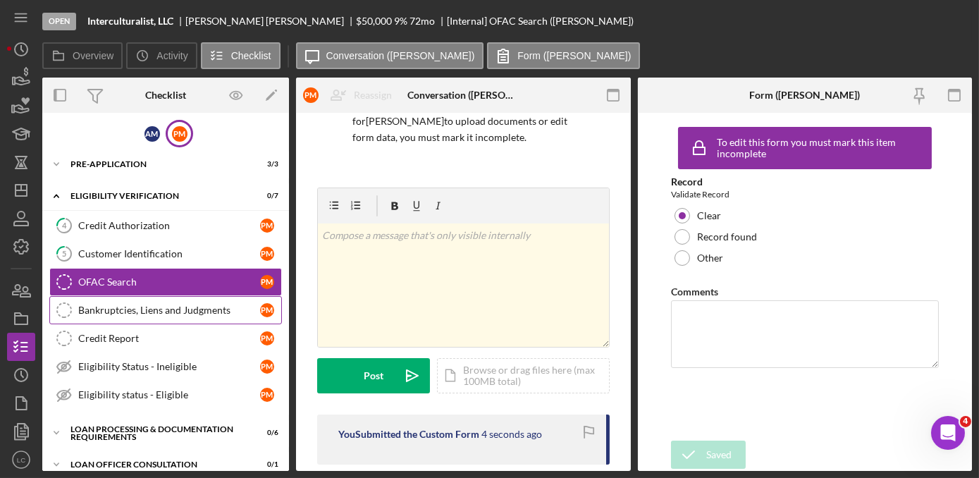
scroll to position [338, 0]
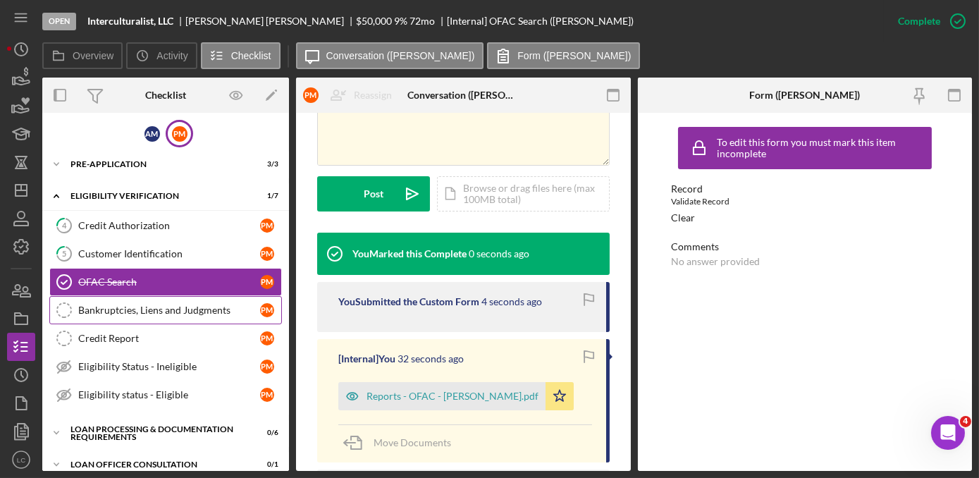
click at [199, 316] on link "Bankruptcies, Liens and Judgments Bankruptcies, Liens and Judgments P M" at bounding box center [165, 310] width 233 height 28
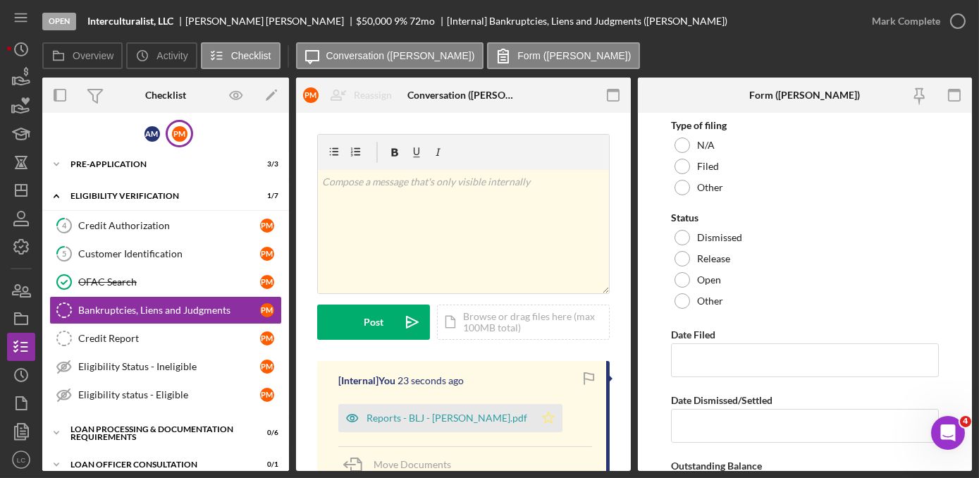
click at [543, 418] on polygon "button" at bounding box center [549, 417] width 12 height 11
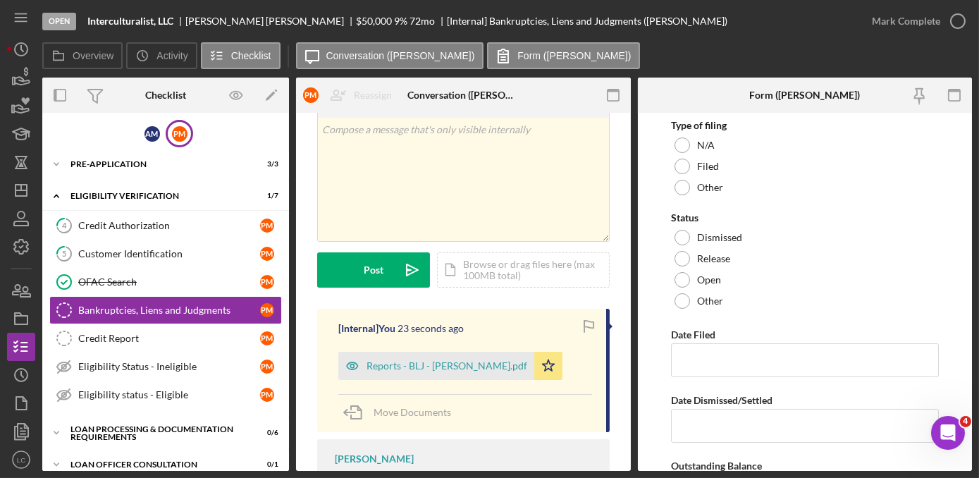
scroll to position [128, 0]
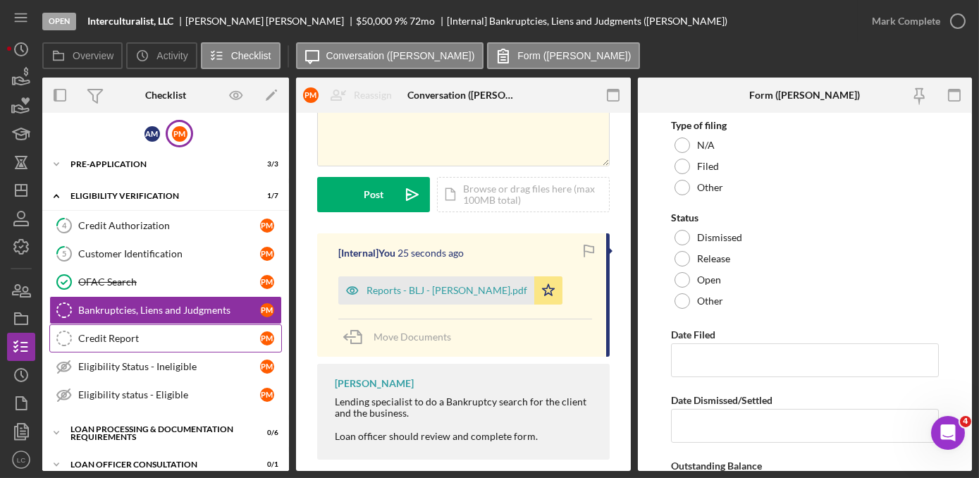
click at [174, 335] on div "Credit Report" at bounding box center [169, 338] width 182 height 11
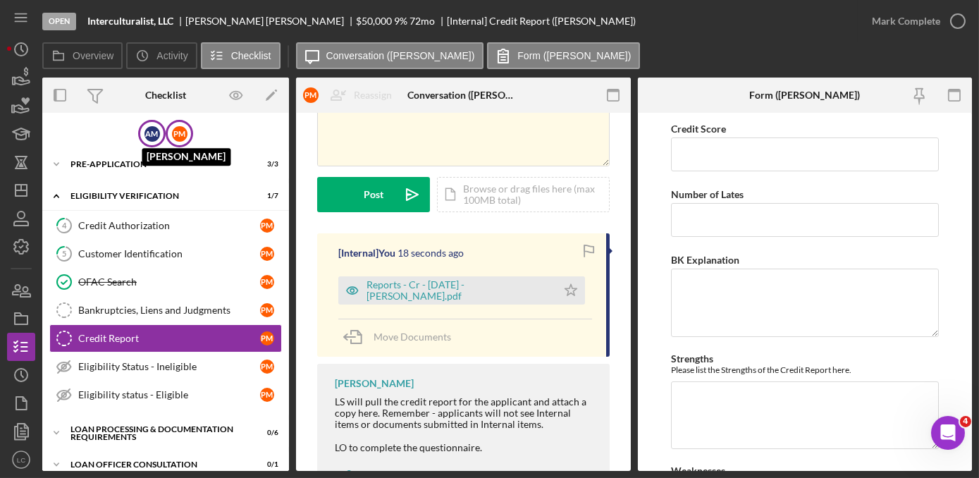
click at [148, 132] on div "A M" at bounding box center [152, 134] width 16 height 16
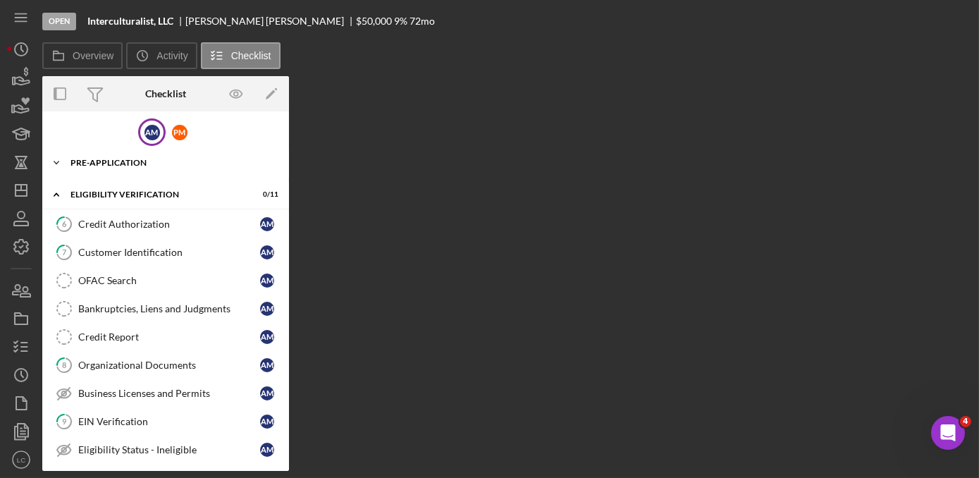
click at [63, 162] on icon "Icon/Expander" at bounding box center [56, 163] width 28 height 28
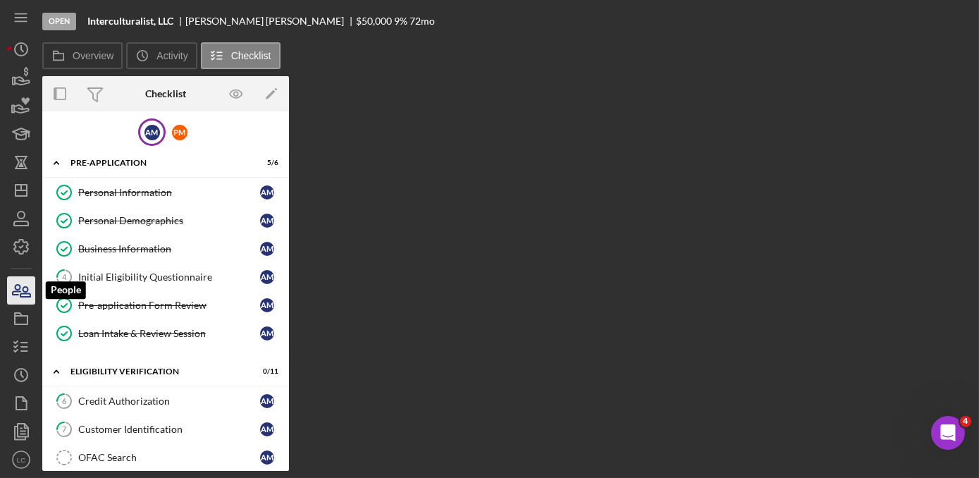
click at [20, 286] on icon "button" at bounding box center [21, 290] width 35 height 35
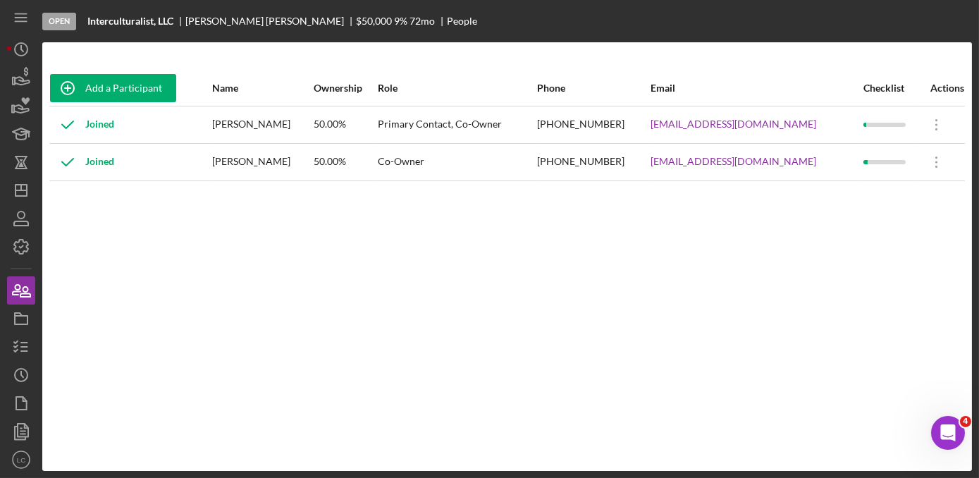
click at [264, 129] on div "[PERSON_NAME]" at bounding box center [263, 124] width 100 height 35
click at [211, 125] on div "Joined" at bounding box center [130, 124] width 161 height 35
click at [251, 119] on div "[PERSON_NAME]" at bounding box center [263, 124] width 100 height 35
click at [536, 161] on div "Co-Owner" at bounding box center [457, 161] width 159 height 35
click at [514, 143] on td "Co-Owner" at bounding box center [457, 161] width 160 height 37
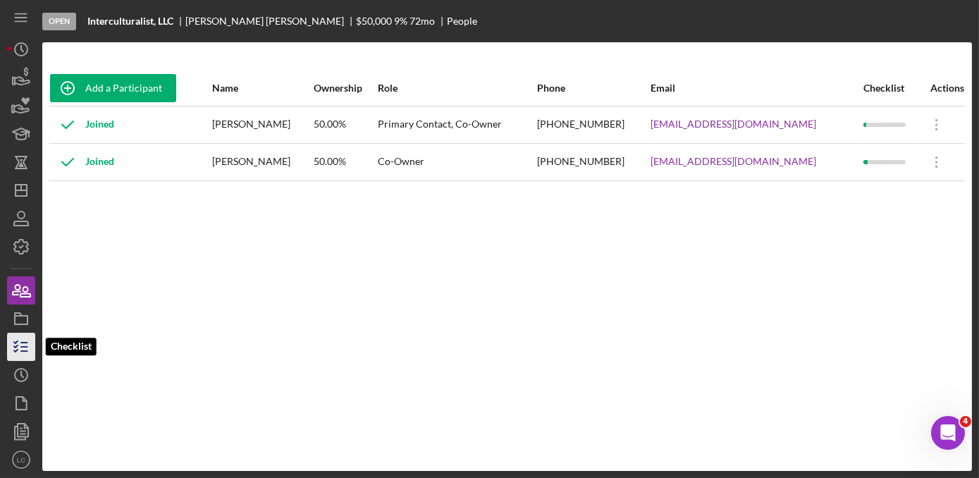
click at [24, 343] on icon "button" at bounding box center [21, 346] width 35 height 35
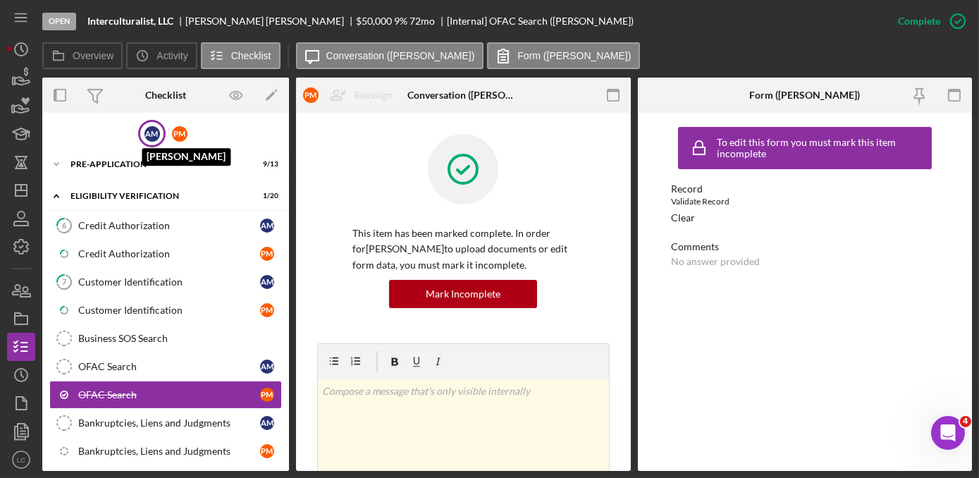
click at [149, 132] on div "A M" at bounding box center [152, 134] width 16 height 16
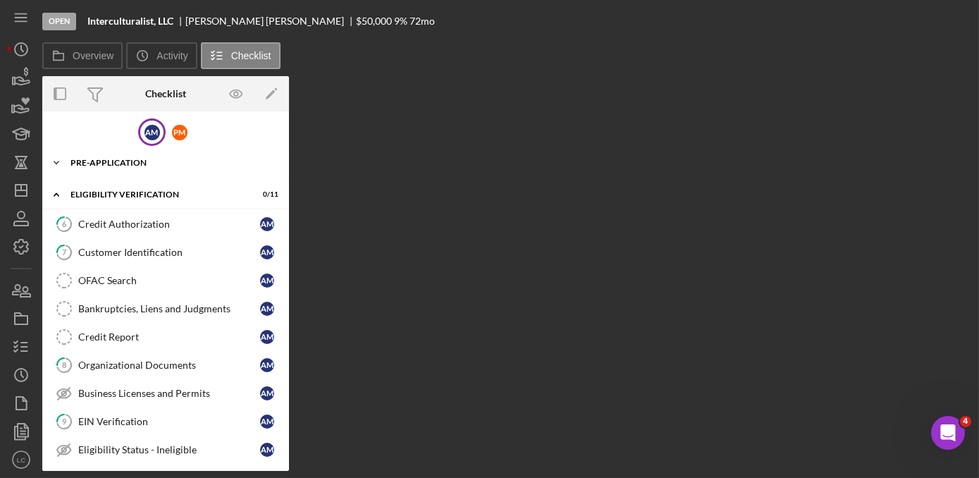
click at [73, 163] on div "Pre-Application" at bounding box center [170, 163] width 201 height 8
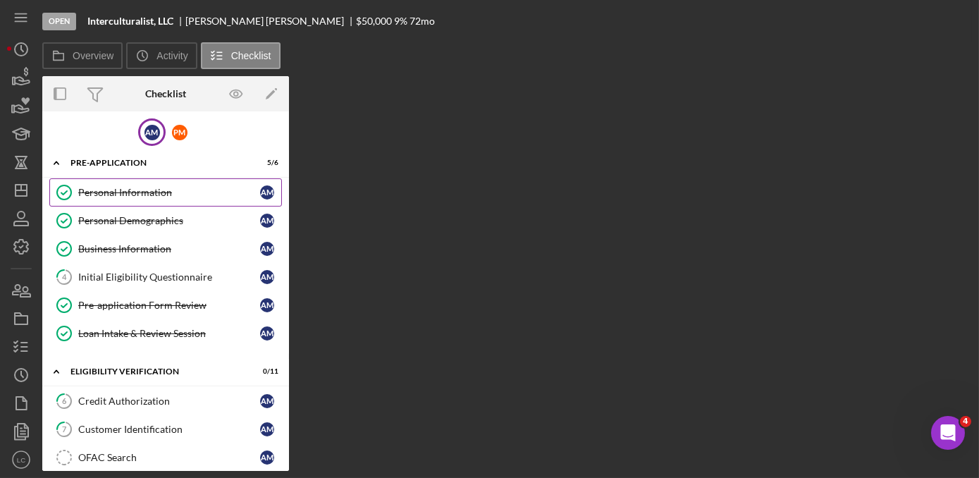
click at [116, 199] on link "Personal Information Personal Information A M" at bounding box center [165, 192] width 233 height 28
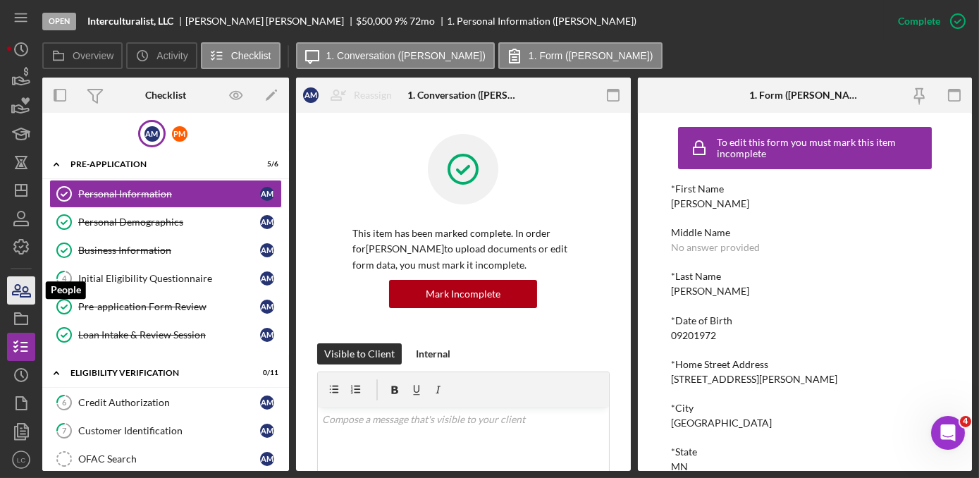
click at [25, 299] on icon "button" at bounding box center [21, 290] width 35 height 35
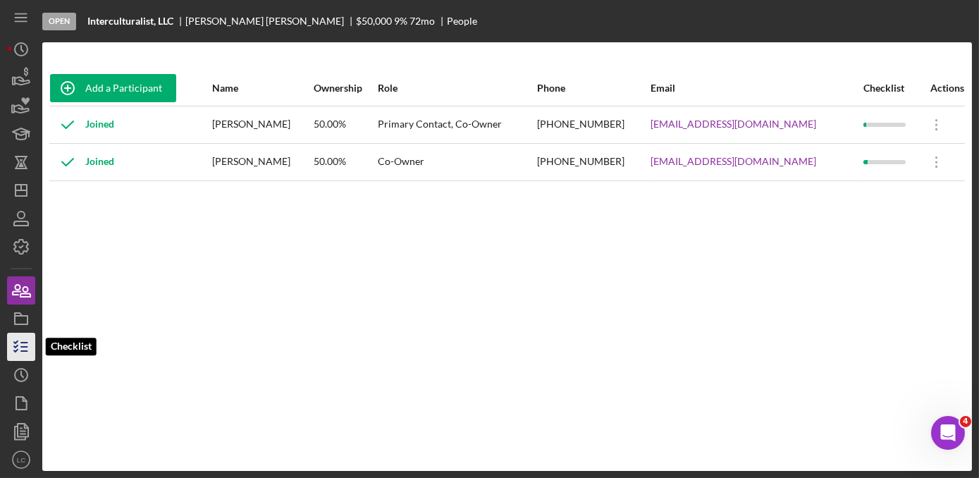
click at [15, 359] on icon "button" at bounding box center [21, 346] width 35 height 35
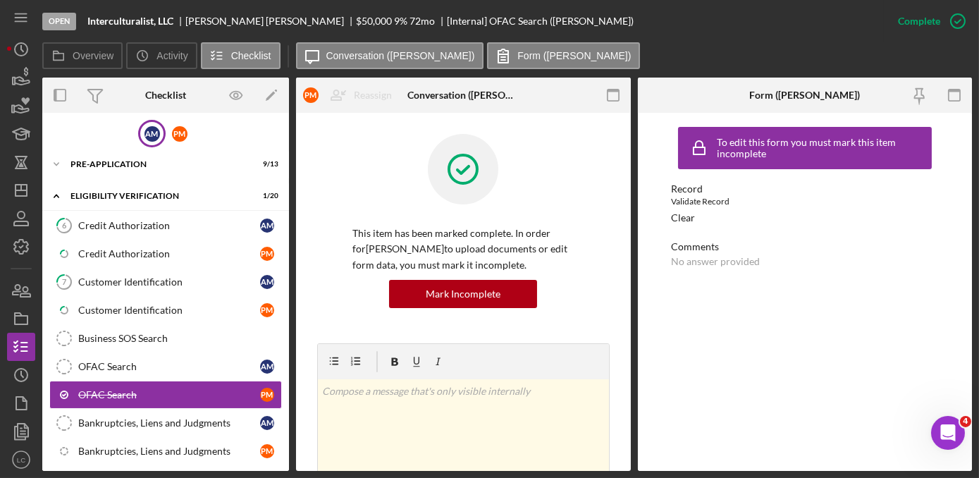
click at [141, 136] on div "A M" at bounding box center [151, 133] width 27 height 27
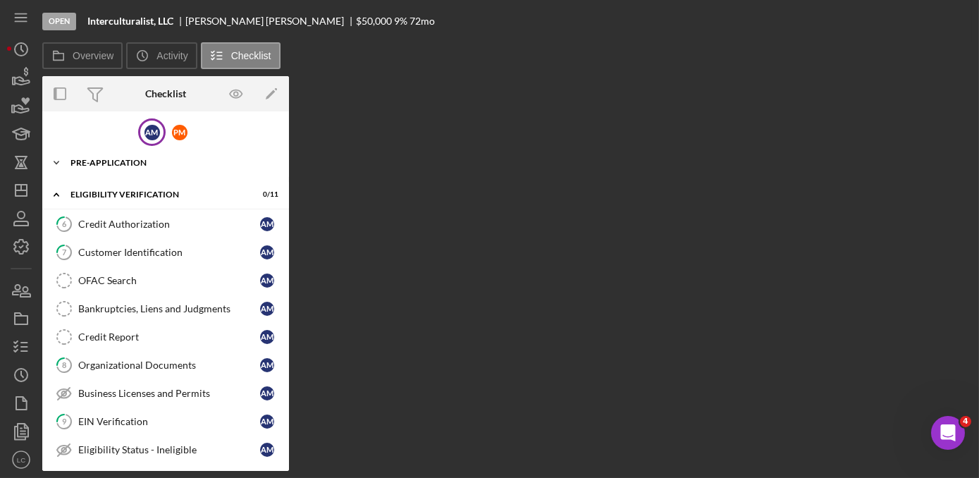
click at [59, 155] on icon "Icon/Expander" at bounding box center [56, 163] width 28 height 28
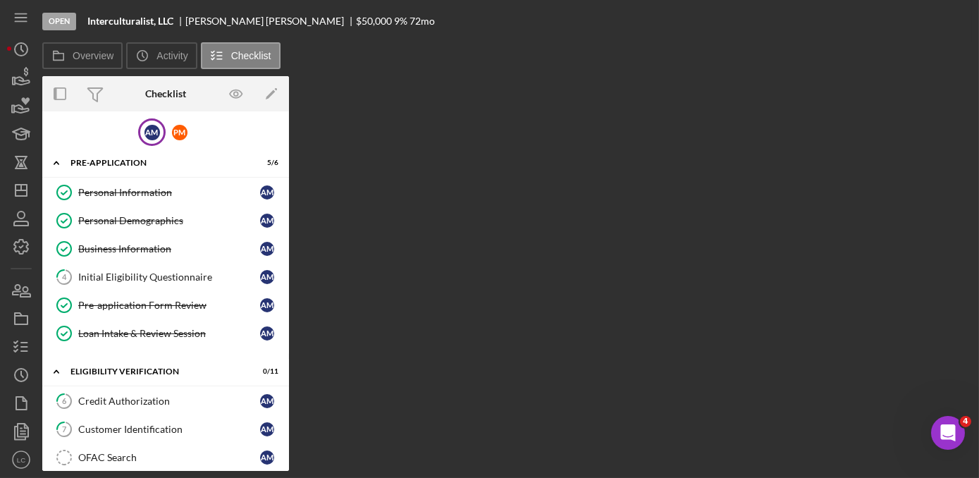
click at [156, 346] on div "Personal Information Personal Information A M Personal Demographics Personal De…" at bounding box center [165, 266] width 247 height 176
click at [188, 330] on div "Loan Intake & Review Session" at bounding box center [169, 333] width 182 height 11
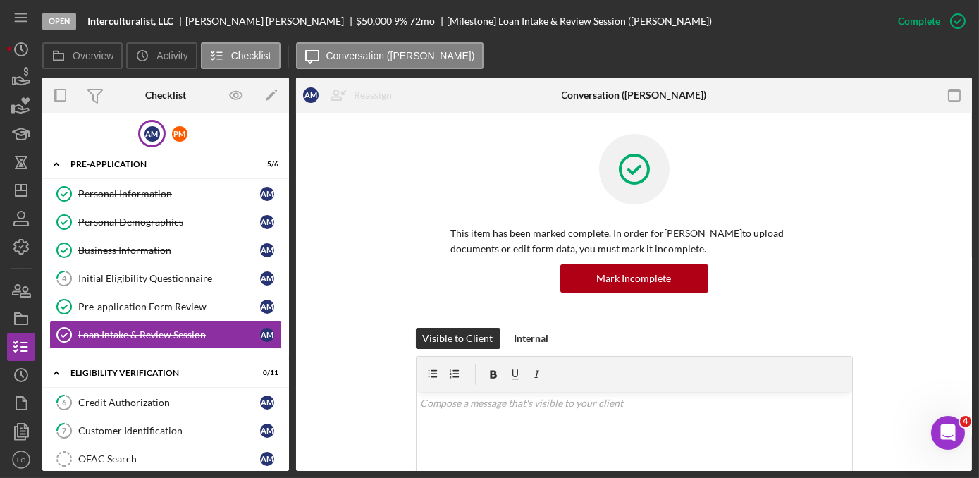
drag, startPoint x: 538, startPoint y: 338, endPoint x: 537, endPoint y: 350, distance: 12.8
click at [537, 338] on div "Internal" at bounding box center [531, 338] width 35 height 21
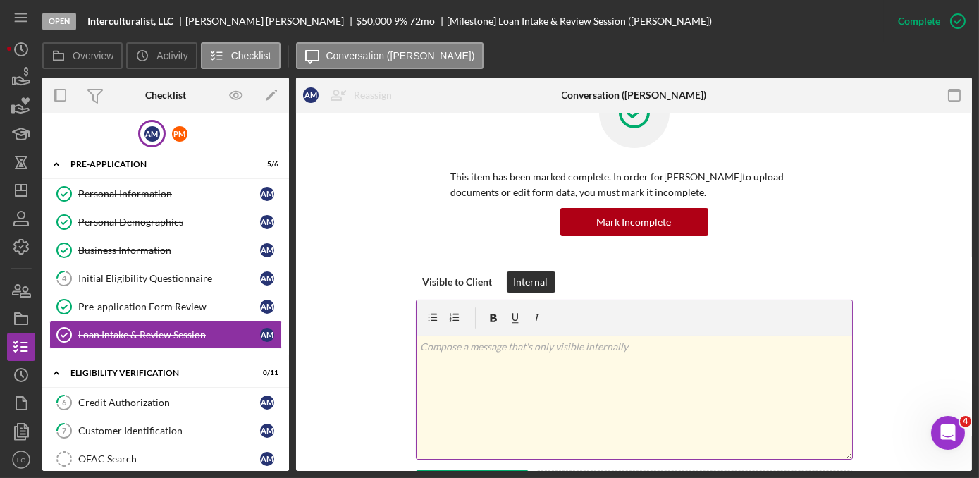
scroll to position [128, 0]
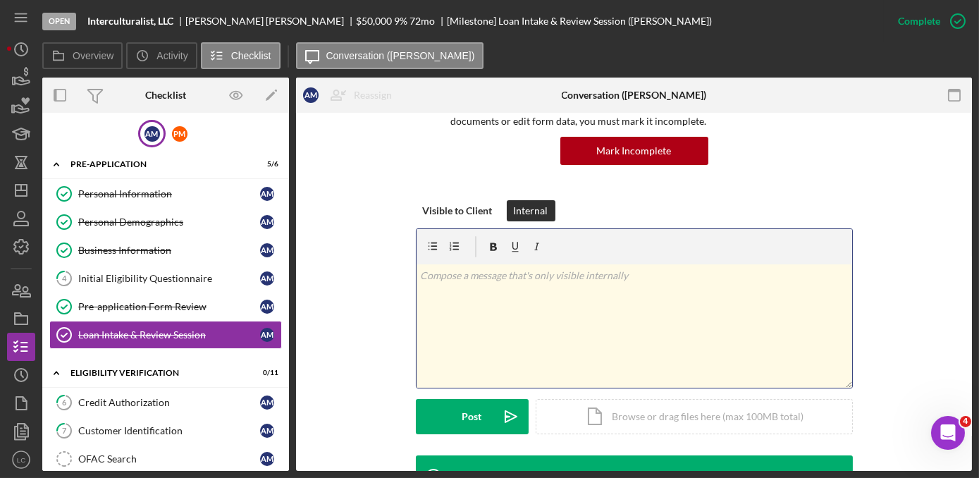
click at [524, 354] on div "v Color teal Color pink Remove color Add row above Add row below Add column bef…" at bounding box center [635, 325] width 436 height 123
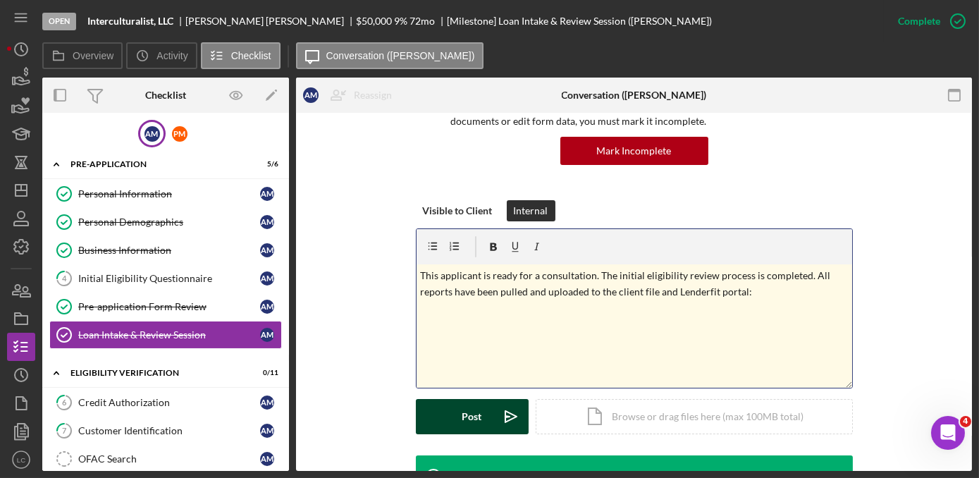
click at [455, 421] on button "Post Icon/icon-invite-send" at bounding box center [472, 416] width 113 height 35
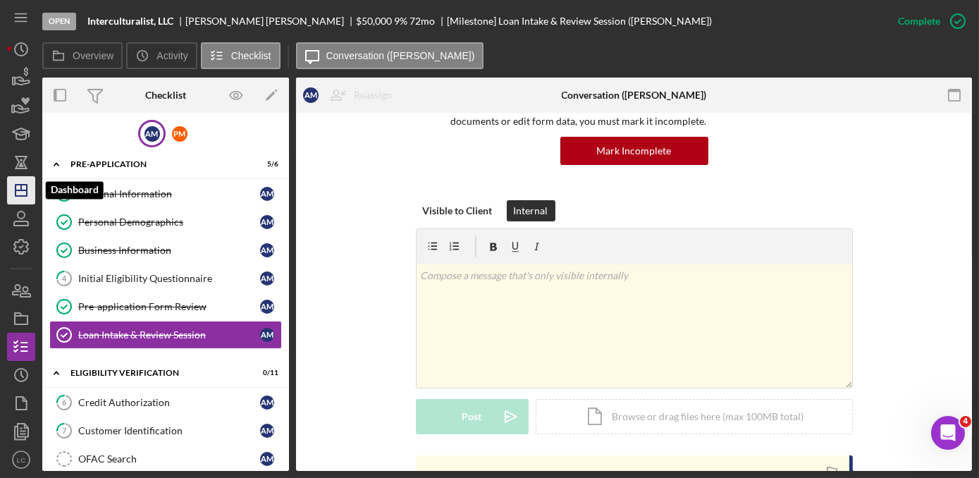
click at [16, 194] on polygon "button" at bounding box center [21, 190] width 11 height 11
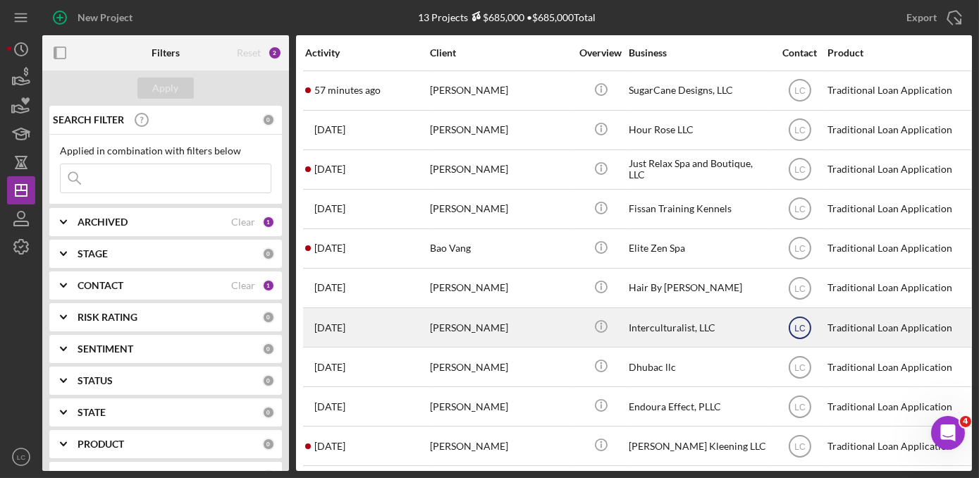
click at [805, 330] on icon "LC" at bounding box center [799, 327] width 35 height 35
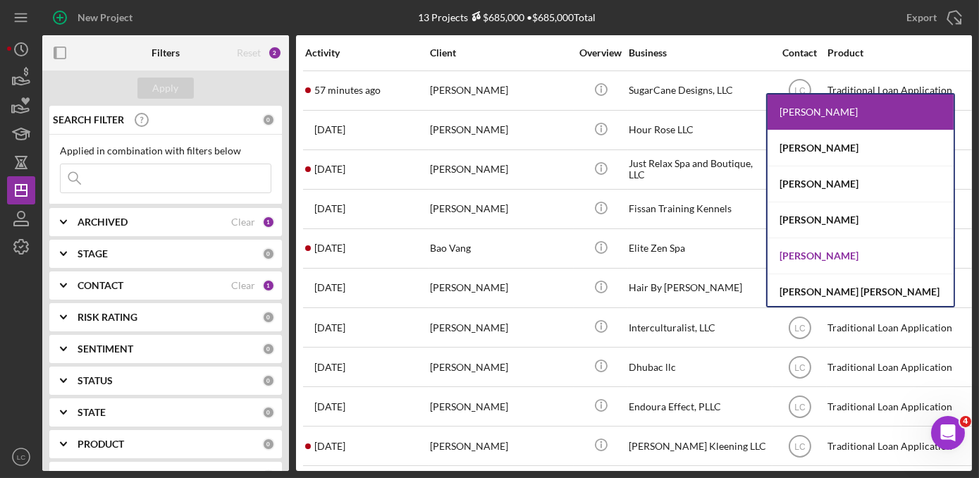
click at [823, 261] on div "[PERSON_NAME]" at bounding box center [860, 256] width 186 height 36
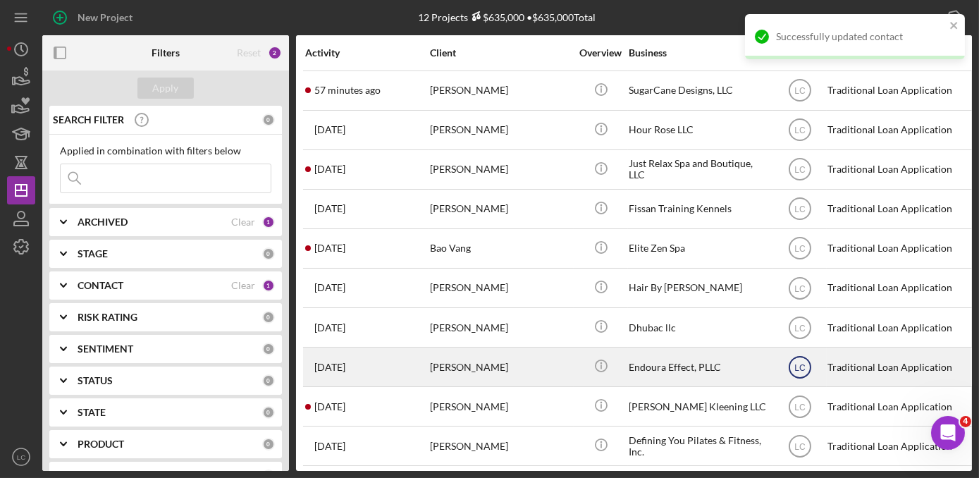
click at [796, 366] on text "LC" at bounding box center [799, 367] width 11 height 10
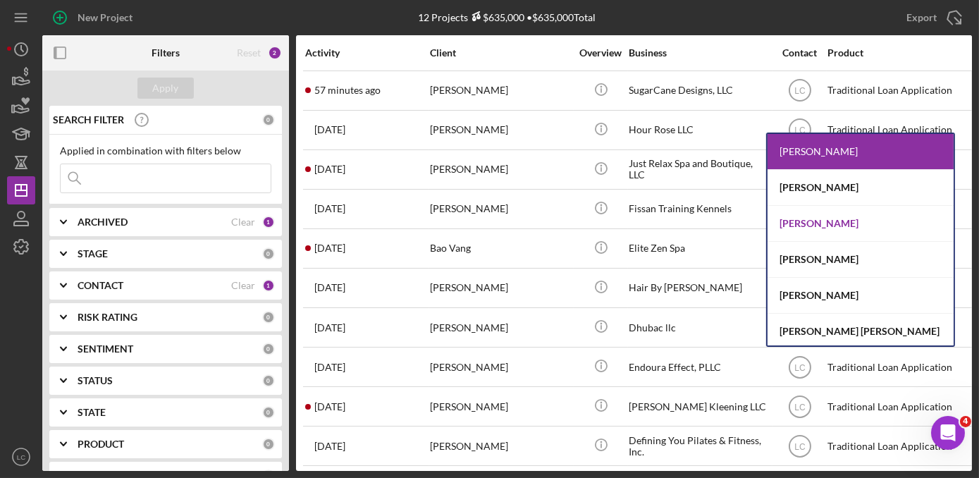
click at [787, 218] on div "[PERSON_NAME]" at bounding box center [860, 224] width 186 height 36
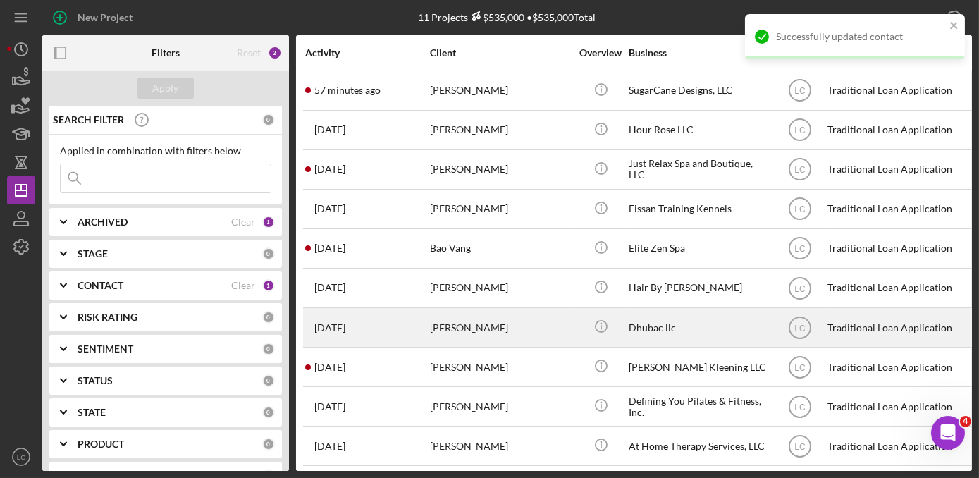
scroll to position [48, 0]
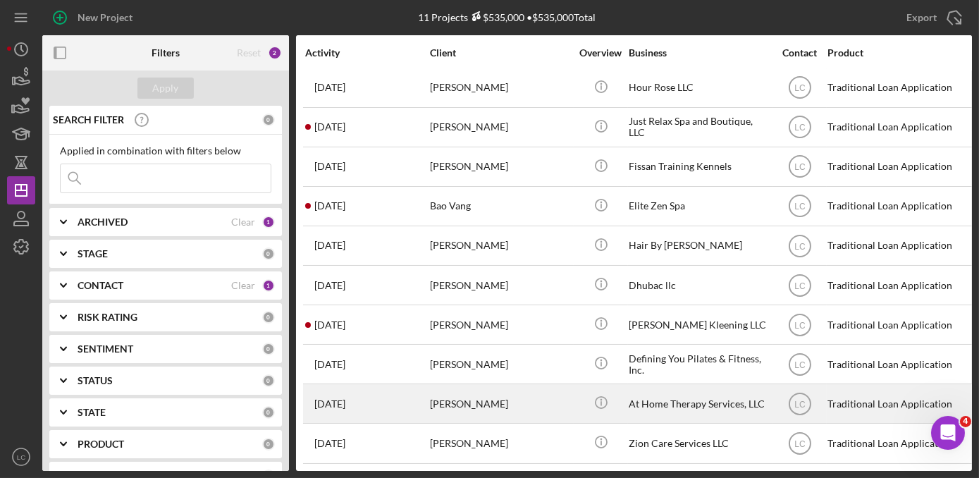
click at [448, 401] on div "[PERSON_NAME]" at bounding box center [500, 403] width 141 height 37
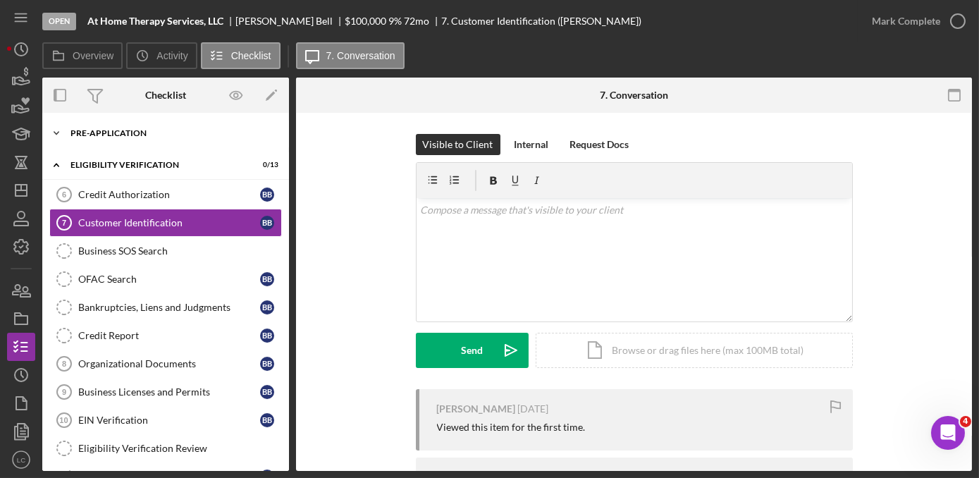
click at [60, 138] on icon "Icon/Expander" at bounding box center [56, 133] width 28 height 28
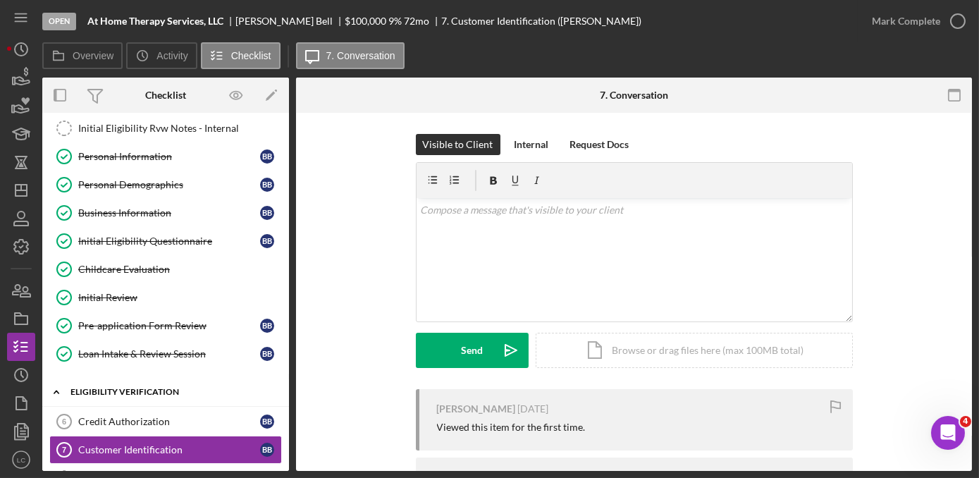
scroll to position [128, 0]
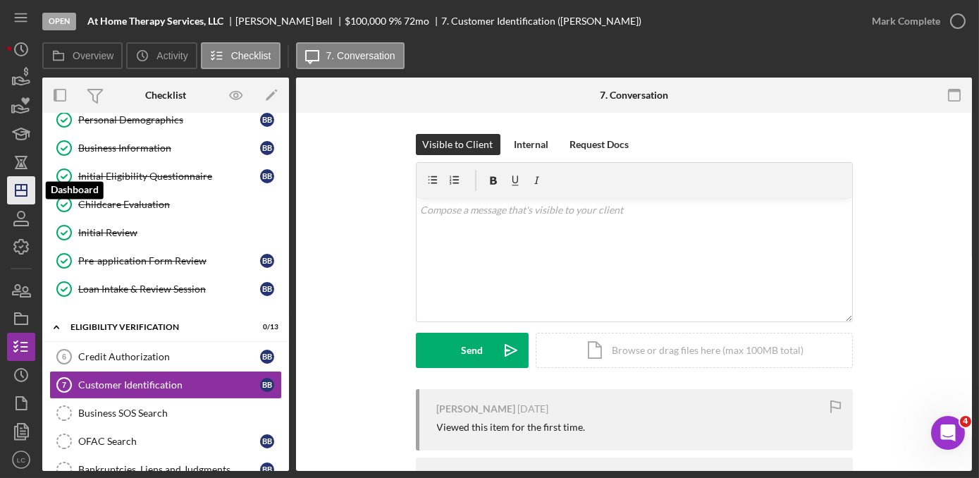
click at [19, 191] on icon "Icon/Dashboard" at bounding box center [21, 190] width 35 height 35
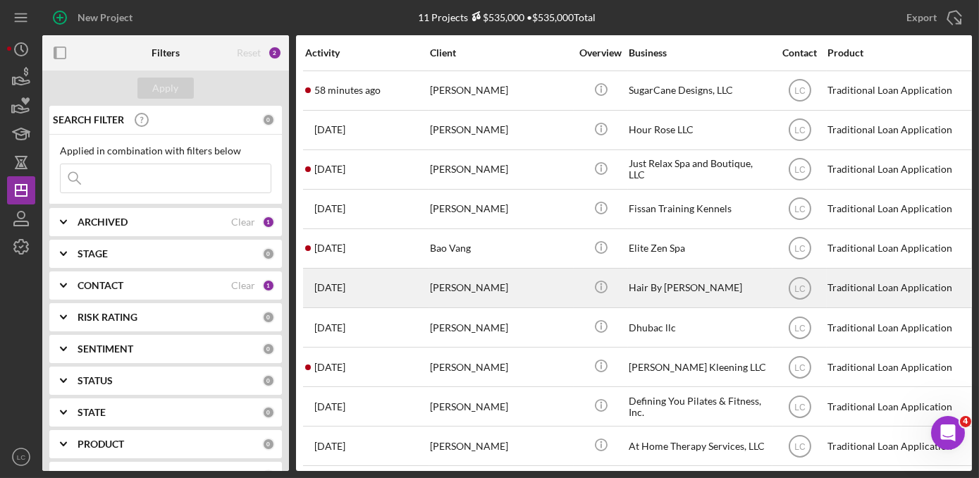
scroll to position [48, 0]
